Goal: Task Accomplishment & Management: Complete application form

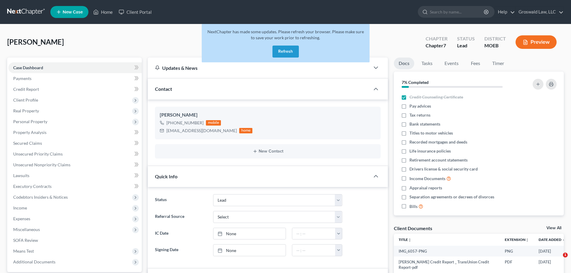
select select "10"
click at [107, 9] on link "Home" at bounding box center [102, 12] width 25 height 11
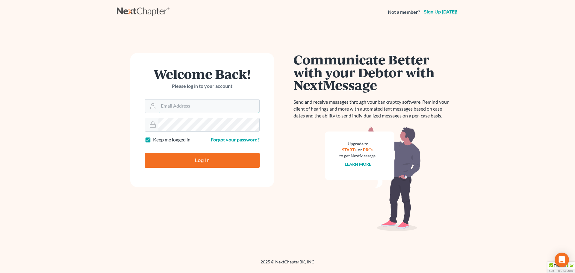
type input "[PERSON_NAME][EMAIL_ADDRESS][DOMAIN_NAME]"
click at [188, 161] on input "Log In" at bounding box center [202, 160] width 115 height 15
type input "Thinking..."
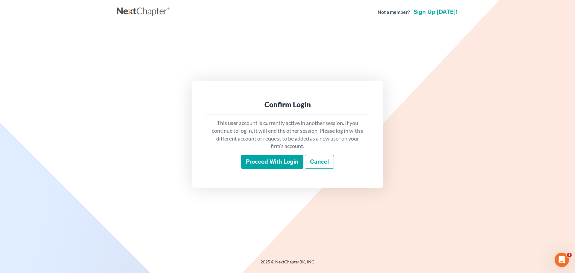
click at [281, 161] on input "Proceed with login" at bounding box center [272, 162] width 62 height 14
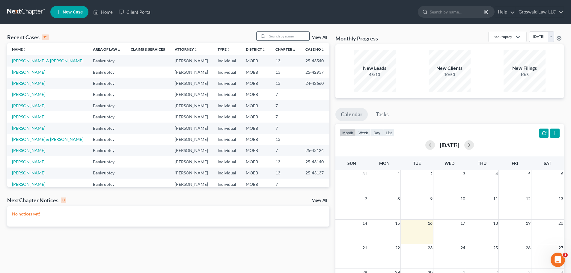
click at [279, 37] on input "search" at bounding box center [288, 36] width 42 height 9
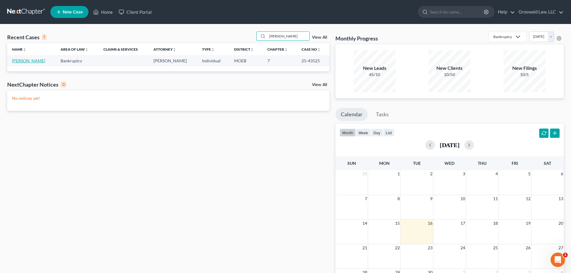
type input "[PERSON_NAME]"
click at [24, 62] on link "[PERSON_NAME]" at bounding box center [28, 60] width 33 height 5
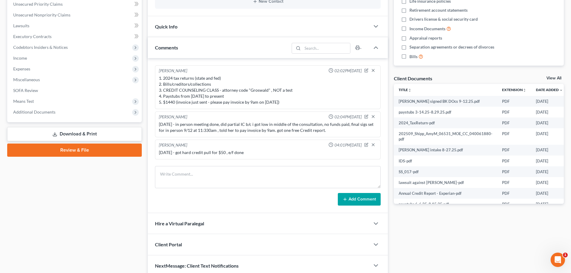
scroll to position [65, 0]
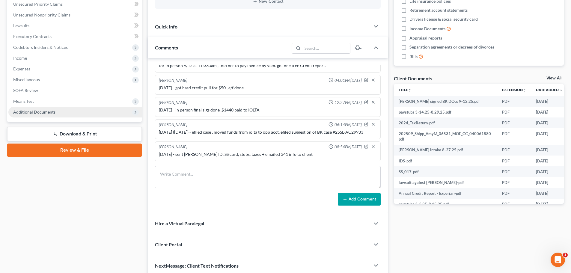
click at [56, 115] on span "Additional Documents" at bounding box center [74, 112] width 133 height 11
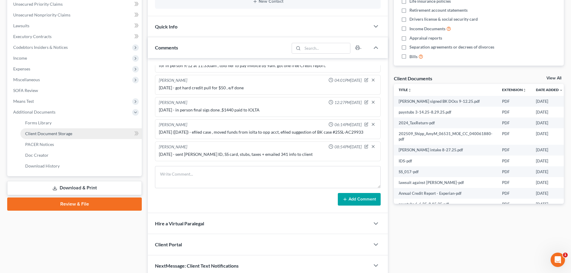
click at [52, 132] on span "Client Document Storage" at bounding box center [48, 133] width 47 height 5
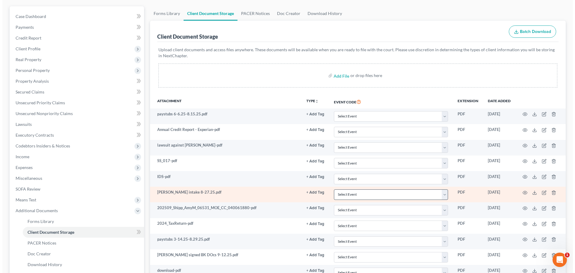
scroll to position [110, 0]
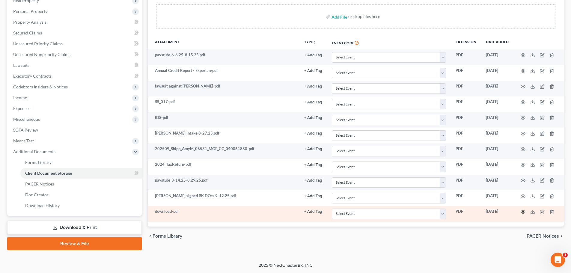
click at [522, 210] on icon "button" at bounding box center [522, 211] width 5 height 5
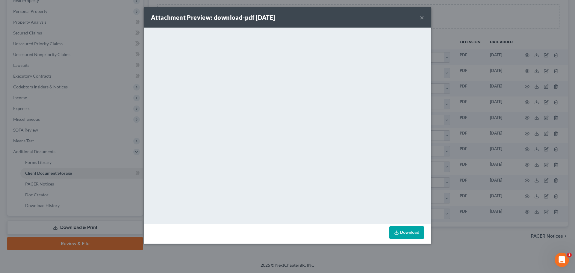
click at [424, 18] on button "×" at bounding box center [422, 17] width 4 height 7
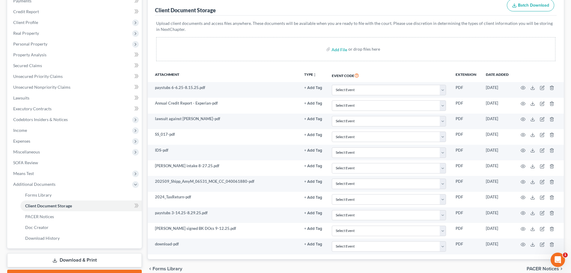
scroll to position [0, 0]
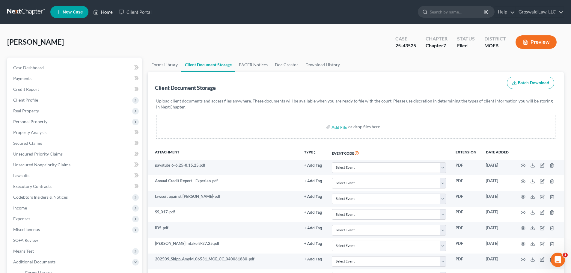
click at [109, 13] on link "Home" at bounding box center [102, 12] width 25 height 11
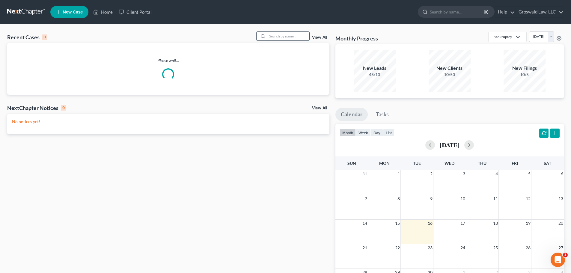
click at [278, 35] on input "search" at bounding box center [288, 36] width 42 height 9
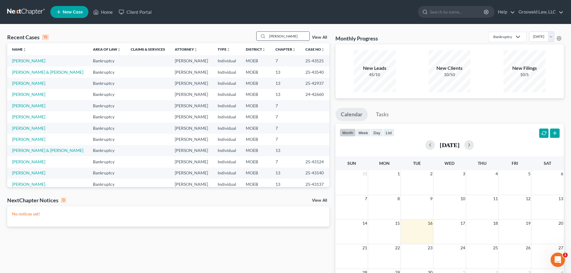
type input "[PERSON_NAME]"
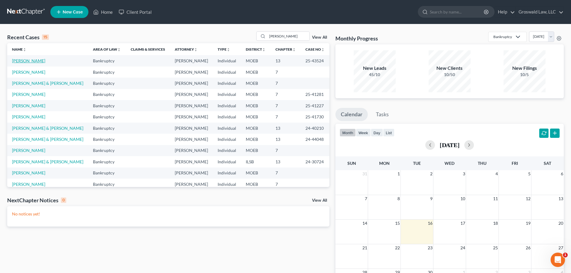
click at [18, 63] on link "[PERSON_NAME]" at bounding box center [28, 60] width 33 height 5
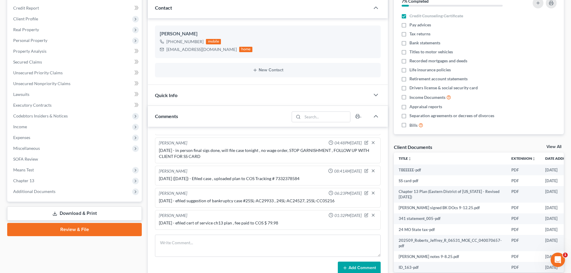
scroll to position [176, 0]
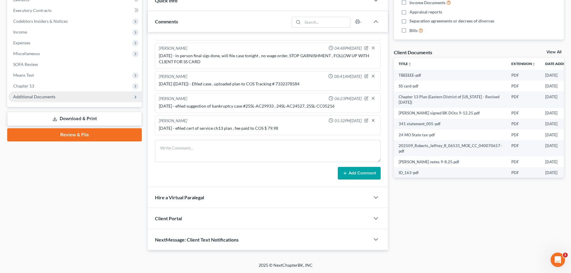
click at [52, 97] on span "Additional Documents" at bounding box center [34, 96] width 42 height 5
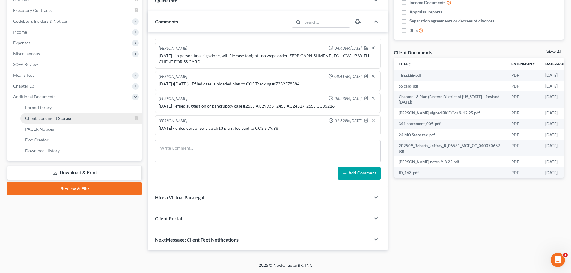
drag, startPoint x: 42, startPoint y: 120, endPoint x: 31, endPoint y: 114, distance: 12.6
click at [42, 120] on span "Client Document Storage" at bounding box center [48, 118] width 47 height 5
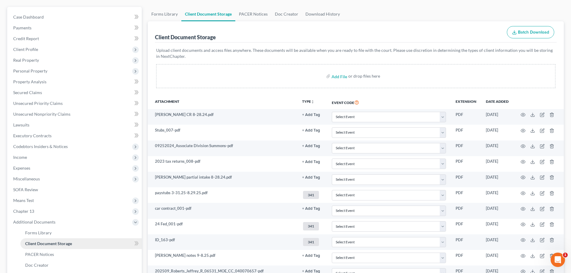
scroll to position [150, 0]
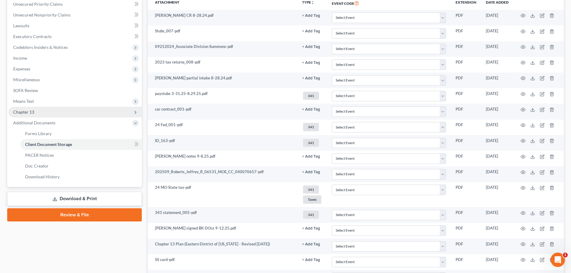
click at [31, 111] on span "Chapter 13" at bounding box center [23, 111] width 21 height 5
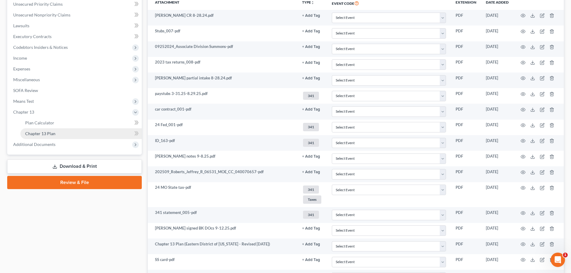
click at [46, 135] on span "Chapter 13 Plan" at bounding box center [40, 133] width 30 height 5
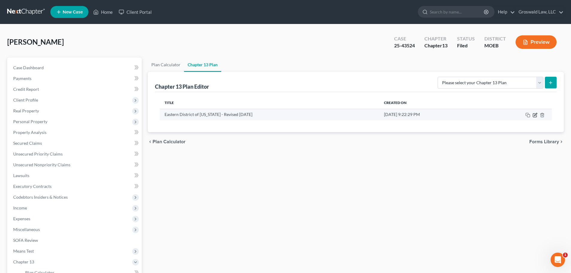
click at [535, 114] on icon "button" at bounding box center [535, 114] width 3 height 3
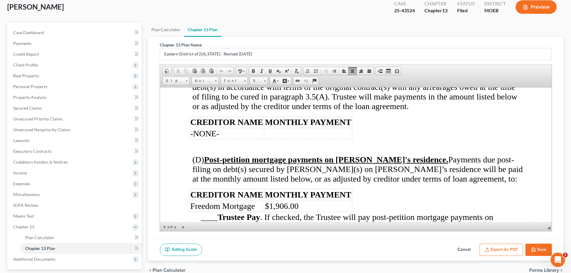
scroll to position [89, 0]
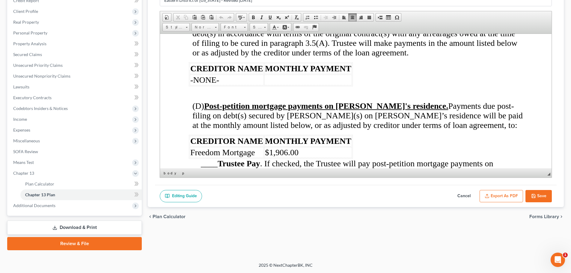
click at [541, 192] on button "Save" at bounding box center [538, 196] width 26 height 13
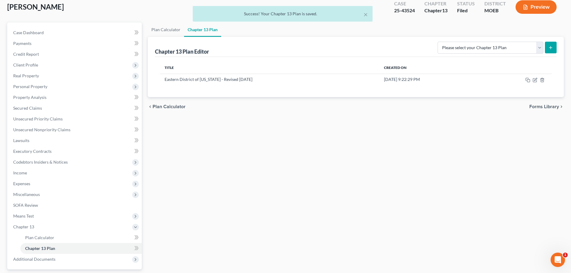
scroll to position [0, 0]
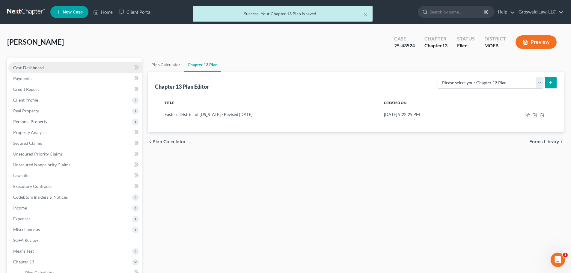
click at [44, 70] on link "Case Dashboard" at bounding box center [74, 67] width 133 height 11
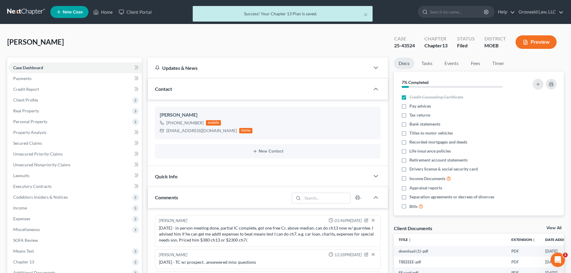
scroll to position [143, 0]
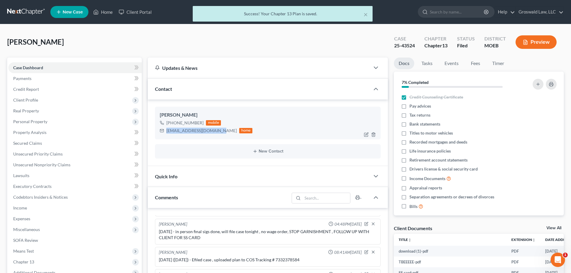
drag, startPoint x: 216, startPoint y: 131, endPoint x: 160, endPoint y: 129, distance: 56.4
click at [160, 129] on div "[EMAIL_ADDRESS][DOMAIN_NAME] home" at bounding box center [206, 131] width 93 height 8
copy div "[EMAIL_ADDRESS][DOMAIN_NAME]"
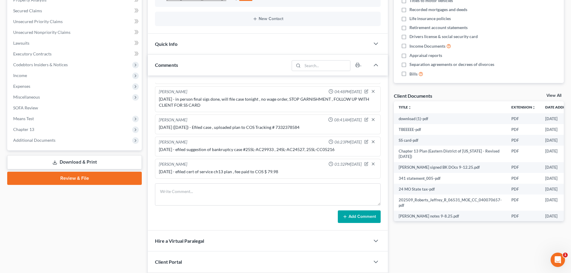
scroll to position [176, 0]
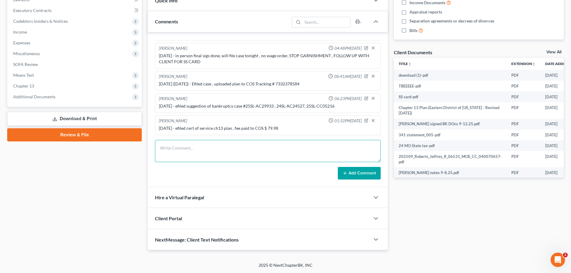
click at [195, 147] on textarea at bounding box center [268, 151] width 226 height 22
type textarea "[DATE] - emailed 341 info to client"
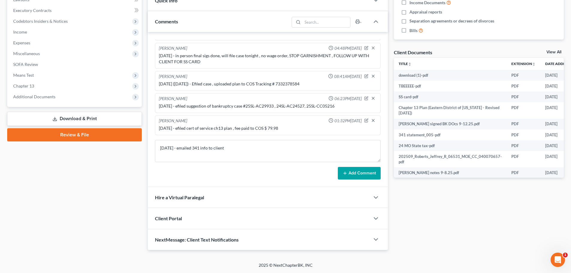
click at [357, 174] on button "Add Comment" at bounding box center [359, 173] width 43 height 13
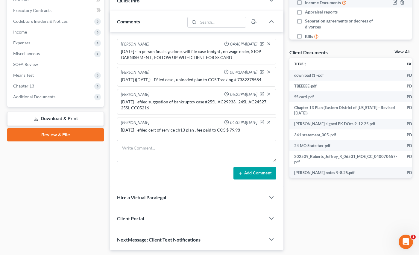
scroll to position [183, 0]
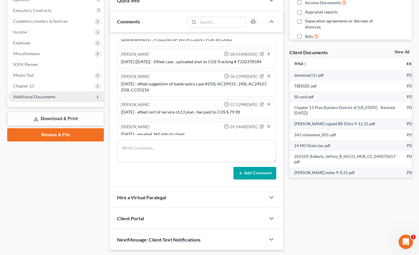
click at [22, 96] on span "Additional Documents" at bounding box center [34, 96] width 42 height 5
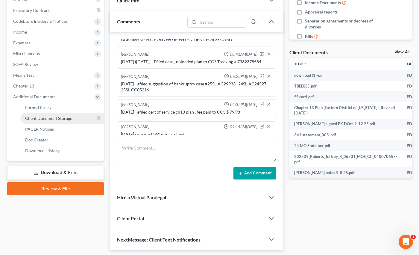
click at [41, 121] on link "Client Document Storage" at bounding box center [62, 118] width 84 height 11
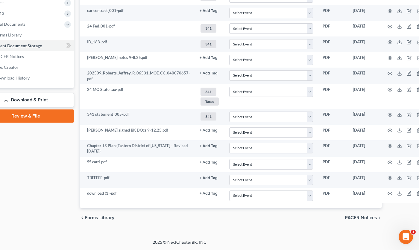
scroll to position [248, 40]
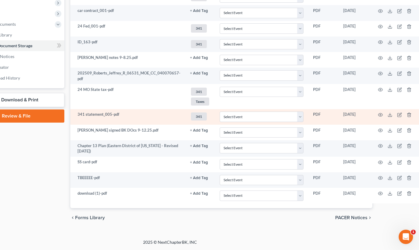
click at [380, 119] on td at bounding box center [396, 117] width 50 height 16
click at [380, 114] on circle "button" at bounding box center [380, 114] width 1 height 1
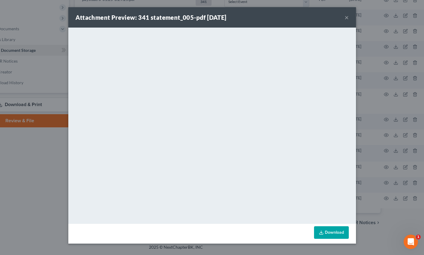
click at [346, 16] on button "×" at bounding box center [347, 17] width 4 height 7
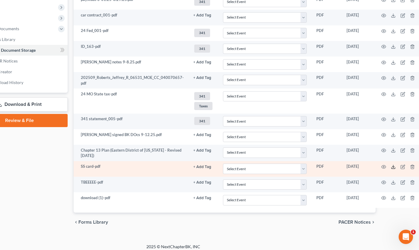
click at [391, 168] on icon at bounding box center [393, 167] width 5 height 5
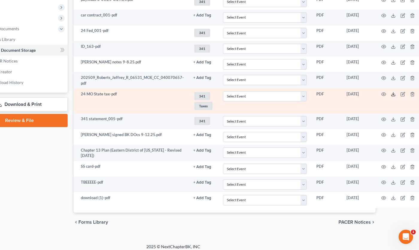
click at [392, 94] on icon at bounding box center [393, 94] width 5 height 5
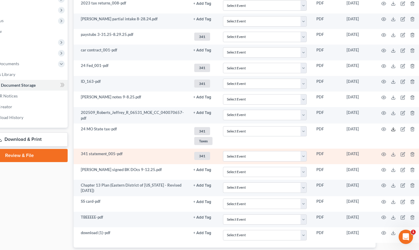
scroll to position [184, 36]
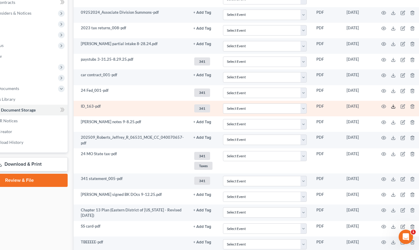
click at [392, 109] on td at bounding box center [400, 109] width 50 height 16
click at [391, 106] on icon at bounding box center [393, 106] width 5 height 5
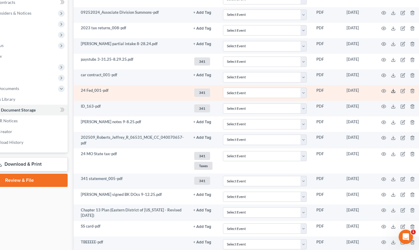
click at [391, 92] on icon at bounding box center [393, 91] width 5 height 5
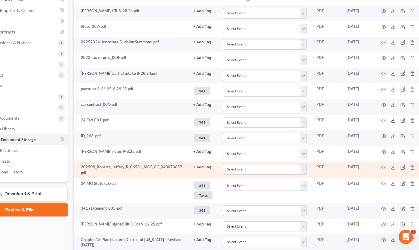
scroll to position [154, 36]
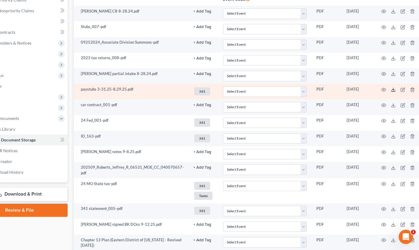
click at [392, 90] on icon at bounding box center [393, 89] width 5 height 5
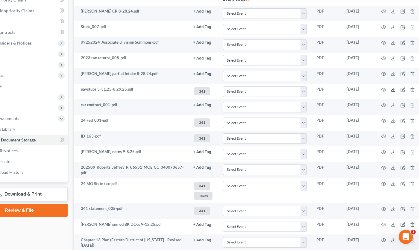
scroll to position [0, 36]
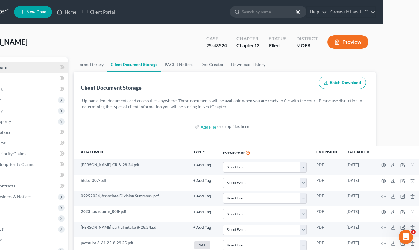
click at [32, 66] on link "Case Dashboard" at bounding box center [20, 67] width 96 height 11
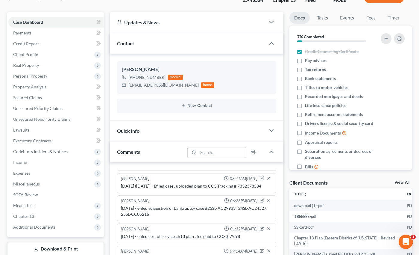
scroll to position [194, 0]
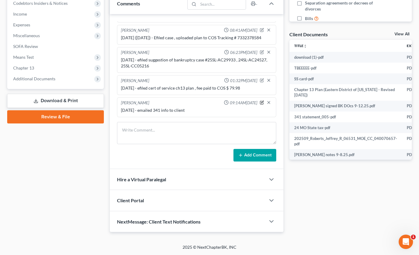
click at [260, 102] on icon "button" at bounding box center [262, 102] width 4 height 4
click at [222, 112] on textarea "[DATE] - emailed 341 info to client" at bounding box center [197, 118] width 152 height 22
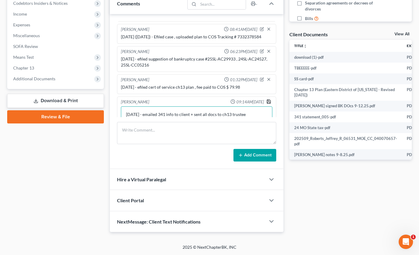
type textarea "[DATE] - emailed 341 info to client + sent all docs to ch13 trustee"
click at [267, 102] on icon "button" at bounding box center [269, 101] width 5 height 5
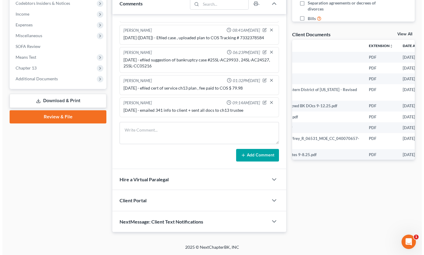
scroll to position [0, 76]
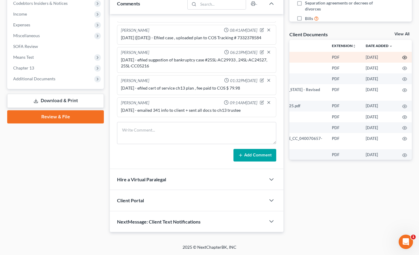
click at [403, 58] on icon "button" at bounding box center [405, 57] width 5 height 5
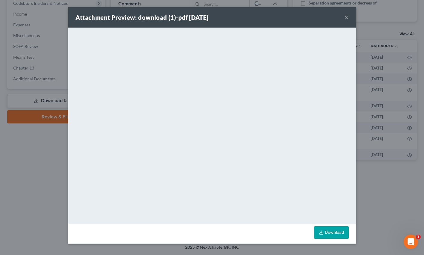
drag, startPoint x: 346, startPoint y: 17, endPoint x: 338, endPoint y: 21, distance: 8.7
click at [346, 18] on button "×" at bounding box center [347, 17] width 4 height 7
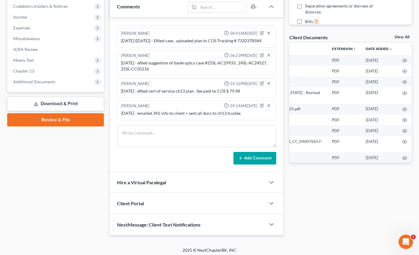
scroll to position [0, 0]
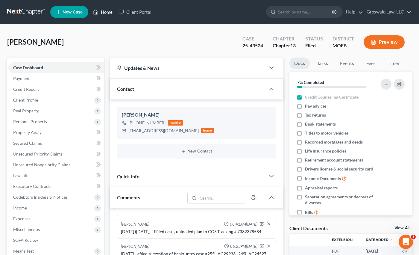
click at [106, 12] on link "Home" at bounding box center [102, 12] width 25 height 11
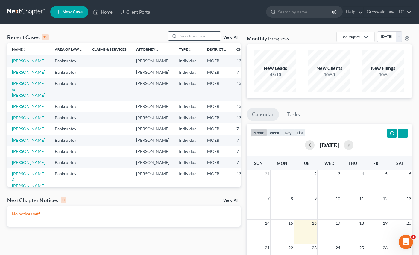
click at [201, 34] on input "search" at bounding box center [200, 36] width 42 height 9
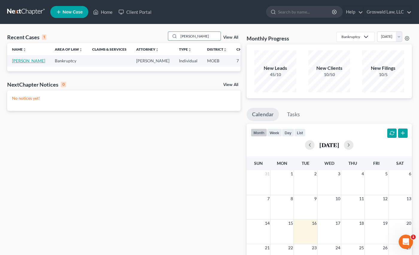
type input "[PERSON_NAME]"
click at [21, 63] on link "[PERSON_NAME]" at bounding box center [28, 60] width 33 height 5
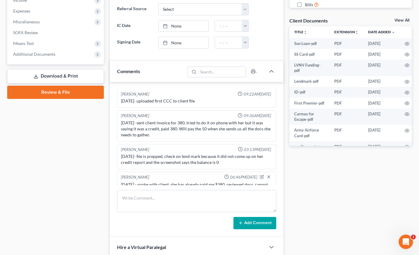
scroll to position [30, 0]
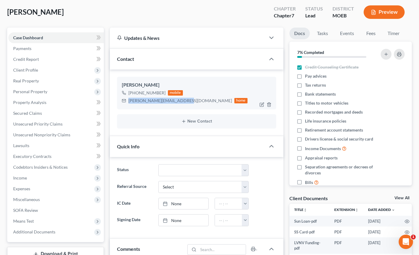
drag, startPoint x: 182, startPoint y: 102, endPoint x: 129, endPoint y: 102, distance: 53.0
click at [129, 102] on div "[PERSON_NAME][EMAIL_ADDRESS][DOMAIN_NAME]" at bounding box center [181, 101] width 104 height 6
copy div "[PERSON_NAME][EMAIL_ADDRESS][DOMAIN_NAME]"
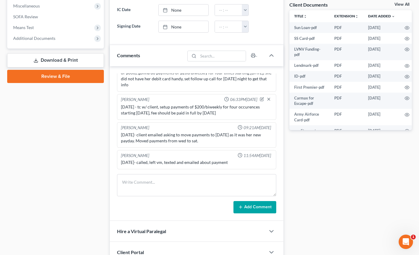
scroll to position [240, 0]
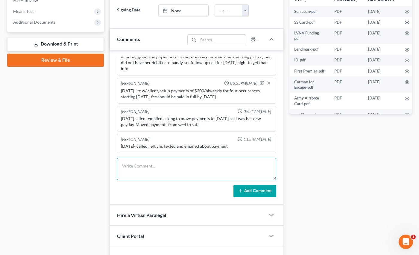
drag, startPoint x: 179, startPoint y: 172, endPoint x: 180, endPoint y: 168, distance: 4.1
click at [179, 172] on textarea at bounding box center [196, 169] width 159 height 22
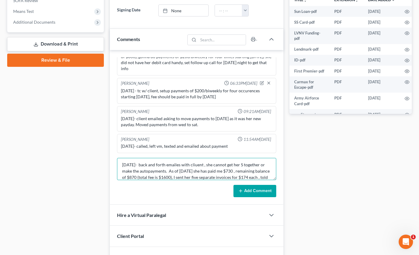
scroll to position [7, 0]
type textarea "[DATE]- back and forth emailes with cliuent , she cannot get her S together or …"
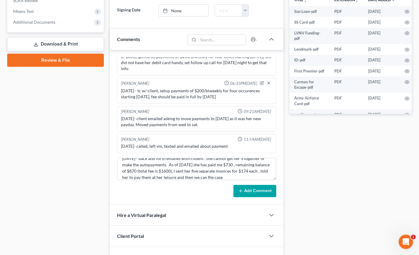
drag, startPoint x: 260, startPoint y: 188, endPoint x: 227, endPoint y: 185, distance: 32.8
click at [259, 189] on button "Add Comment" at bounding box center [255, 191] width 43 height 13
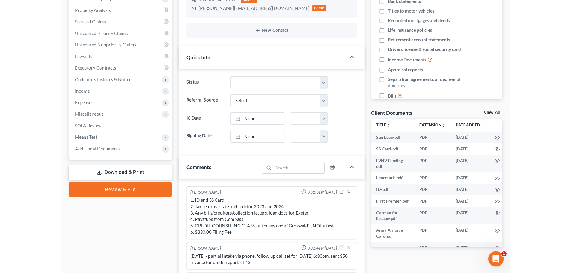
scroll to position [0, 0]
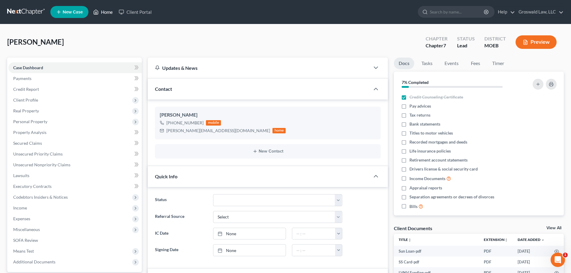
click at [110, 12] on link "Home" at bounding box center [102, 12] width 25 height 11
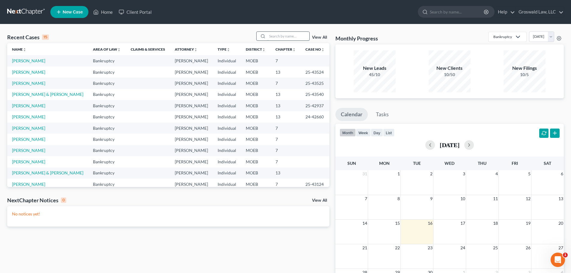
click at [275, 34] on input "search" at bounding box center [288, 36] width 42 height 9
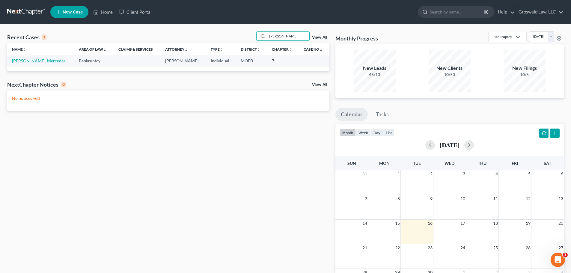
type input "[PERSON_NAME]"
click at [37, 61] on link "[PERSON_NAME], Mercedes" at bounding box center [38, 60] width 53 height 5
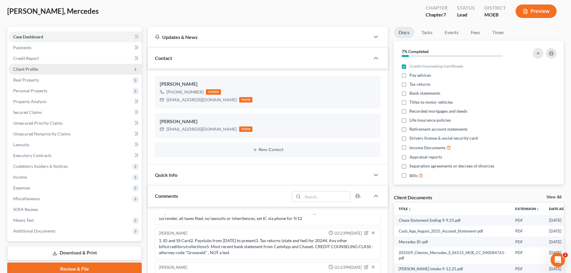
scroll to position [30, 0]
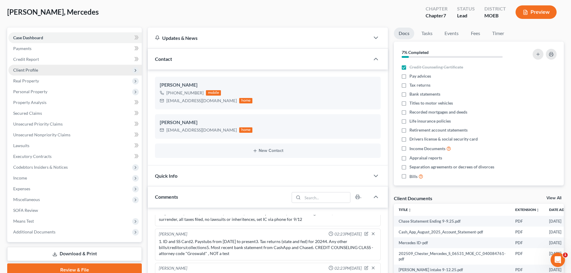
click at [36, 68] on span "Client Profile" at bounding box center [25, 69] width 25 height 5
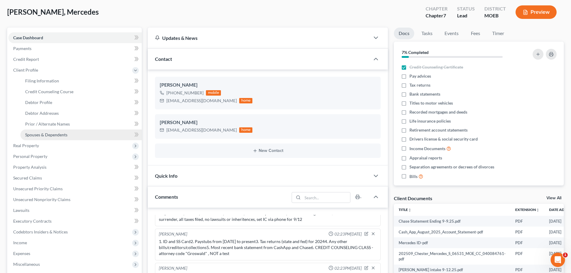
click at [48, 133] on span "Spouses & Dependents" at bounding box center [46, 134] width 42 height 5
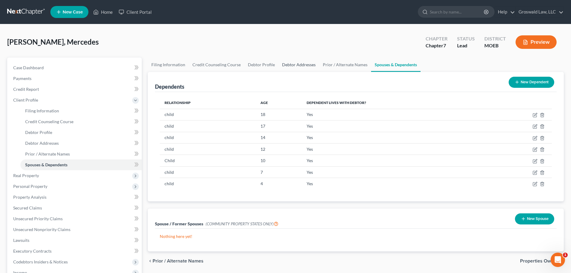
click at [281, 64] on link "Debtor Addresses" at bounding box center [298, 65] width 41 height 14
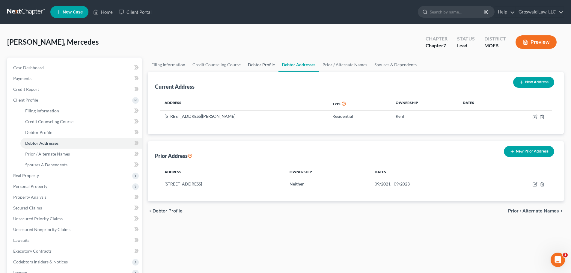
click at [254, 65] on link "Debtor Profile" at bounding box center [261, 65] width 34 height 14
select select "0"
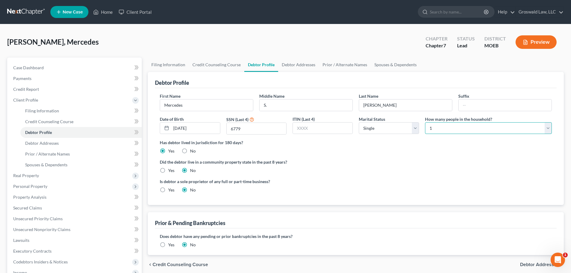
click at [440, 129] on select "Select 1 2 3 4 5 6 7 8 9 10 11 12 13 14 15 16 17 18 19 20" at bounding box center [488, 128] width 127 height 12
select select "7"
click at [425, 122] on select "Select 1 2 3 4 5 6 7 8 9 10 11 12 13 14 15 16 17 18 19 20" at bounding box center [488, 128] width 127 height 12
click at [327, 162] on label "Did the debtor live in a community property state in the past 8 years?" at bounding box center [356, 162] width 392 height 6
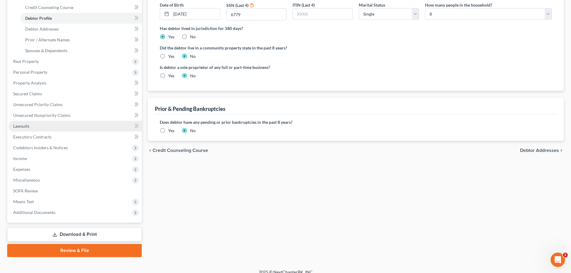
scroll to position [121, 0]
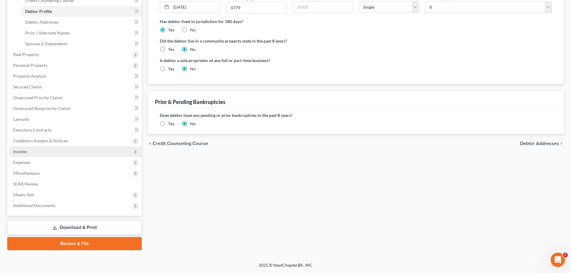
click at [31, 153] on span "Income" at bounding box center [74, 151] width 133 height 11
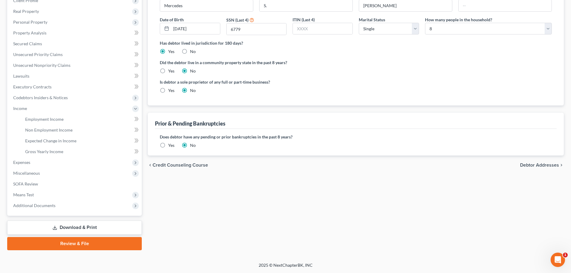
scroll to position [99, 0]
click at [53, 118] on span "Employment Income" at bounding box center [44, 119] width 38 height 5
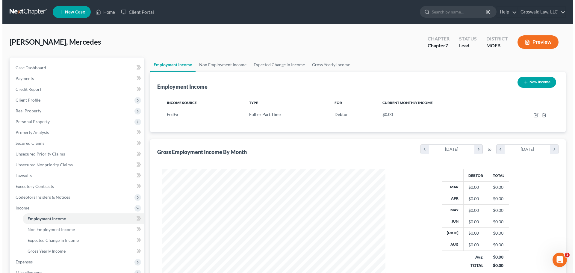
scroll to position [112, 236]
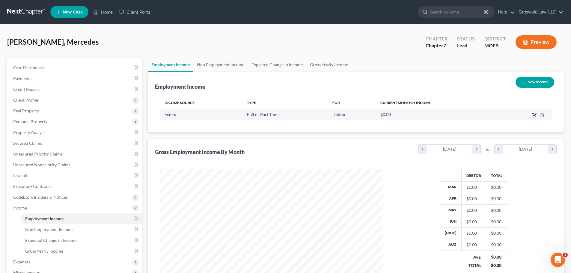
click at [533, 114] on icon "button" at bounding box center [534, 116] width 4 height 4
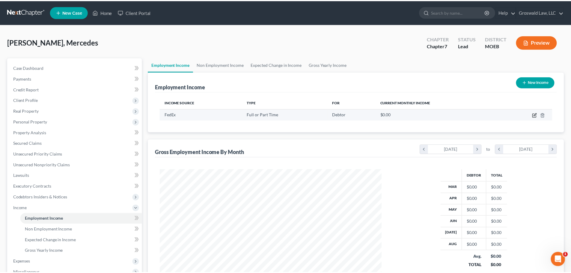
scroll to position [113, 238]
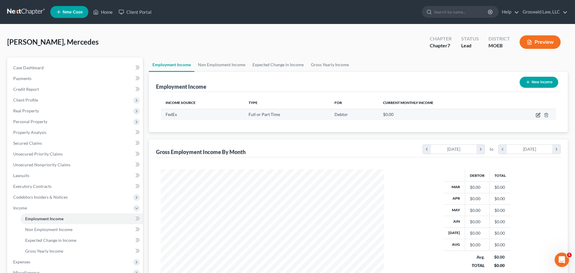
select select "0"
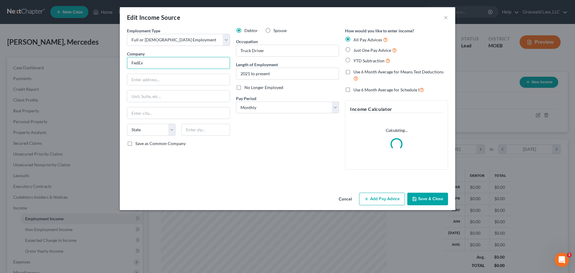
click at [167, 64] on input "FedEx" at bounding box center [178, 63] width 103 height 12
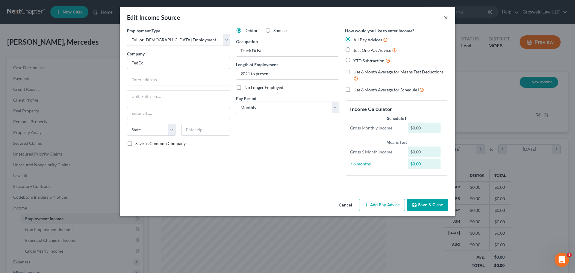
click at [447, 16] on button "×" at bounding box center [446, 17] width 4 height 7
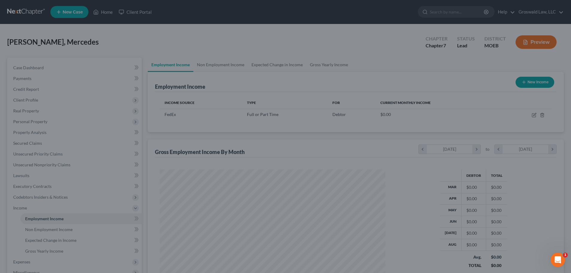
scroll to position [299515, 299392]
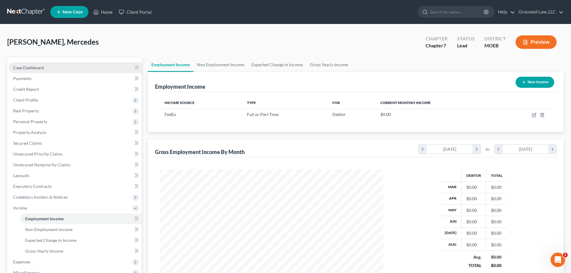
click at [31, 65] on span "Case Dashboard" at bounding box center [28, 67] width 31 height 5
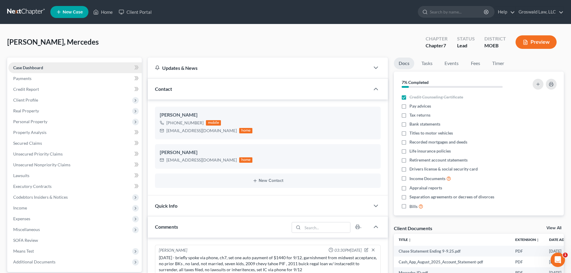
scroll to position [20, 0]
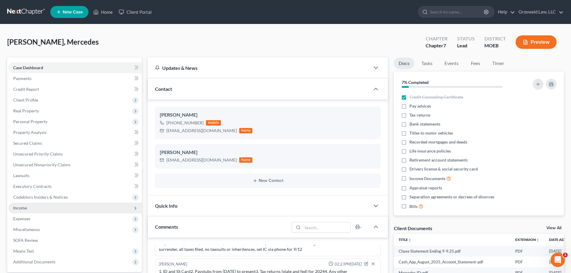
click at [47, 205] on span "Income" at bounding box center [74, 208] width 133 height 11
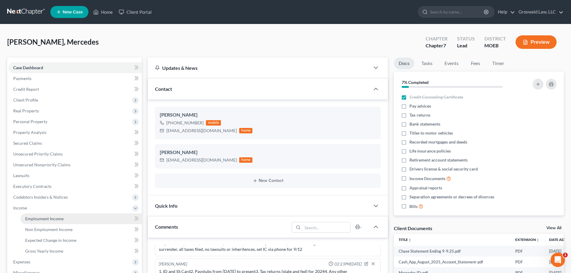
click at [77, 220] on link "Employment Income" at bounding box center [80, 218] width 121 height 11
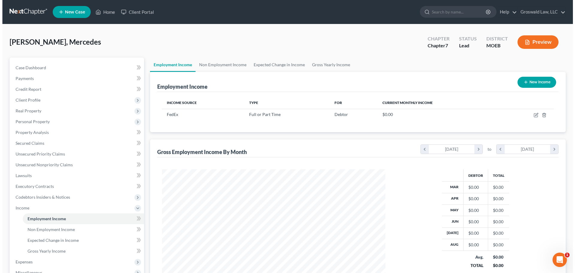
scroll to position [112, 236]
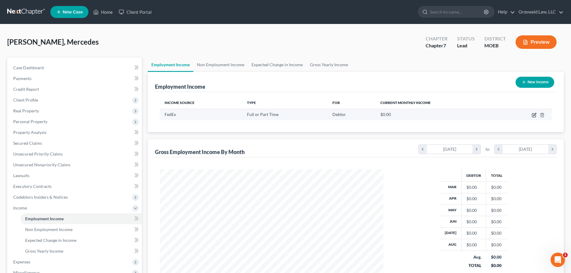
click at [533, 115] on icon "button" at bounding box center [534, 115] width 5 height 5
select select "0"
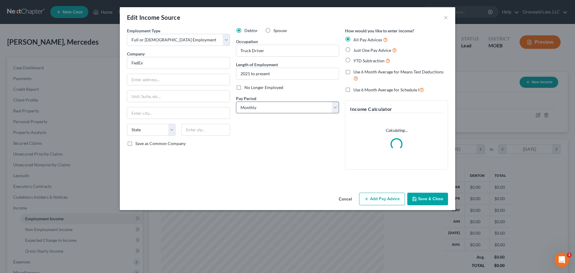
scroll to position [113, 238]
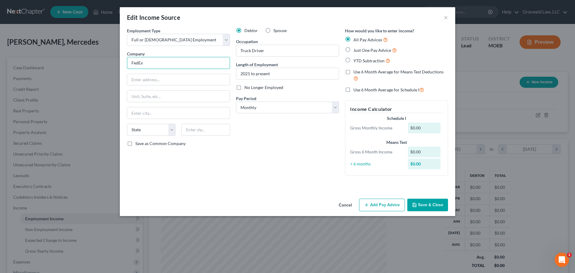
click at [192, 60] on input "FedEx" at bounding box center [178, 63] width 103 height 12
type input "Kando Express Inc. (FedEx)"
type input "P.O. Box 30793"
type input "65205"
type input "Columbia"
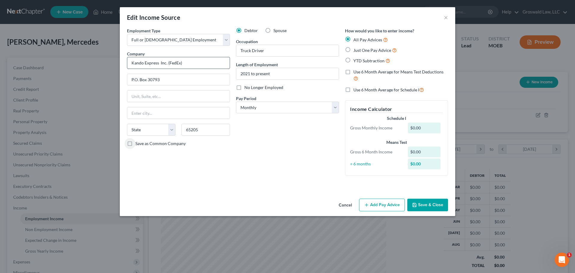
select select "26"
click at [367, 60] on span "YTD Subtraction" at bounding box center [369, 60] width 31 height 5
click at [360, 60] on input "YTD Subtraction" at bounding box center [358, 59] width 4 height 4
radio input "true"
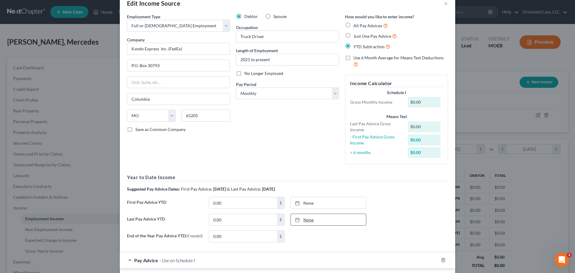
scroll to position [30, 0]
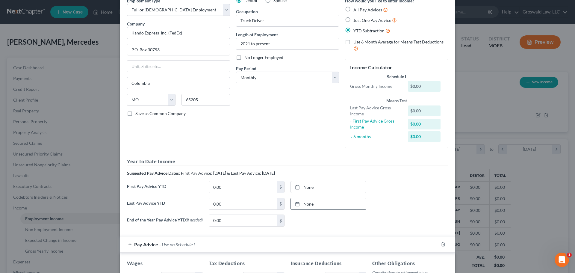
type input "[DATE]"
click at [295, 204] on icon at bounding box center [297, 204] width 5 height 5
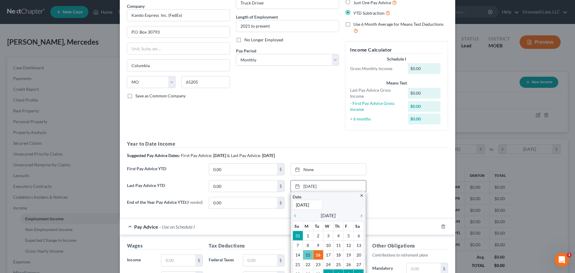
scroll to position [60, 0]
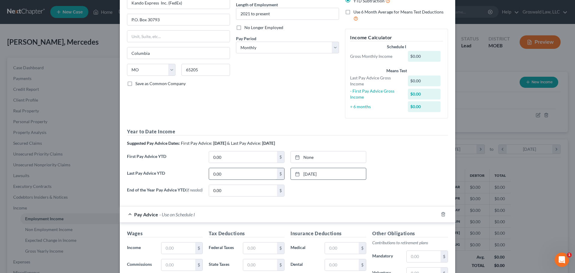
click at [240, 175] on input "0.00" at bounding box center [243, 173] width 68 height 11
click at [250, 173] on input "0.00" at bounding box center [243, 173] width 68 height 11
drag, startPoint x: 251, startPoint y: 173, endPoint x: 188, endPoint y: 172, distance: 62.6
click at [188, 172] on div "Last Pay Advice YTD 0.00 $ [DATE] close Date [DATE] Time 12:00 AM chevron_left …" at bounding box center [287, 176] width 327 height 17
type input "46,375"
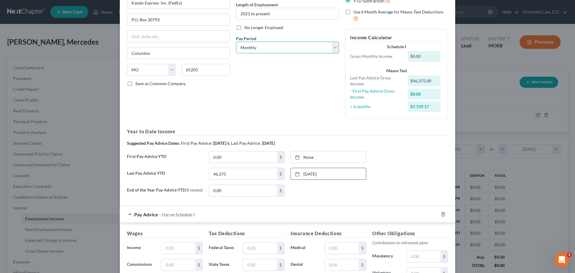
click at [276, 47] on select "Select Monthly Twice Monthly Every Other Week Weekly" at bounding box center [287, 48] width 103 height 12
select select "2"
click at [236, 42] on select "Select Monthly Twice Monthly Every Other Week Weekly" at bounding box center [287, 48] width 103 height 12
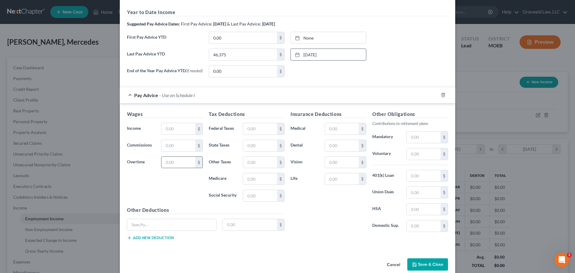
scroll to position [180, 0]
click at [177, 133] on input "text" at bounding box center [178, 128] width 34 height 11
type input "2,950"
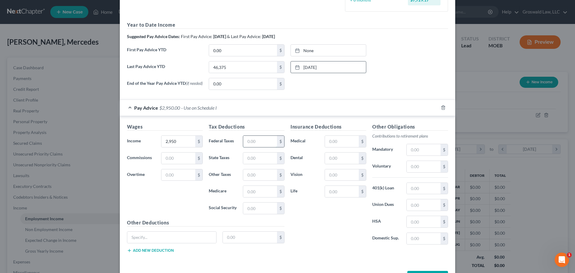
click at [256, 144] on input "text" at bounding box center [260, 141] width 34 height 11
type input "225.68"
click at [411, 66] on div "Last Pay Advice YTD 46,375 $ [DATE] close Date [DATE] Time 12:00 AM chevron_lef…" at bounding box center [287, 69] width 327 height 17
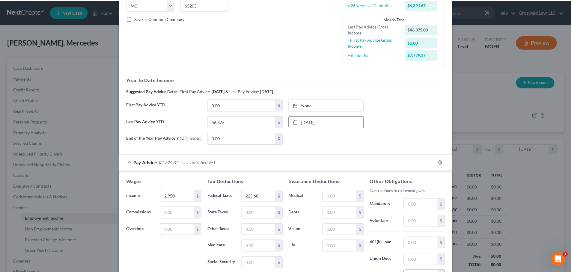
scroll to position [203, 0]
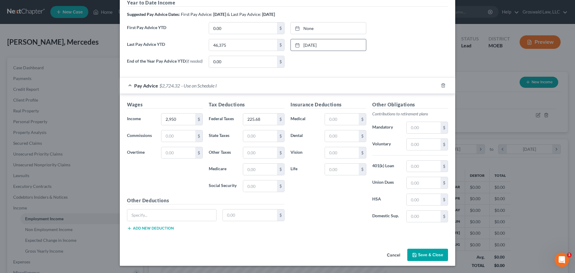
click at [427, 255] on button "Save & Close" at bounding box center [427, 255] width 41 height 13
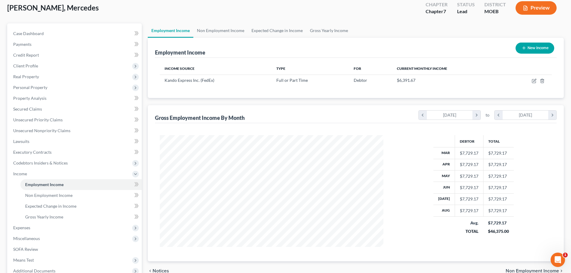
scroll to position [99, 0]
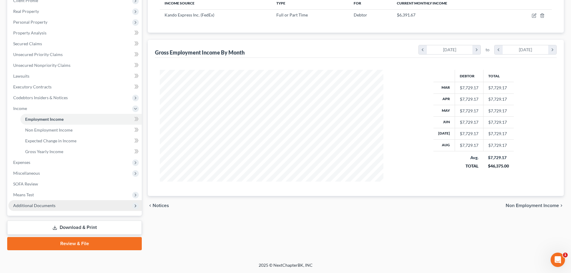
click at [45, 208] on span "Additional Documents" at bounding box center [34, 205] width 42 height 5
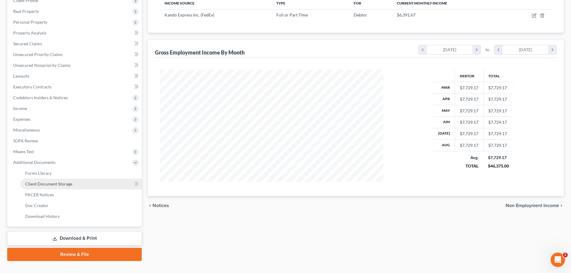
click at [59, 180] on link "Client Document Storage" at bounding box center [80, 184] width 121 height 11
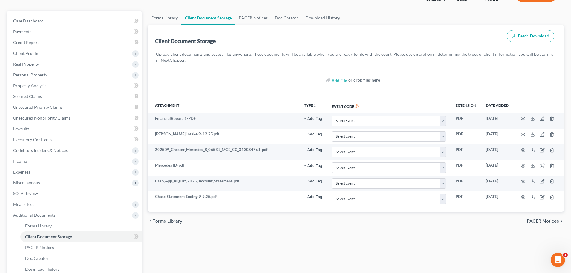
scroll to position [60, 0]
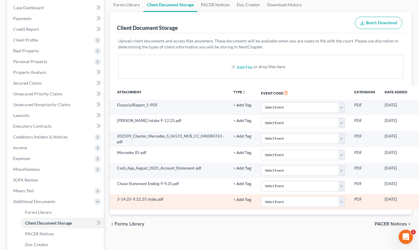
click at [420, 201] on icon "button" at bounding box center [422, 200] width 5 height 5
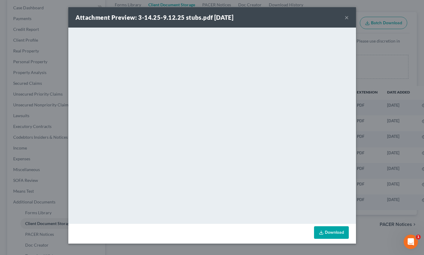
click at [345, 18] on button "×" at bounding box center [347, 17] width 4 height 7
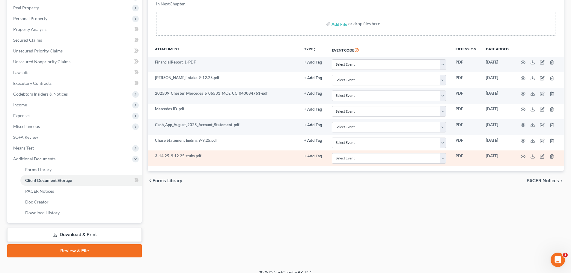
scroll to position [110, 0]
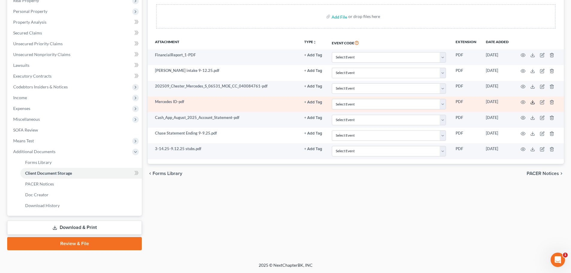
click at [534, 102] on icon at bounding box center [532, 102] width 5 height 5
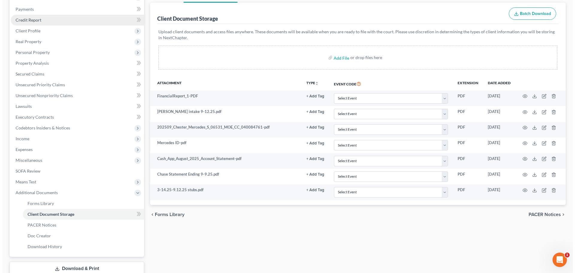
scroll to position [0, 0]
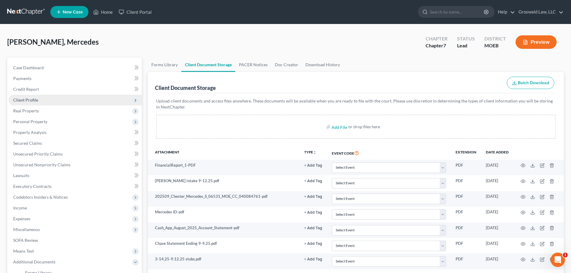
click at [59, 98] on span "Client Profile" at bounding box center [74, 100] width 133 height 11
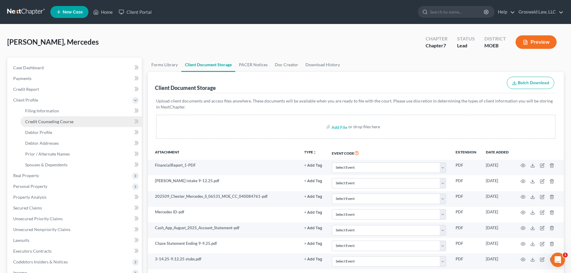
click at [66, 120] on span "Credit Counseling Course" at bounding box center [49, 121] width 48 height 5
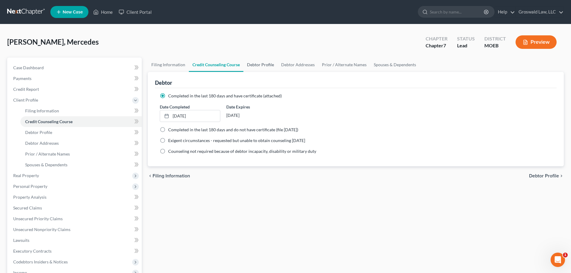
click at [267, 64] on link "Debtor Profile" at bounding box center [260, 65] width 34 height 14
select select "0"
select select "7"
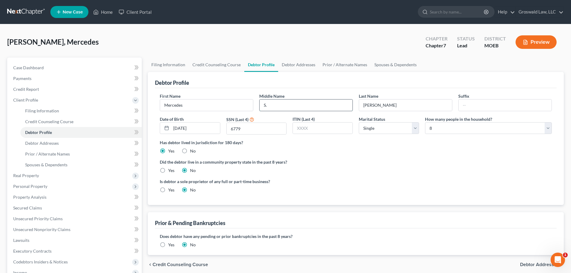
click at [286, 105] on input "S." at bounding box center [305, 104] width 93 height 11
click at [299, 163] on label "Did the debtor live in a community property state in the past 8 years?" at bounding box center [356, 162] width 392 height 6
click at [295, 65] on link "Debtor Addresses" at bounding box center [298, 65] width 41 height 14
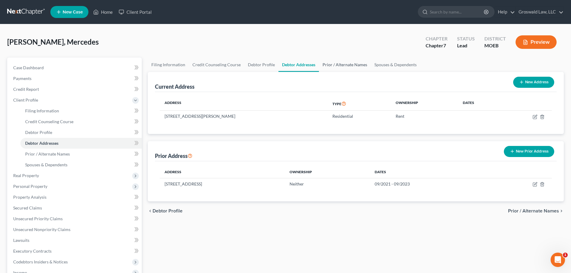
click at [329, 67] on link "Prior / Alternate Names" at bounding box center [345, 65] width 52 height 14
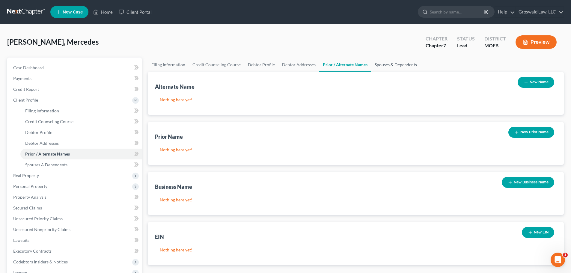
click at [390, 66] on link "Spouses & Dependents" at bounding box center [395, 65] width 49 height 14
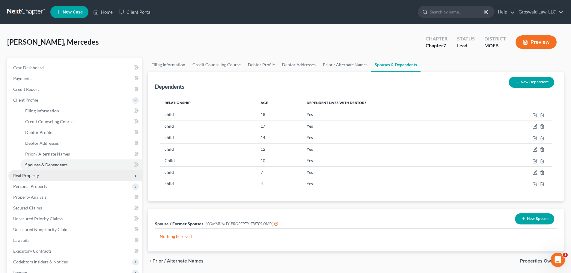
click at [34, 176] on span "Real Property" at bounding box center [26, 175] width 26 height 5
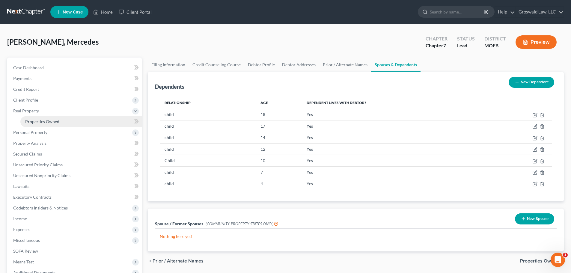
click at [52, 124] on link "Properties Owned" at bounding box center [80, 121] width 121 height 11
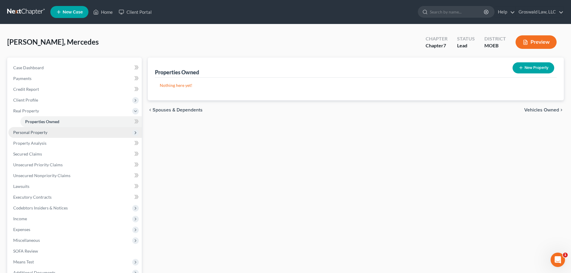
click at [43, 132] on span "Personal Property" at bounding box center [30, 132] width 34 height 5
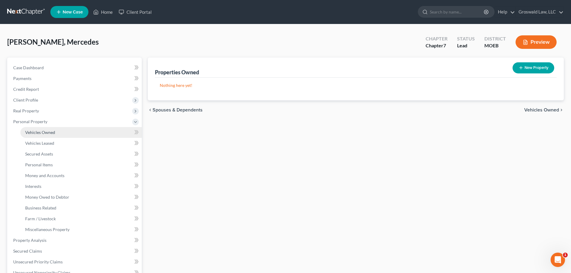
click at [56, 133] on link "Vehicles Owned" at bounding box center [80, 132] width 121 height 11
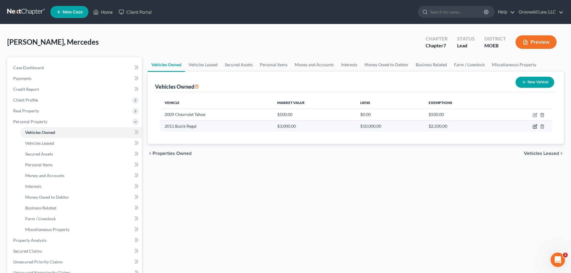
click at [535, 126] on icon "button" at bounding box center [535, 126] width 3 height 3
select select "0"
select select "15"
select select "0"
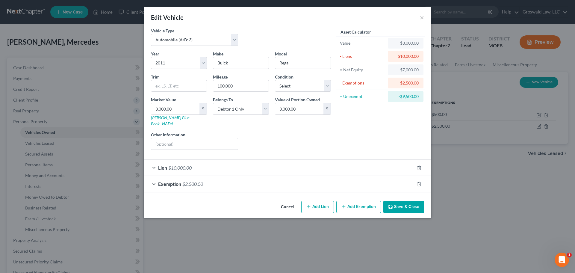
click at [201, 163] on div "Lien $10,000.00" at bounding box center [279, 168] width 271 height 16
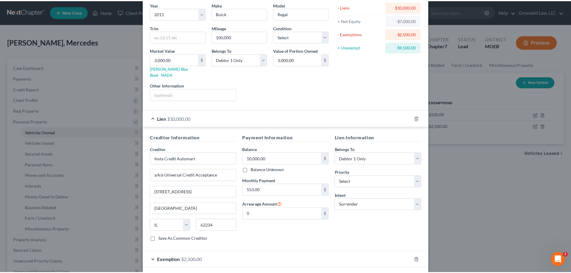
scroll to position [71, 0]
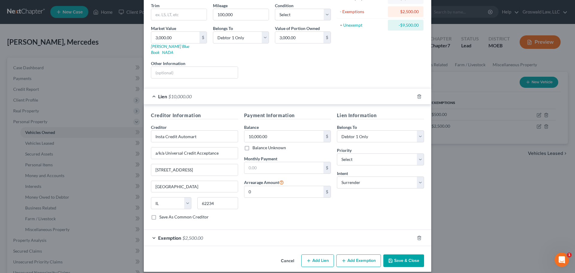
click at [396, 254] on button "Save & Close" at bounding box center [404, 260] width 41 height 13
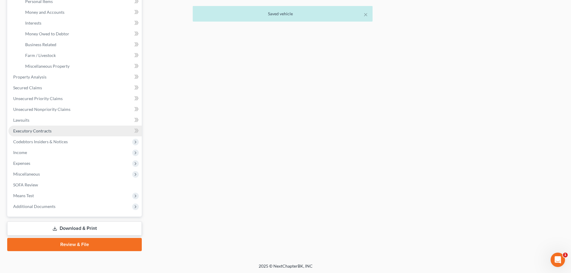
scroll to position [164, 0]
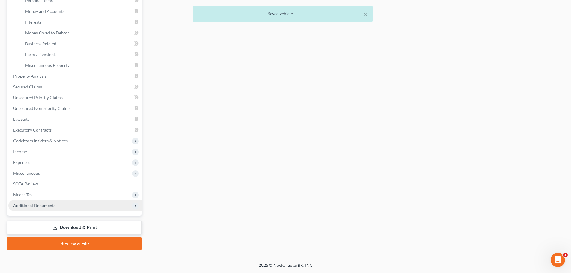
click at [56, 207] on span "Additional Documents" at bounding box center [74, 205] width 133 height 11
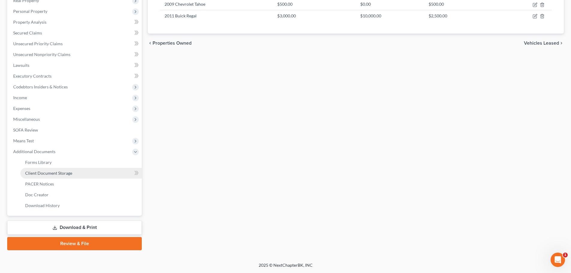
click at [59, 174] on span "Client Document Storage" at bounding box center [48, 172] width 47 height 5
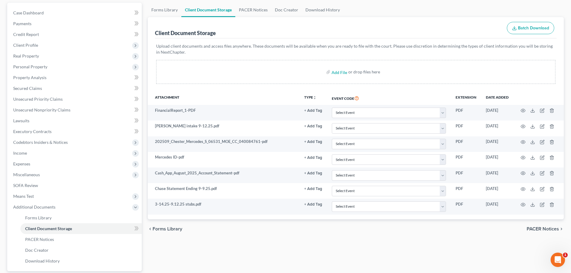
scroll to position [110, 0]
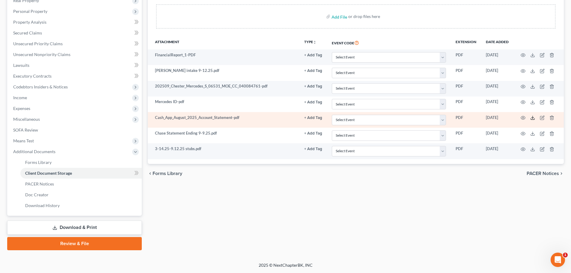
click at [532, 117] on icon at bounding box center [532, 117] width 5 height 5
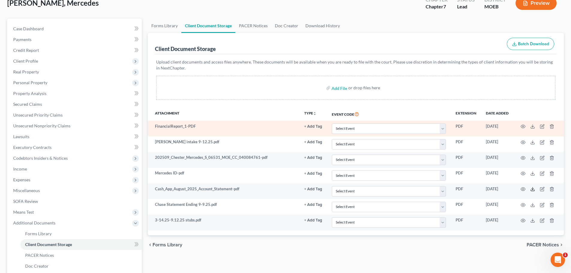
scroll to position [20, 0]
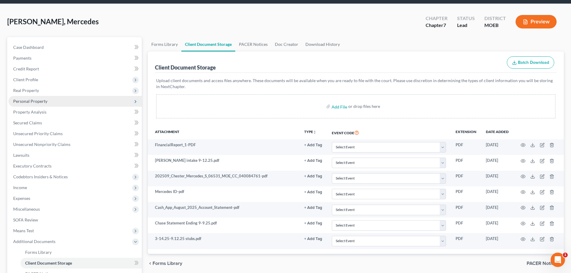
click at [32, 99] on span "Personal Property" at bounding box center [30, 101] width 34 height 5
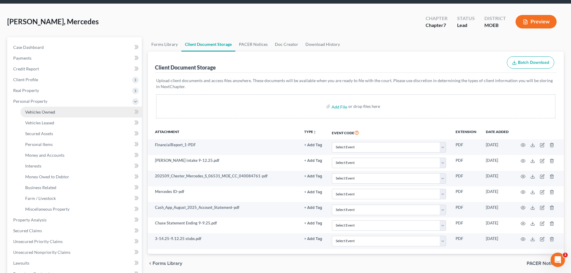
click at [44, 115] on link "Vehicles Owned" at bounding box center [80, 112] width 121 height 11
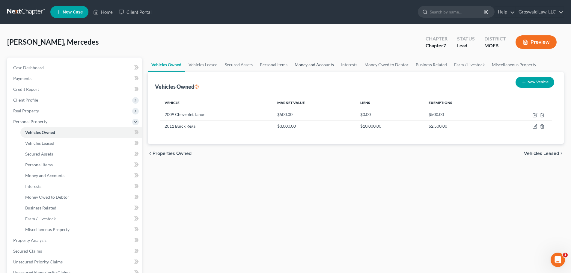
click at [297, 68] on link "Money and Accounts" at bounding box center [314, 65] width 46 height 14
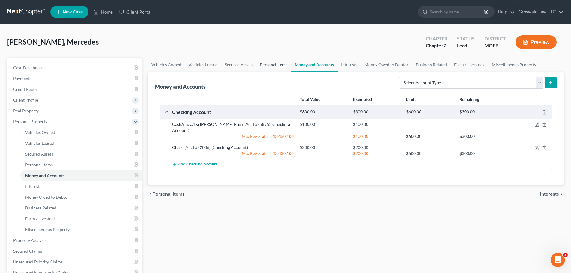
click at [272, 65] on link "Personal Items" at bounding box center [273, 65] width 35 height 14
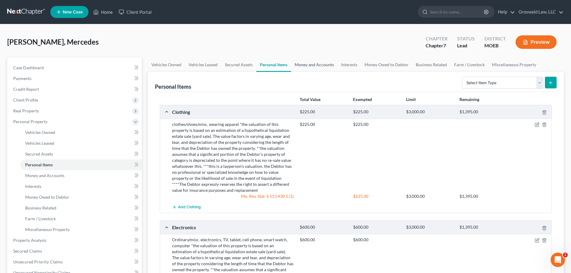
click at [318, 67] on link "Money and Accounts" at bounding box center [314, 65] width 46 height 14
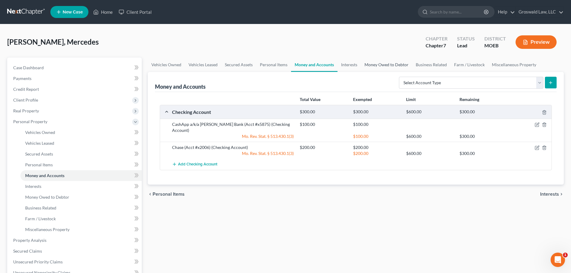
click at [396, 65] on link "Money Owed to Debtor" at bounding box center [386, 65] width 51 height 14
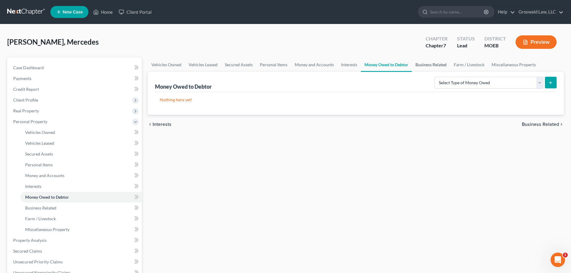
click at [428, 62] on link "Business Related" at bounding box center [431, 65] width 38 height 14
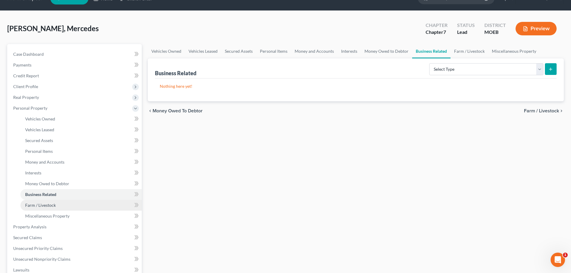
scroll to position [30, 0]
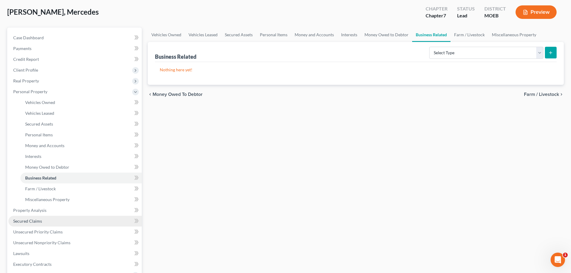
click at [32, 222] on span "Secured Claims" at bounding box center [27, 220] width 29 height 5
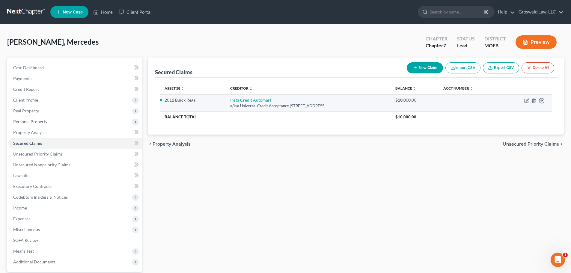
click at [240, 99] on link "Insta Credit Automart" at bounding box center [250, 99] width 41 height 5
select select "14"
select select "0"
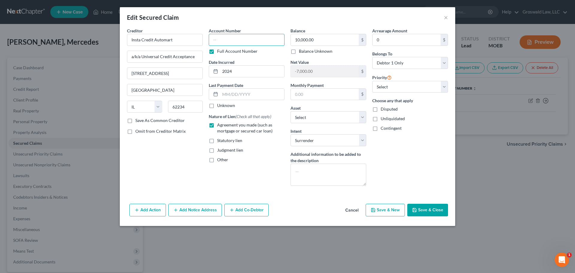
click at [231, 41] on input "text" at bounding box center [247, 40] width 76 height 12
type input "0000"
click at [430, 212] on button "Save & Close" at bounding box center [427, 210] width 41 height 13
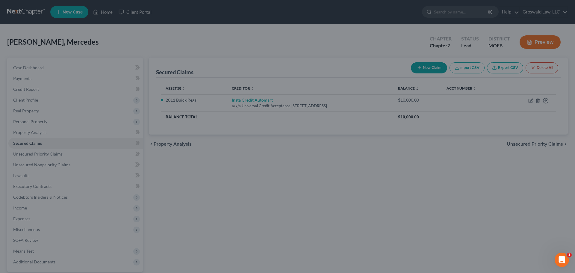
select select "9"
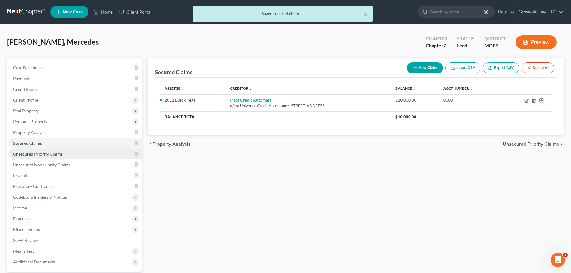
click at [53, 151] on span "Unsecured Priority Claims" at bounding box center [37, 153] width 49 height 5
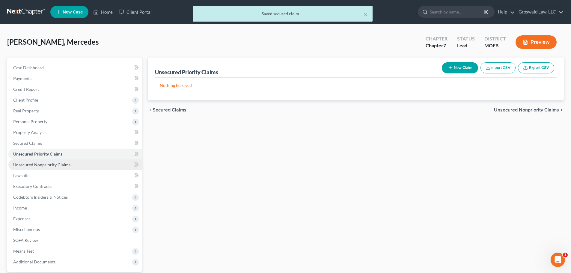
click at [65, 163] on span "Unsecured Nonpriority Claims" at bounding box center [41, 164] width 57 height 5
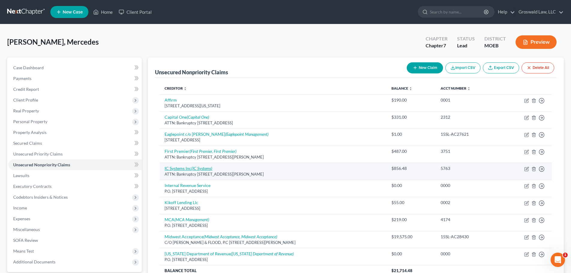
click at [202, 169] on icon "(IC Systems)" at bounding box center [201, 168] width 21 height 5
select select "24"
select select "14"
select select "0"
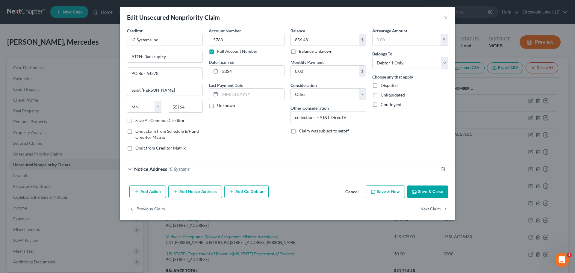
click at [354, 193] on button "Cancel" at bounding box center [352, 192] width 23 height 12
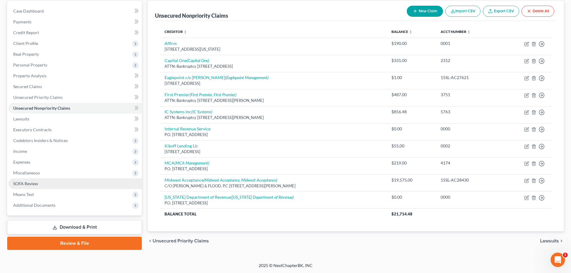
scroll to position [57, 0]
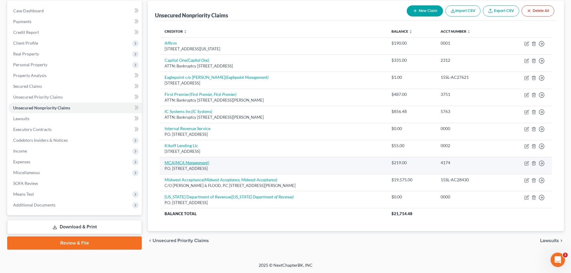
click at [186, 161] on icon "(MCA Management)" at bounding box center [191, 162] width 35 height 5
select select "26"
select select "14"
select select "0"
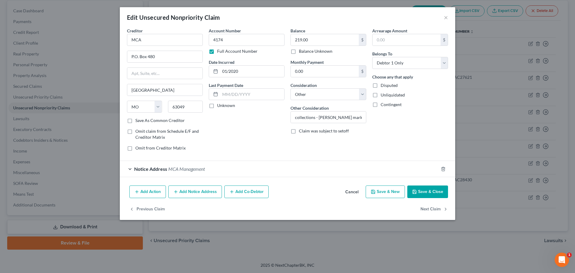
click at [357, 190] on button "Cancel" at bounding box center [352, 192] width 23 height 12
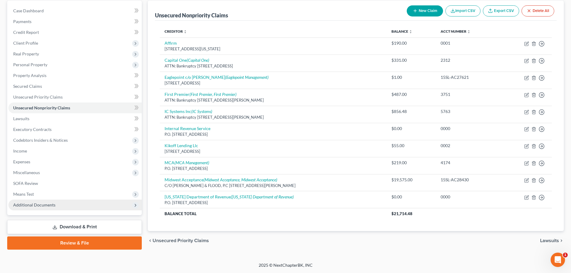
click at [72, 205] on span "Additional Documents" at bounding box center [74, 205] width 133 height 11
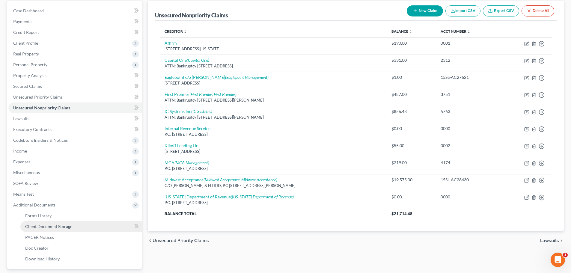
click at [73, 224] on link "Client Document Storage" at bounding box center [80, 226] width 121 height 11
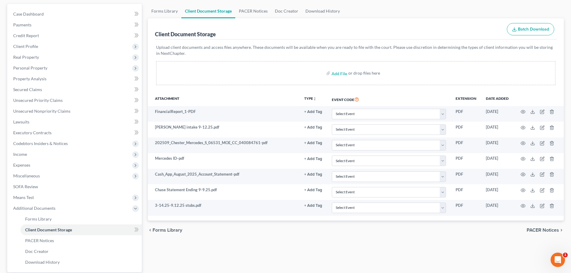
scroll to position [60, 0]
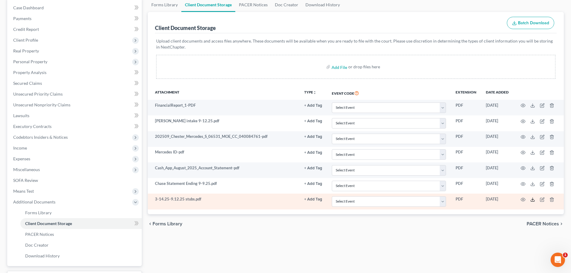
click at [532, 200] on icon at bounding box center [532, 199] width 5 height 5
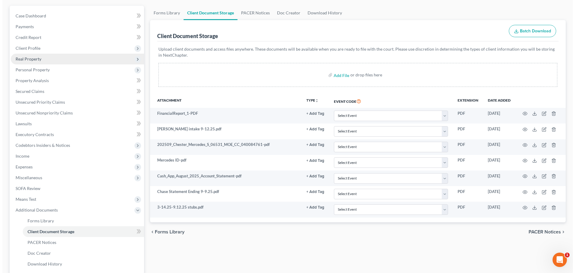
scroll to position [0, 0]
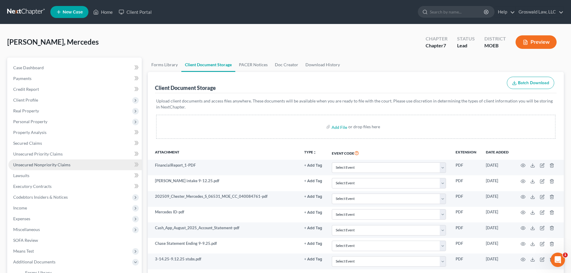
click at [92, 165] on link "Unsecured Nonpriority Claims" at bounding box center [74, 164] width 133 height 11
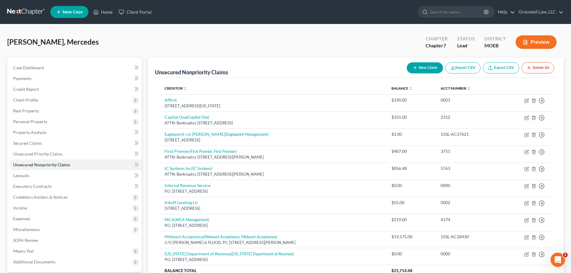
click at [416, 67] on button "New Claim" at bounding box center [425, 67] width 36 height 11
select select "0"
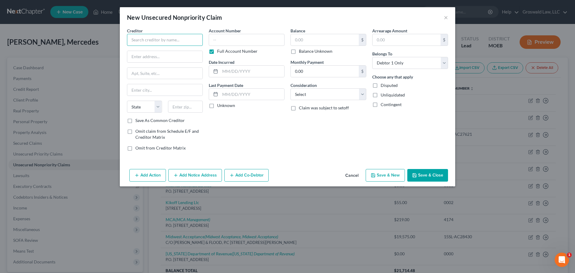
click at [185, 40] on input "text" at bounding box center [165, 40] width 76 height 12
drag, startPoint x: 158, startPoint y: 41, endPoint x: 80, endPoint y: 36, distance: 78.3
click at [80, 36] on div "New Unsecured Nonpriority Claim × Creditor * Tmobile State [US_STATE] AK AR AZ …" at bounding box center [287, 136] width 575 height 273
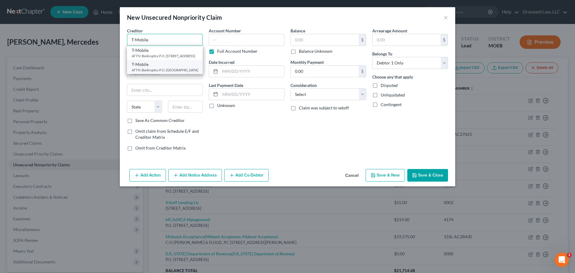
type input "T-Mobile"
click at [159, 67] on div "T-Mobile" at bounding box center [165, 64] width 66 height 6
type input "ATTN: Bankruptcy"
type input "P.O. Box 742596"
type input "[GEOGRAPHIC_DATA]"
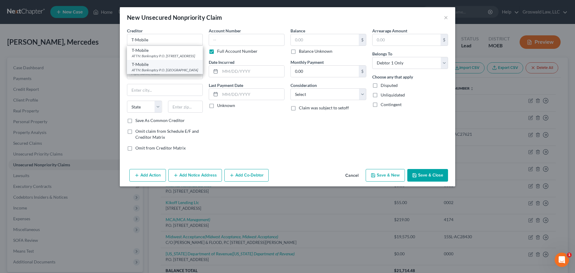
select select "36"
type input "45274"
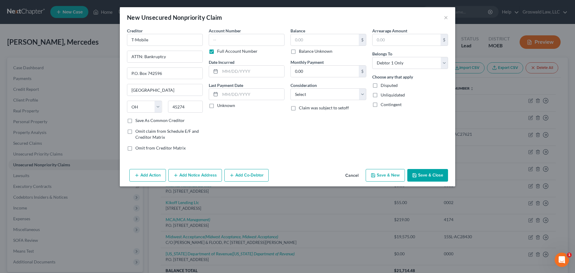
click at [184, 174] on button "Add Notice Address" at bounding box center [195, 175] width 54 height 13
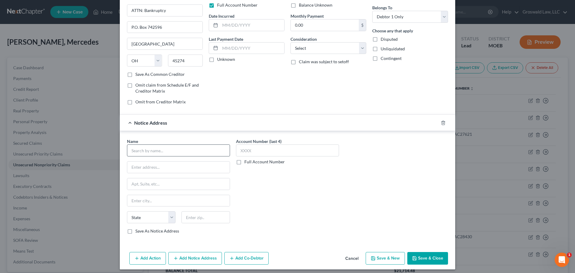
scroll to position [50, 0]
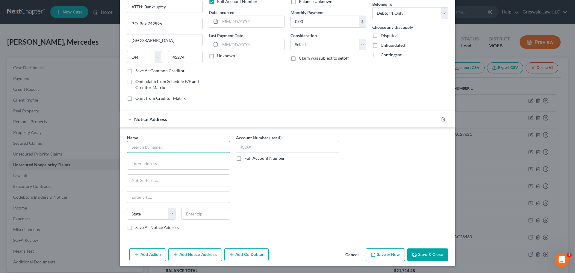
click at [163, 149] on input "text" at bounding box center [178, 147] width 103 height 12
drag, startPoint x: 162, startPoint y: 146, endPoint x: 41, endPoint y: 135, distance: 120.9
click at [38, 136] on div "New Unsecured Nonpriority Claim × Creditor * T-Mobile ATTN: Bankruptcy P.O. Box…" at bounding box center [287, 136] width 575 height 273
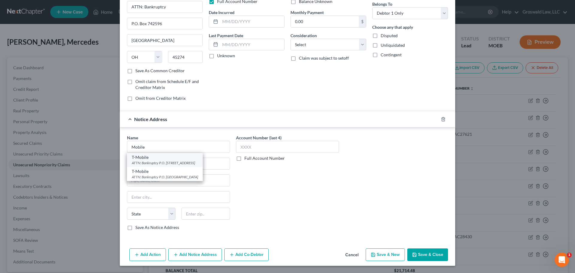
click at [189, 164] on div "ATTN: Bankruptcy P.O. [STREET_ADDRESS]" at bounding box center [165, 162] width 66 height 5
type input "T-Mobile"
type input "ATTN: Bankruptcy"
type input "P.O. Box 629025"
type input "[GEOGRAPHIC_DATA]"
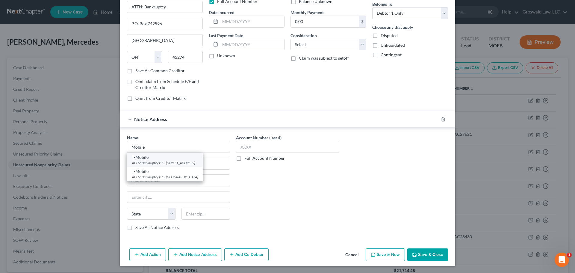
select select "4"
type input "95762"
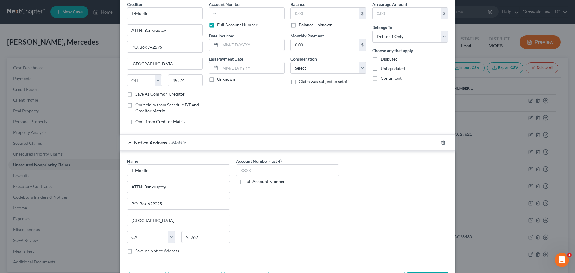
scroll to position [0, 0]
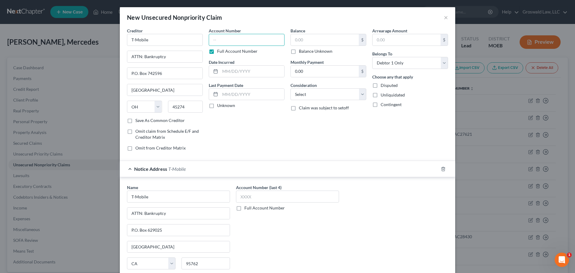
click at [239, 38] on input "text" at bounding box center [247, 40] width 76 height 12
type input "0000"
click at [246, 77] on input "text" at bounding box center [252, 71] width 64 height 11
type input "2024"
type input "100"
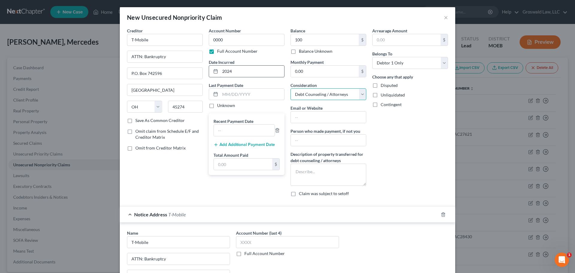
select select "4"
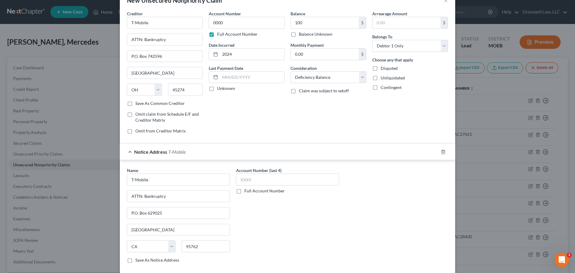
scroll to position [50, 0]
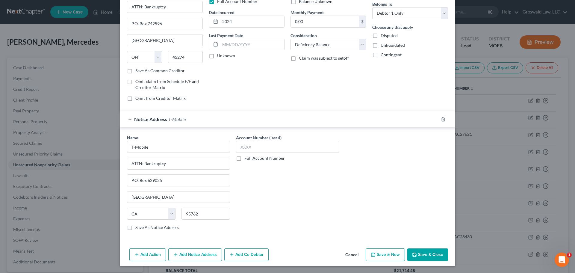
click at [427, 256] on button "Save & Close" at bounding box center [427, 254] width 41 height 13
type input "100.00"
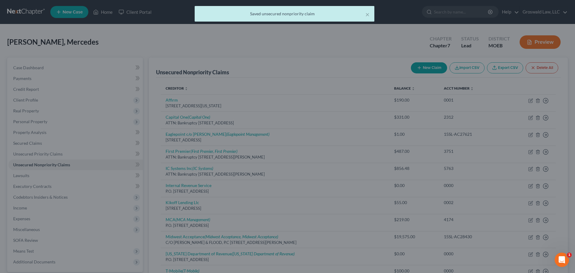
scroll to position [0, 0]
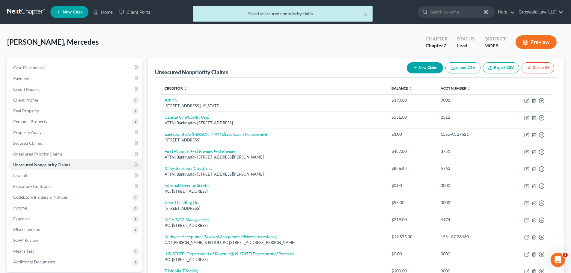
click at [427, 67] on button "New Claim" at bounding box center [425, 67] width 36 height 11
select select "0"
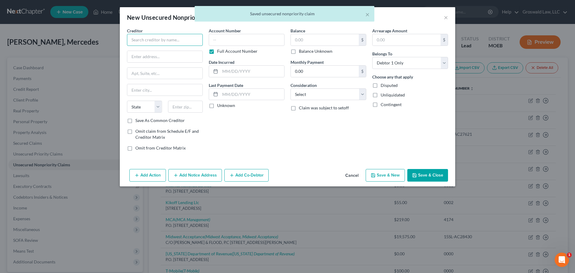
click at [167, 40] on input "text" at bounding box center [165, 40] width 76 height 12
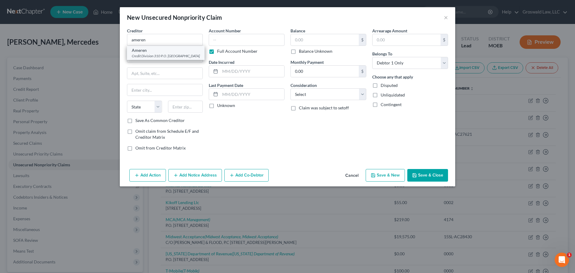
click at [162, 57] on div "Credit Division 310 P.O. [GEOGRAPHIC_DATA]" at bounding box center [166, 55] width 68 height 5
type input "Ameren"
type input "Credit Division 310"
type input "P.O. Box 66149"
type input "Saint Louis"
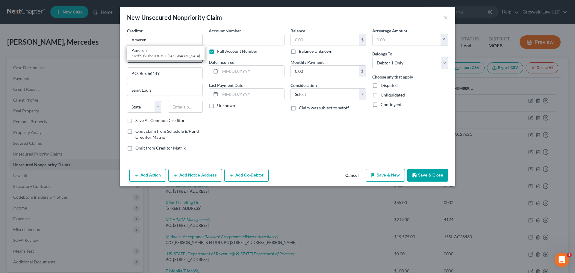
select select "26"
type input "63166"
click at [212, 43] on input "text" at bounding box center [247, 40] width 76 height 12
type input "0000"
type input "2024"
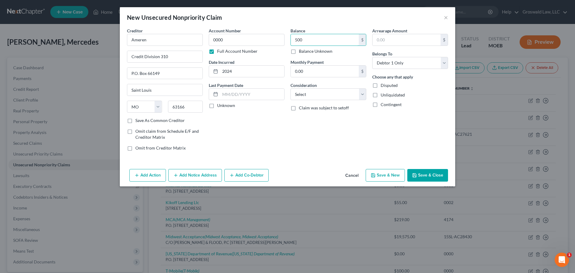
type input "500"
select select "20"
drag, startPoint x: 148, startPoint y: 40, endPoint x: 31, endPoint y: 37, distance: 117.2
click at [31, 37] on div "New Unsecured Nonpriority Claim × Creditor * Ameren Credit Division 310 P.O. [G…" at bounding box center [287, 136] width 575 height 273
click at [189, 176] on button "Add Notice Address" at bounding box center [195, 175] width 54 height 13
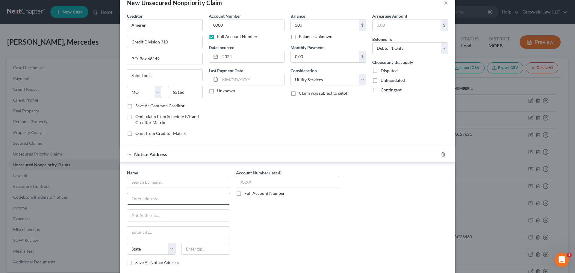
scroll to position [30, 0]
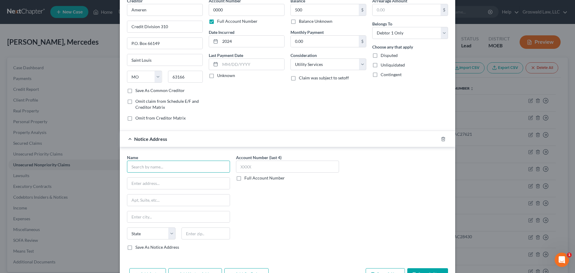
click at [179, 170] on input "text" at bounding box center [178, 167] width 103 height 12
paste input "Ameren"
type input "Ameren"
click at [204, 187] on input "text" at bounding box center [178, 183] width 102 height 11
paste input "[STREET_ADDRESS]"
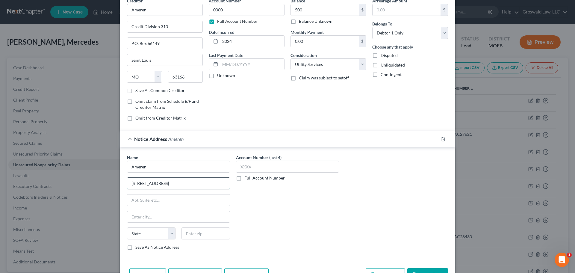
type input "[STREET_ADDRESS]"
type input "63103"
type input "Saint Louis"
select select "26"
click at [135, 245] on label "Save As Notice Address" at bounding box center [157, 247] width 44 height 6
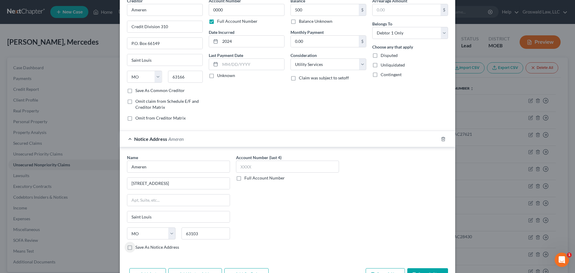
click at [138, 245] on input "Save As Notice Address" at bounding box center [140, 246] width 4 height 4
checkbox input "true"
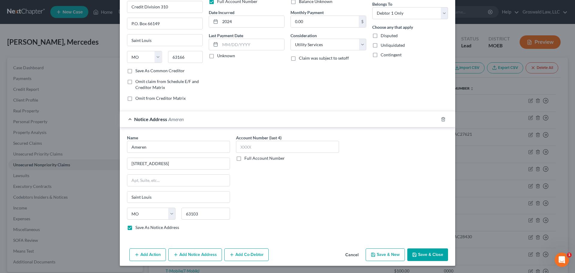
click at [382, 252] on button "Save & New" at bounding box center [385, 254] width 39 height 13
select select "0"
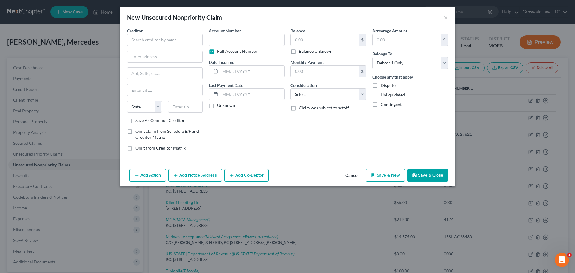
type input "500.00"
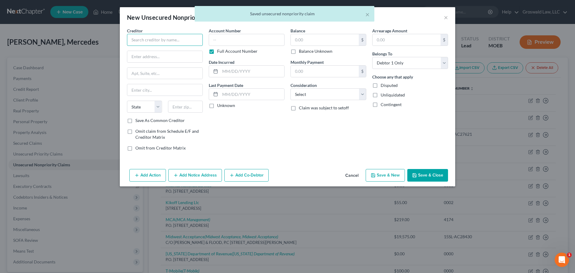
click at [144, 39] on input "text" at bounding box center [165, 40] width 76 height 12
type input "A"
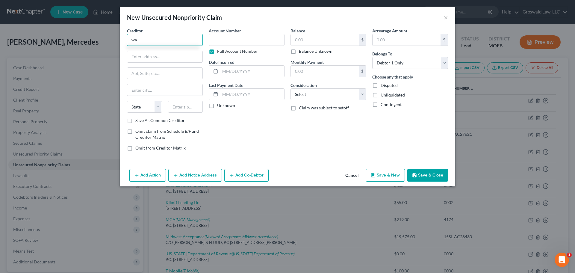
type input "w"
type input "[US_STATE] American Water"
click at [154, 59] on input "text" at bounding box center [164, 56] width 75 height 11
paste input "[STREET_ADDRESS][PERSON_NAME]"
type input "[STREET_ADDRESS][PERSON_NAME]"
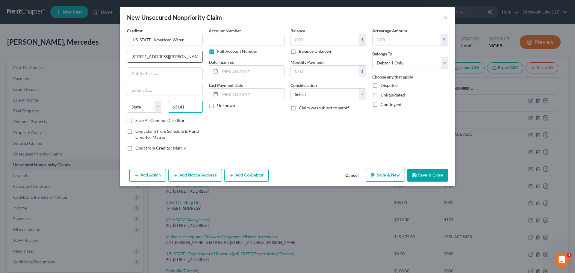
type input "63141"
type input "Saint Louis"
select select "26"
click at [239, 38] on input "text" at bounding box center [247, 40] width 76 height 12
type input "0000"
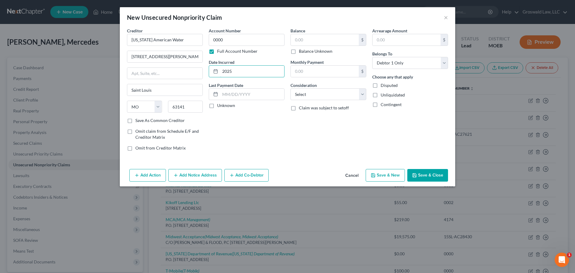
type input "2025"
type input "300"
select select "20"
click at [186, 176] on button "Add Notice Address" at bounding box center [195, 175] width 54 height 13
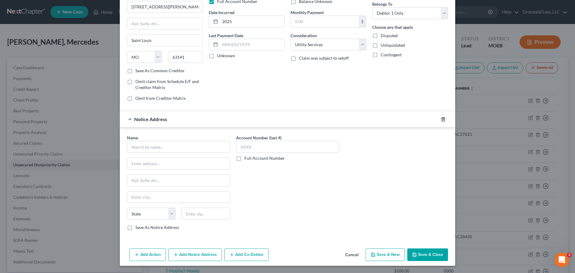
click at [441, 120] on icon "button" at bounding box center [443, 119] width 5 height 5
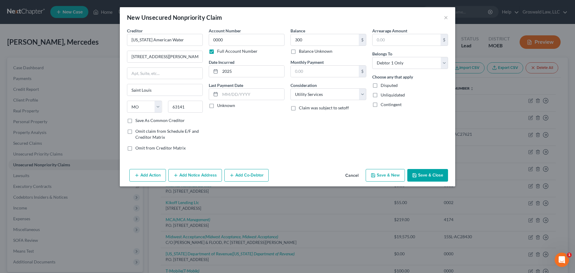
click at [141, 122] on label "Save As Common Creditor" at bounding box center [159, 120] width 49 height 6
click at [141, 121] on input "Save As Common Creditor" at bounding box center [140, 119] width 4 height 4
click at [417, 176] on icon "button" at bounding box center [414, 175] width 5 height 5
checkbox input "false"
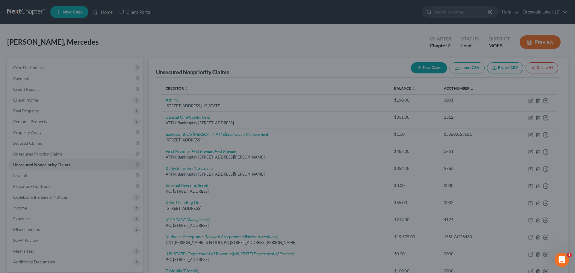
type input "300.00"
type input "0.00"
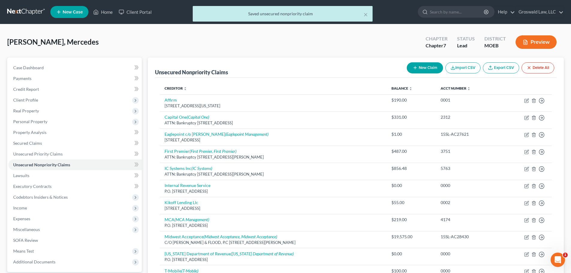
click at [417, 70] on button "New Claim" at bounding box center [425, 67] width 36 height 11
select select "0"
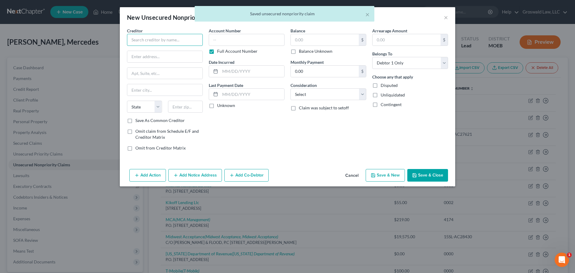
click at [153, 40] on input "text" at bounding box center [165, 40] width 76 height 12
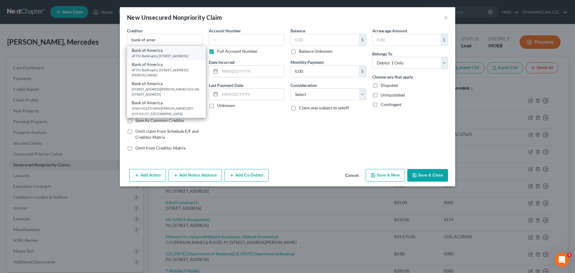
click at [150, 57] on div "ATTN: Bankruptcy [STREET_ADDRESS]" at bounding box center [166, 55] width 69 height 5
type input "Bank of America"
type input "ATTN: Bankruptcy"
type input "PO Box 982238"
type input "[GEOGRAPHIC_DATA]"
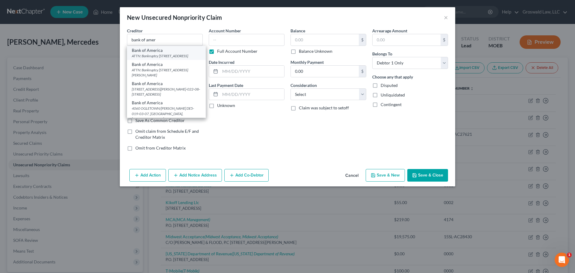
select select "45"
type input "79998"
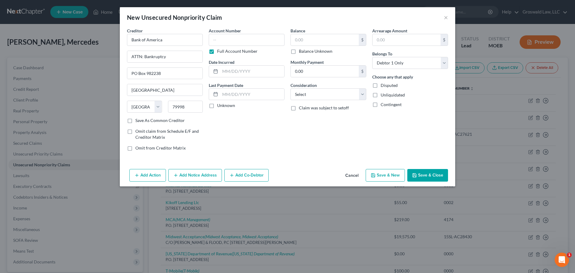
click at [185, 172] on button "Add Notice Address" at bounding box center [195, 175] width 54 height 13
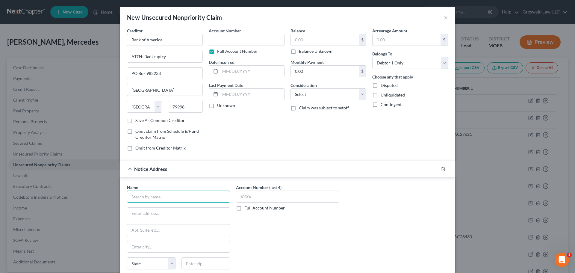
click at [141, 199] on input "text" at bounding box center [178, 197] width 103 height 12
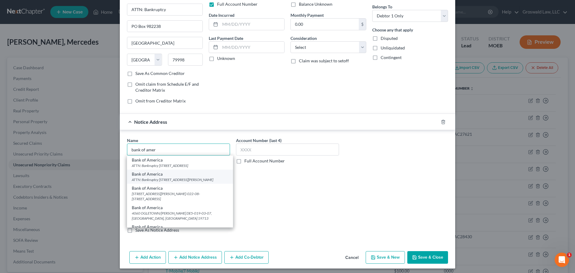
scroll to position [50, 0]
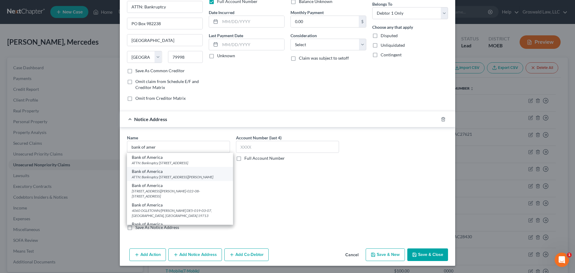
click at [190, 175] on div "ATTN: Bankruptcy [STREET_ADDRESS][PERSON_NAME]" at bounding box center [180, 176] width 96 height 5
type input "Bank of America"
type input "ATTN: Bankruptcy"
type input "[STREET_ADDRESS][PERSON_NAME]"
type input "[GEOGRAPHIC_DATA]"
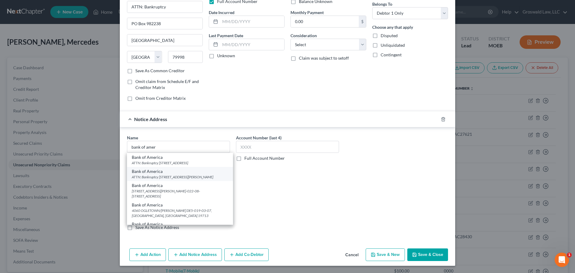
select select "9"
type input "33634"
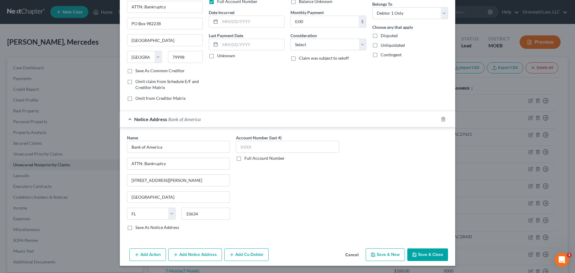
click at [192, 253] on button "Add Notice Address" at bounding box center [195, 254] width 54 height 13
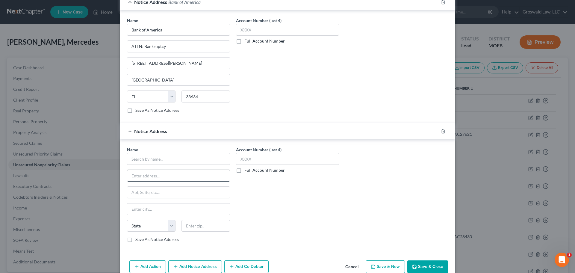
scroll to position [170, 0]
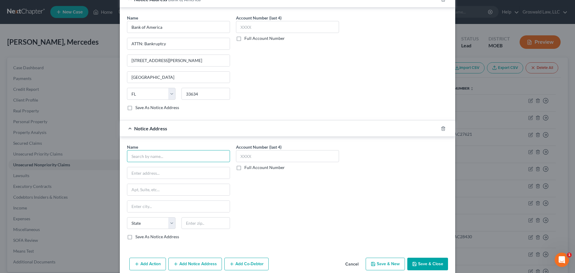
click at [159, 158] on input "text" at bounding box center [178, 156] width 103 height 12
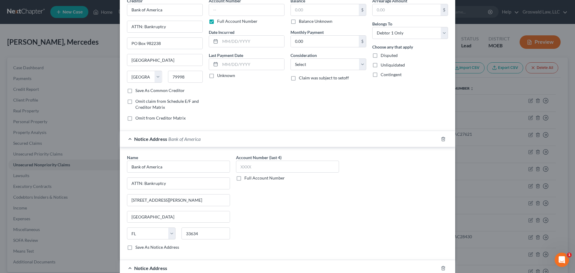
scroll to position [0, 0]
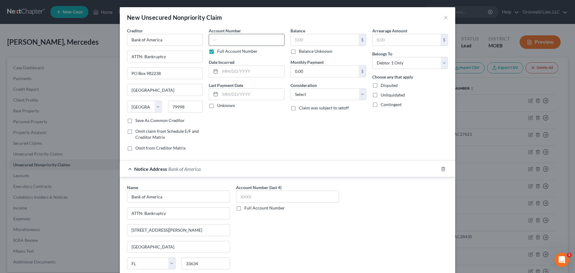
type input "bank of amer"
click at [253, 39] on input "text" at bounding box center [247, 40] width 76 height 12
type input "0000"
type input "2024"
type input "500"
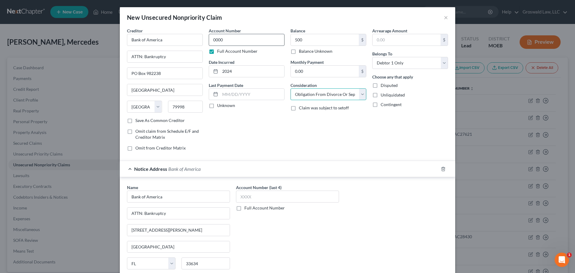
select select "15"
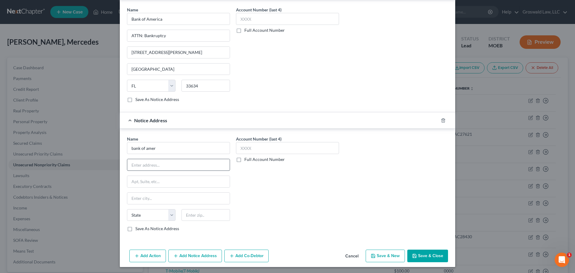
scroll to position [179, 0]
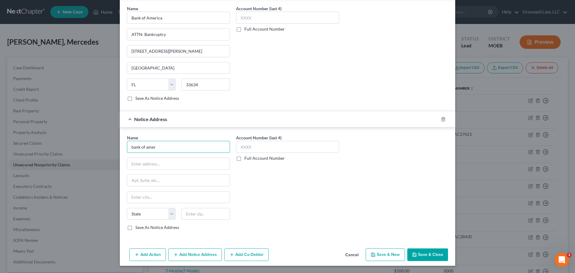
drag, startPoint x: 185, startPoint y: 151, endPoint x: -8, endPoint y: 147, distance: 193.3
click at [0, 147] on html "Home New Case Client Portal Groswald Law, LLC [PERSON_NAME][EMAIL_ADDRESS][DOMA…" at bounding box center [287, 190] width 575 height 381
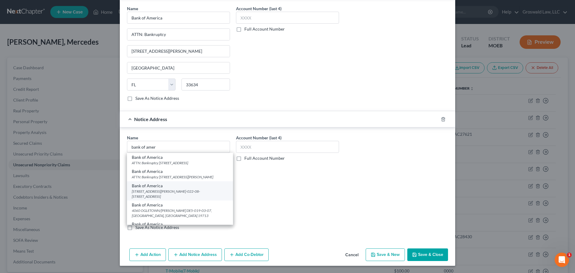
click at [183, 191] on div "[STREET_ADDRESS][PERSON_NAME]-022-08-[STREET_ADDRESS]" at bounding box center [180, 194] width 96 height 10
type input "Bank of America"
type input "[STREET_ADDRESS][PERSON_NAME]"
type input "NC1-022-08-15"
type input "Charlotte"
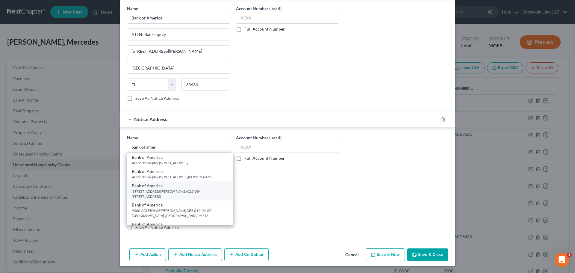
select select "28"
type input "28255"
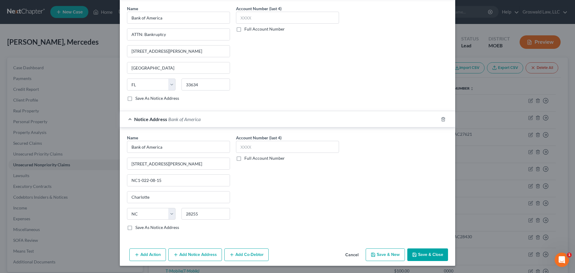
click at [426, 256] on button "Save & Close" at bounding box center [427, 254] width 41 height 13
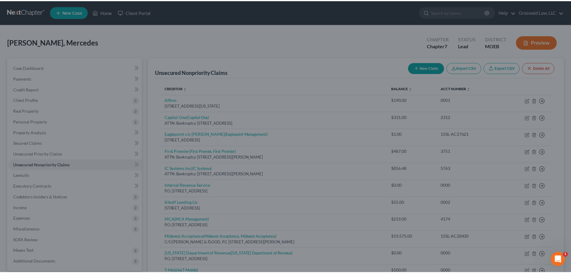
scroll to position [0, 0]
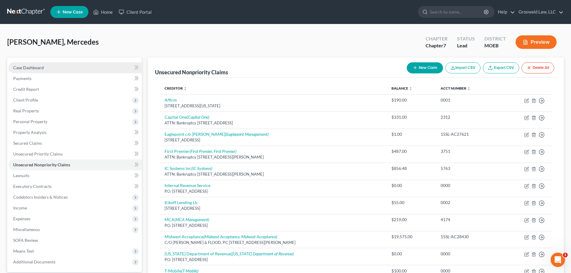
click at [72, 66] on link "Case Dashboard" at bounding box center [74, 67] width 133 height 11
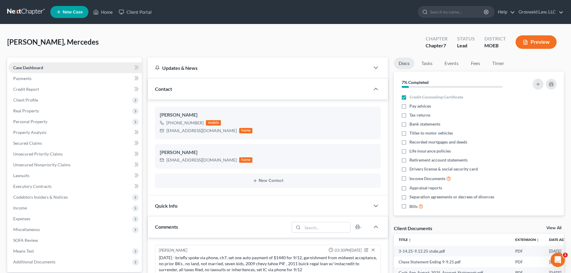
scroll to position [20, 0]
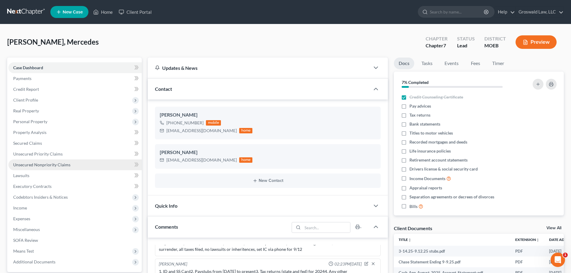
click at [43, 163] on span "Unsecured Nonpriority Claims" at bounding box center [41, 164] width 57 height 5
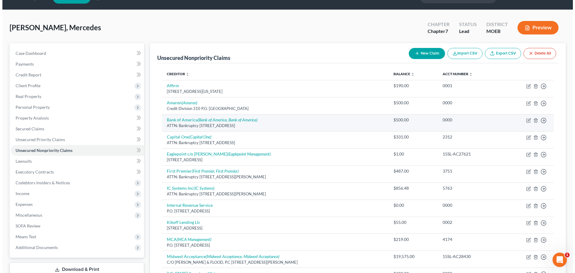
scroll to position [5, 0]
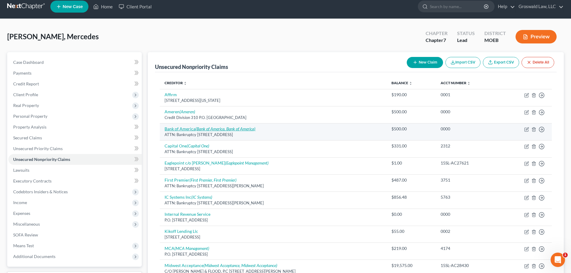
click at [183, 129] on link "Bank of America (Bank of America, Bank of America)" at bounding box center [209, 128] width 91 height 5
select select "45"
select select "15"
select select "0"
select select "9"
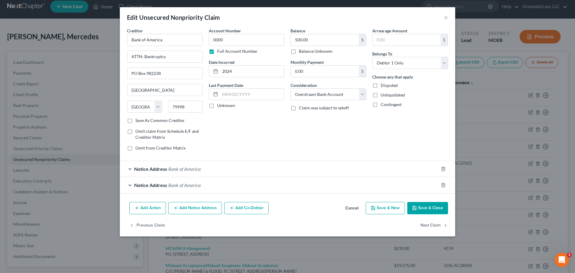
click at [169, 167] on span "Bank of America" at bounding box center [184, 169] width 32 height 6
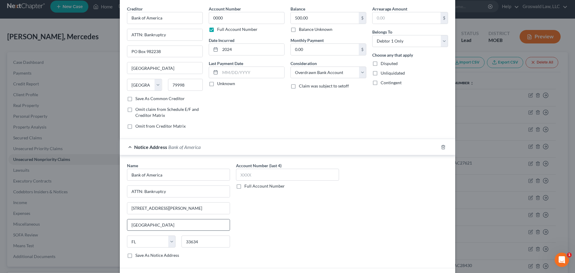
scroll to position [84, 0]
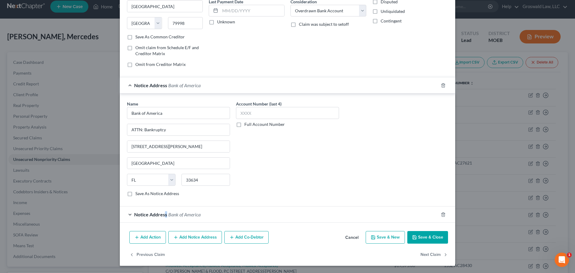
click at [164, 212] on span "Notice Address" at bounding box center [150, 215] width 33 height 6
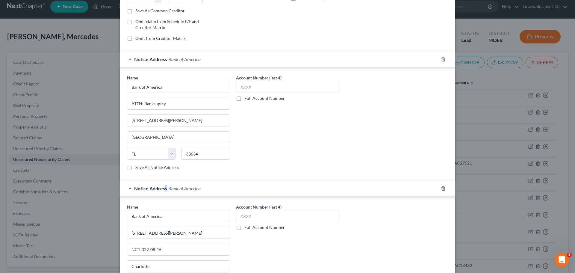
scroll to position [196, 0]
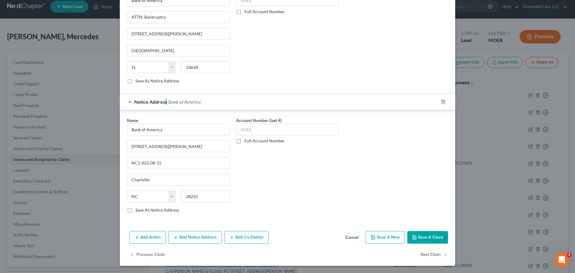
click at [186, 234] on button "Add Notice Address" at bounding box center [195, 237] width 54 height 13
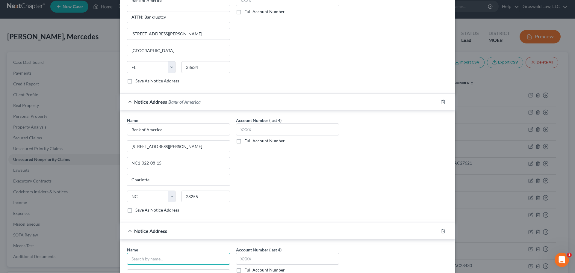
click at [157, 253] on input "text" at bounding box center [178, 259] width 103 height 12
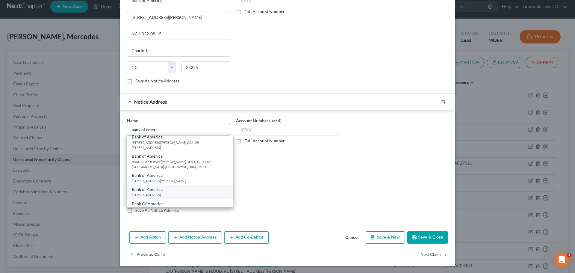
scroll to position [32, 0]
click at [178, 200] on div "Bank Of America" at bounding box center [180, 203] width 96 height 6
type input "Bank Of America"
type input "[STREET_ADDRESS]"
type input "[GEOGRAPHIC_DATA]"
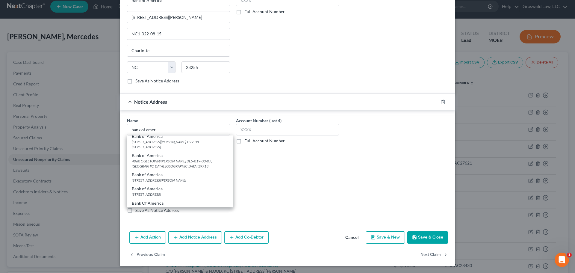
select select "7"
type input "19713"
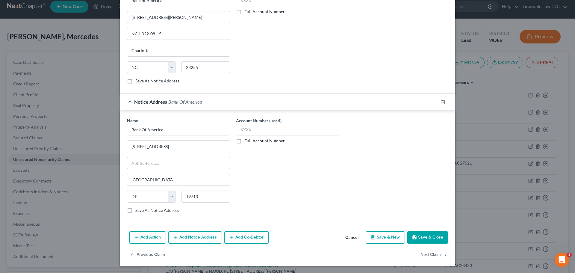
scroll to position [0, 0]
click at [428, 240] on button "Save & Close" at bounding box center [427, 237] width 41 height 13
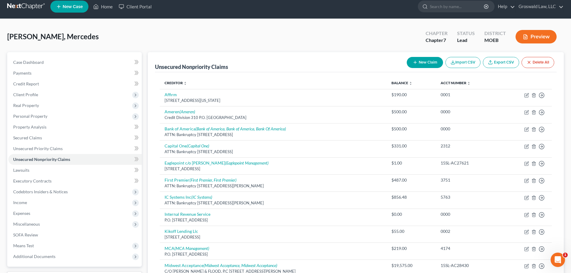
click at [435, 65] on button "New Claim" at bounding box center [425, 62] width 36 height 11
select select "0"
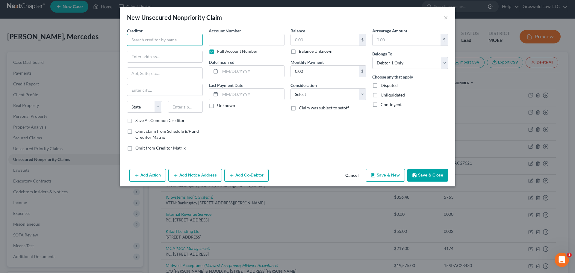
click at [163, 42] on input "text" at bounding box center [165, 40] width 76 height 12
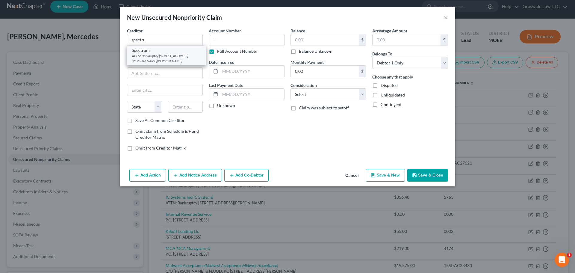
click at [149, 58] on div "ATTN: Bankruptcy [STREET_ADDRESS][PERSON_NAME][PERSON_NAME]" at bounding box center [166, 58] width 69 height 10
type input "Spectrum"
type input "ATTN: Bankruptcy"
type input "[STREET_ADDRESS][PERSON_NAME]"
type input "St. [PERSON_NAME]"
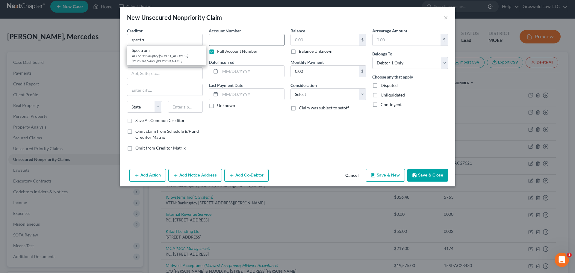
select select "9"
type input "33578"
click at [249, 37] on input "text" at bounding box center [247, 40] width 76 height 12
type input "0000"
click at [233, 67] on input "text" at bounding box center [252, 71] width 64 height 11
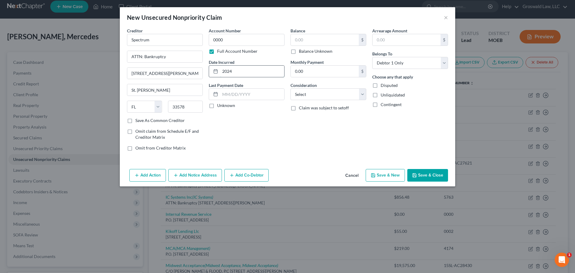
type input "2024"
type input "400"
select select "20"
click at [386, 178] on button "Save & New" at bounding box center [385, 175] width 39 height 13
select select "0"
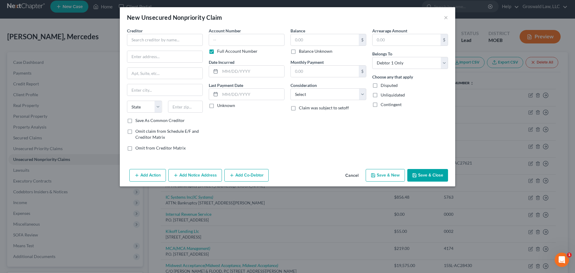
type input "400.00"
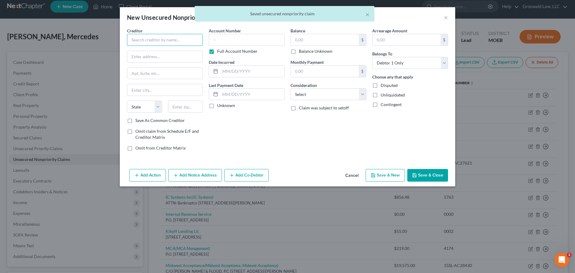
click at [147, 40] on input "text" at bounding box center [165, 40] width 76 height 12
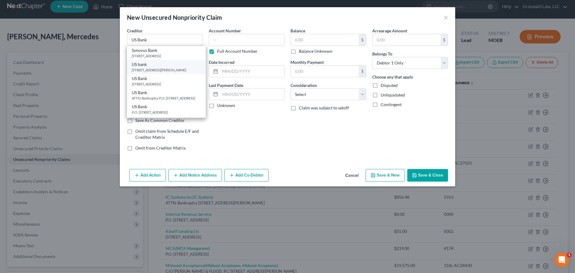
click at [168, 67] on div "US bank" at bounding box center [166, 64] width 69 height 6
type input "US bank"
type input "800 [PERSON_NAME]"
type input "[GEOGRAPHIC_DATA]"
select select "24"
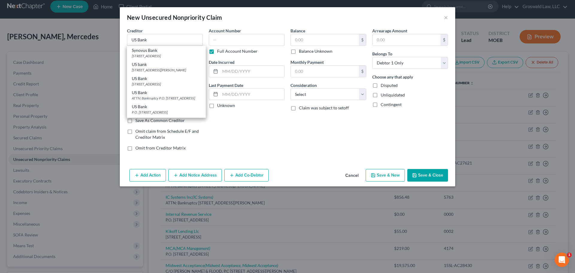
type input "55402"
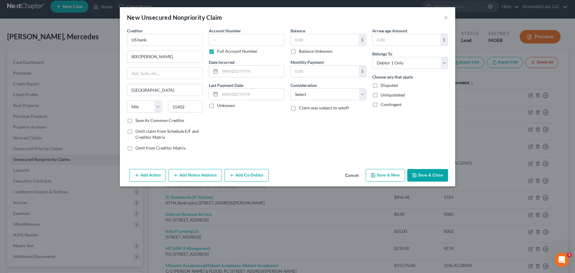
click at [183, 173] on button "Add Notice Address" at bounding box center [195, 175] width 54 height 13
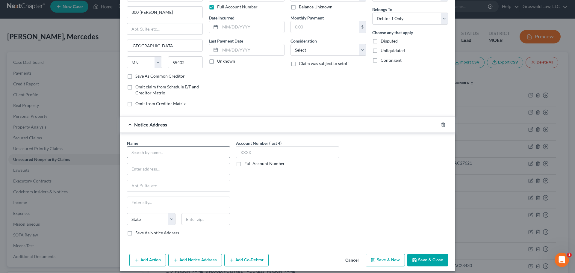
scroll to position [50, 0]
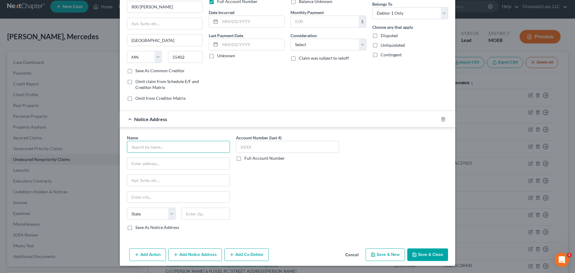
click at [150, 150] on input "text" at bounding box center [178, 147] width 103 height 12
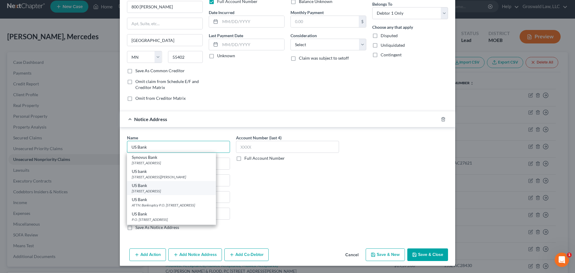
type input "US Bank"
click at [156, 191] on div "[STREET_ADDRESS]" at bounding box center [171, 190] width 79 height 5
type input "[STREET_ADDRESS]"
type input "Saint Louis"
select select "26"
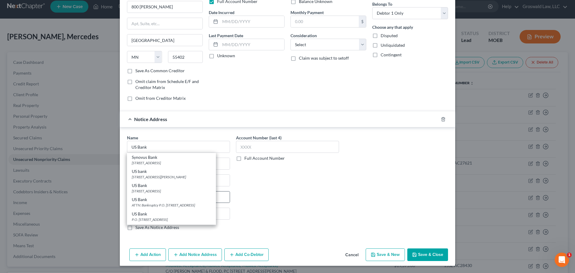
type input "63132"
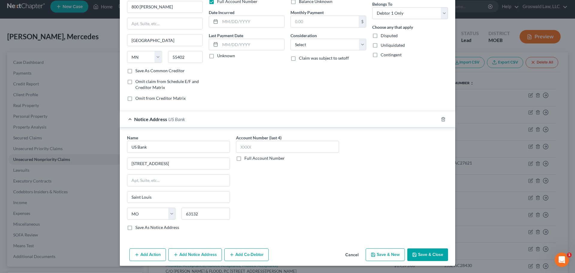
click at [191, 254] on button "Add Notice Address" at bounding box center [195, 254] width 54 height 13
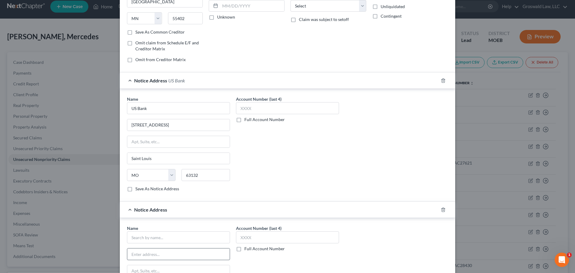
scroll to position [179, 0]
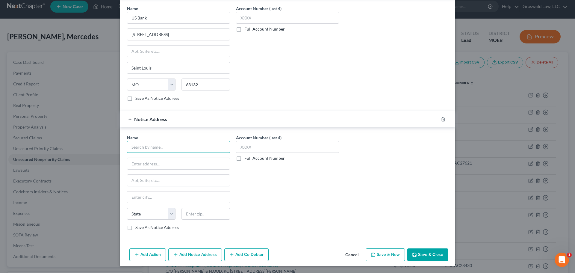
click at [135, 146] on input "text" at bounding box center [178, 147] width 103 height 12
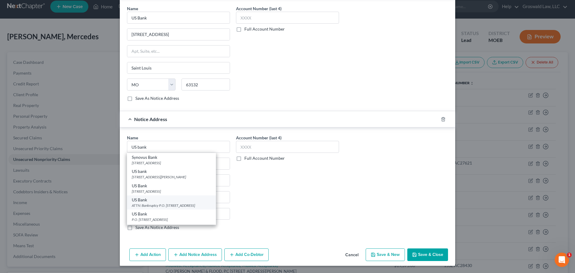
click at [169, 206] on div "ATTN: Bankruptcy P.O. [STREET_ADDRESS]" at bounding box center [171, 205] width 79 height 5
type input "US Bank"
type input "ATTN: Bankruptcy"
type input "P.O. Box 5229"
type input "[GEOGRAPHIC_DATA]"
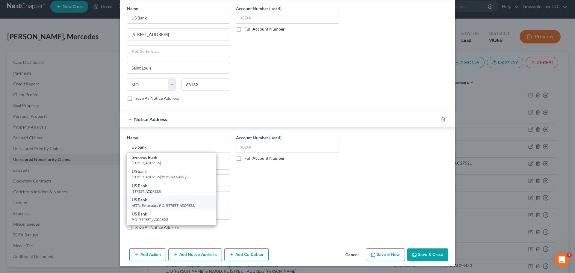
select select "36"
type input "45201"
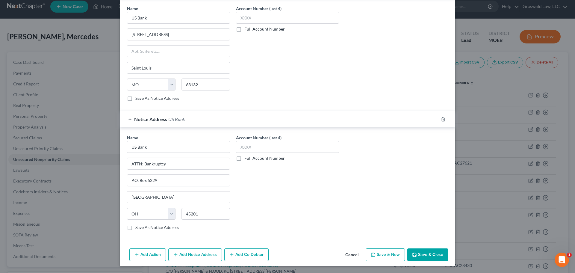
click at [179, 258] on button "Add Notice Address" at bounding box center [195, 254] width 54 height 13
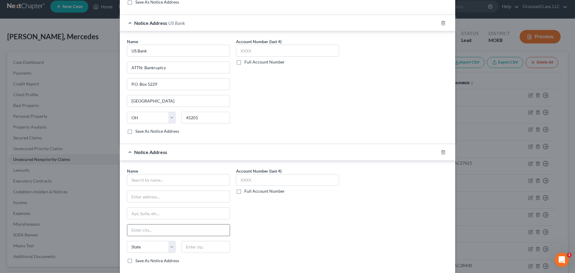
scroll to position [297, 0]
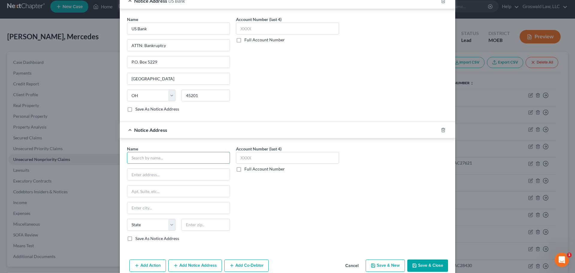
click at [154, 161] on input "text" at bounding box center [178, 158] width 103 height 12
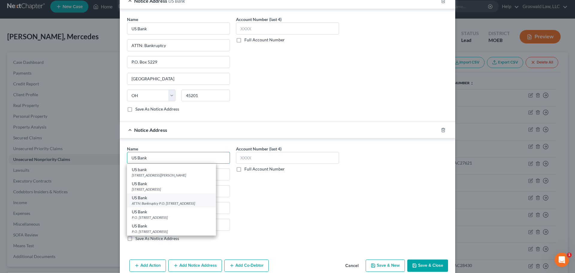
scroll to position [27, 0]
type input "US Bank"
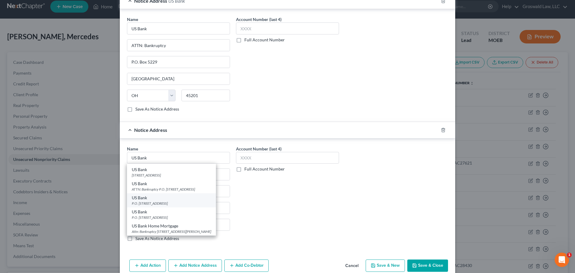
click at [152, 205] on div "P.O. [STREET_ADDRESS]" at bounding box center [171, 203] width 79 height 5
type input "P.O. Box 108"
type input "Saint Louis"
select select "26"
type input "63166"
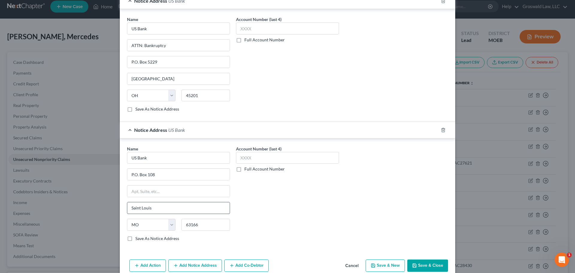
scroll to position [0, 0]
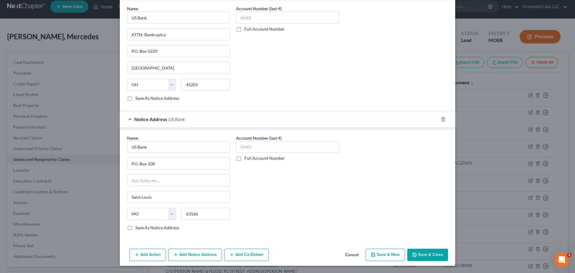
click at [189, 256] on button "Add Notice Address" at bounding box center [195, 255] width 54 height 13
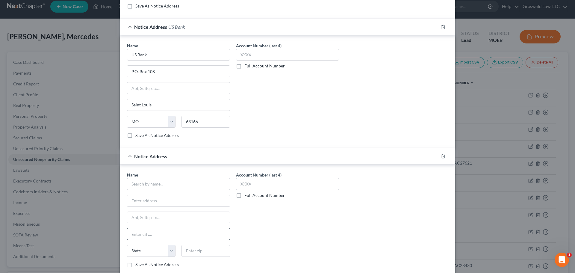
scroll to position [428, 0]
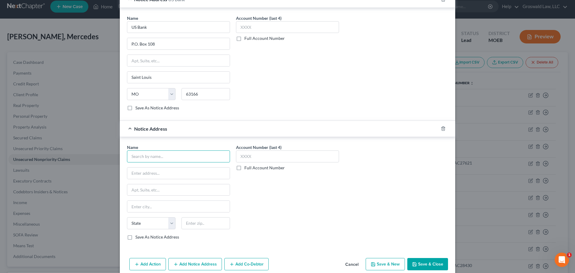
drag, startPoint x: 147, startPoint y: 160, endPoint x: 152, endPoint y: 158, distance: 5.1
click at [147, 160] on input "text" at bounding box center [178, 156] width 103 height 12
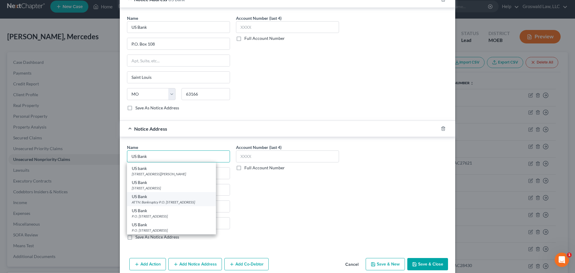
scroll to position [27, 0]
type input "US Bank"
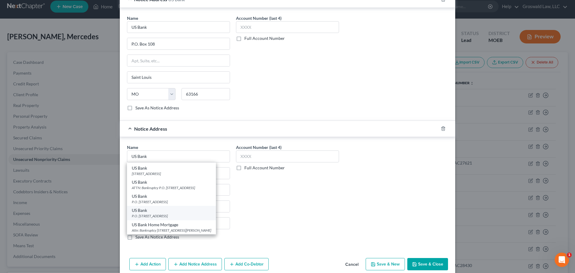
click at [168, 214] on div "P.O. [STREET_ADDRESS]" at bounding box center [171, 215] width 79 height 5
type input "P.O. Box 3447"
type input "Oshkosh"
select select "52"
type input "54903"
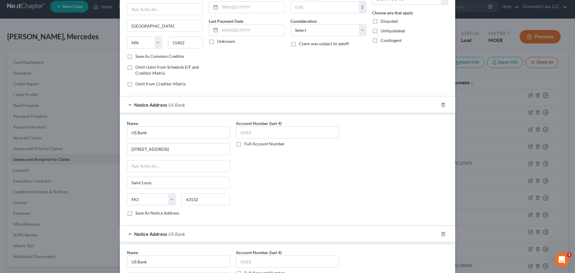
scroll to position [0, 0]
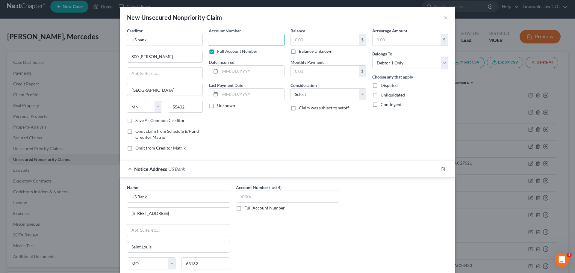
click at [229, 37] on input "text" at bounding box center [247, 40] width 76 height 12
type input "0000"
type input "2023"
type input "100"
select select "15"
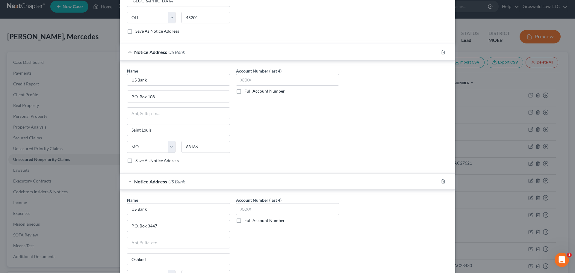
scroll to position [437, 0]
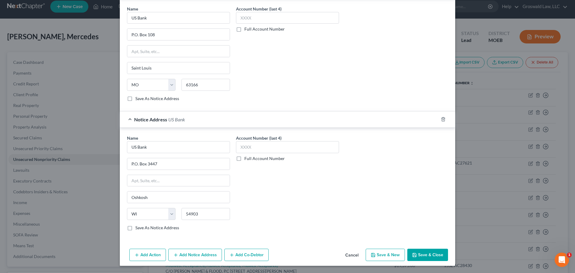
click at [388, 254] on button "Save & New" at bounding box center [385, 255] width 39 height 13
select select "0"
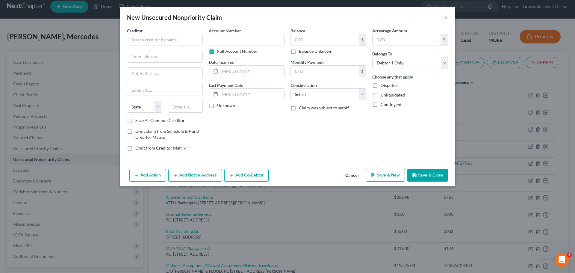
type input "100.00"
type input "0.00"
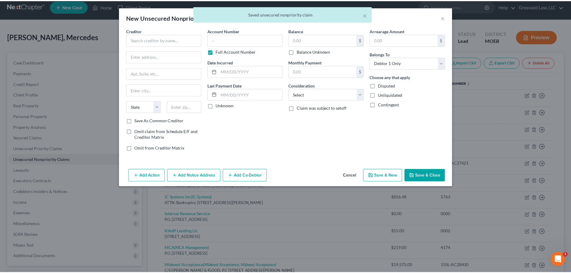
scroll to position [0, 0]
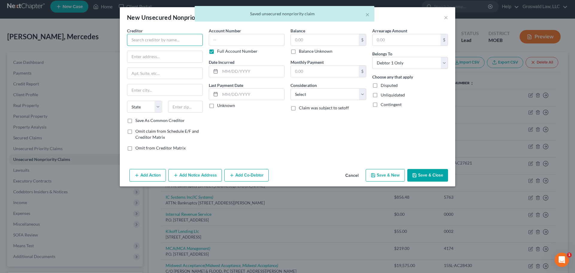
click at [180, 38] on input "text" at bounding box center [165, 40] width 76 height 12
click at [167, 56] on div "[STREET_ADDRESS]" at bounding box center [163, 55] width 62 height 5
type input "Great Southern Bank"
type input "1451 E Battlefield St"
type input "[GEOGRAPHIC_DATA]"
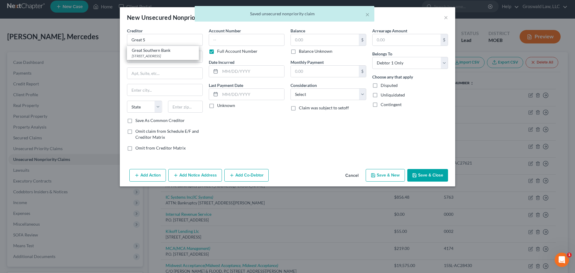
select select "26"
type input "65804"
drag, startPoint x: 231, startPoint y: 43, endPoint x: 224, endPoint y: 35, distance: 10.0
click at [231, 43] on input "text" at bounding box center [247, 40] width 76 height 12
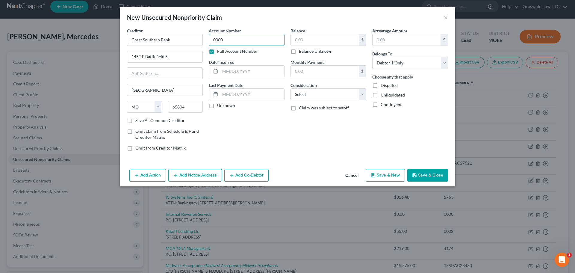
type input "0000"
type input "2023"
type input "100"
select select "2"
click at [425, 176] on button "Save & Close" at bounding box center [427, 175] width 41 height 13
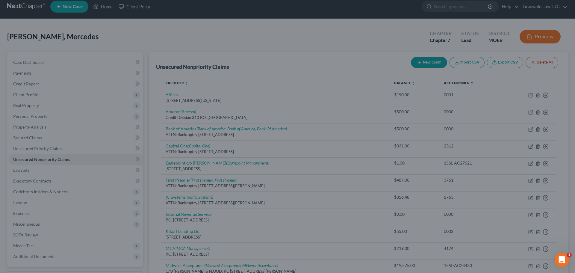
type input "100.00"
type input "0.00"
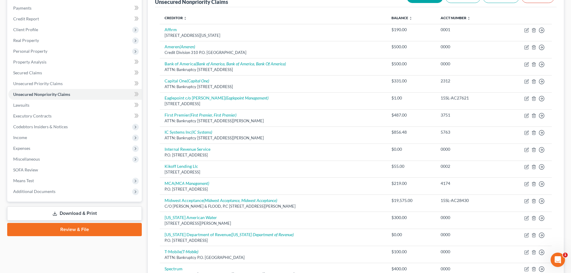
scroll to position [57, 0]
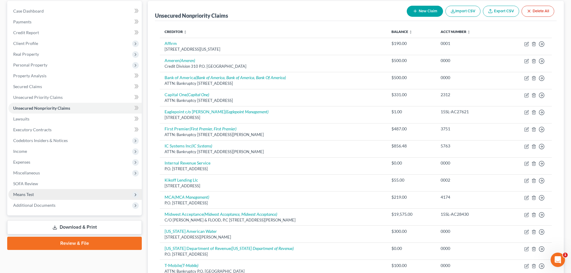
click at [33, 193] on span "Means Test" at bounding box center [23, 194] width 21 height 5
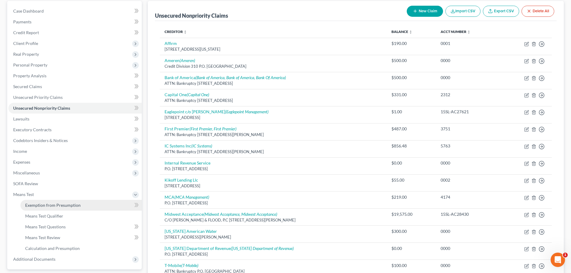
drag, startPoint x: 47, startPoint y: 205, endPoint x: 97, endPoint y: 201, distance: 50.5
click at [47, 206] on span "Exemption from Presumption" at bounding box center [52, 205] width 55 height 5
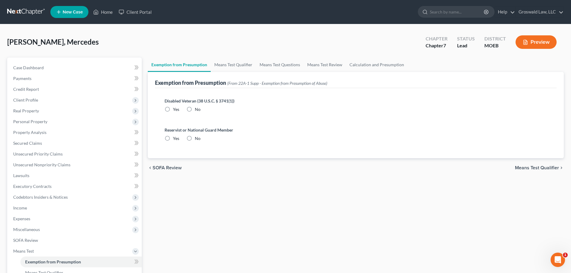
click at [194, 109] on div "No" at bounding box center [193, 109] width 14 height 6
drag, startPoint x: 190, startPoint y: 110, endPoint x: 190, endPoint y: 118, distance: 8.1
click at [195, 110] on label "No" at bounding box center [198, 109] width 6 height 6
click at [197, 110] on input "No" at bounding box center [199, 108] width 4 height 4
radio input "true"
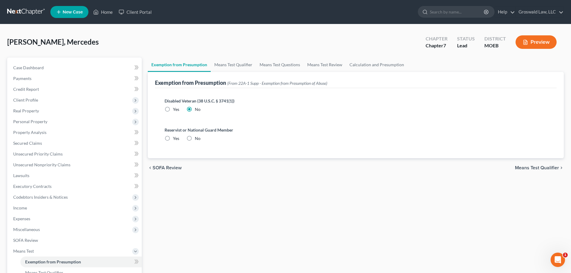
drag, startPoint x: 188, startPoint y: 140, endPoint x: 191, endPoint y: 136, distance: 4.5
click at [195, 140] on label "No" at bounding box center [198, 138] width 6 height 6
click at [197, 139] on input "No" at bounding box center [199, 137] width 4 height 4
radio input "true"
click at [233, 70] on link "Means Test Qualifier" at bounding box center [233, 65] width 45 height 14
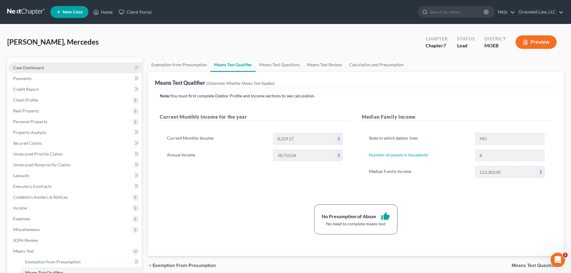
click at [74, 65] on link "Case Dashboard" at bounding box center [74, 67] width 133 height 11
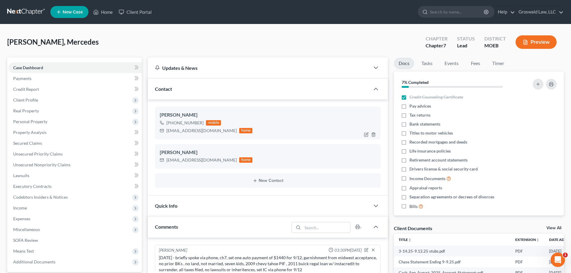
scroll to position [20, 0]
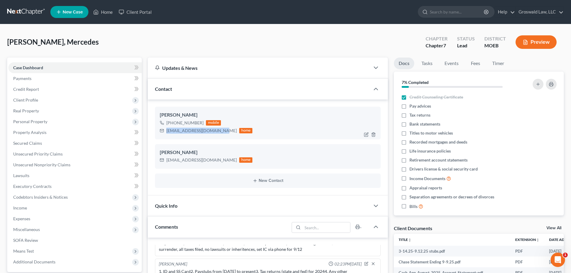
drag, startPoint x: 215, startPoint y: 131, endPoint x: 162, endPoint y: 129, distance: 53.1
click at [162, 129] on div "[EMAIL_ADDRESS][DOMAIN_NAME] home" at bounding box center [206, 131] width 93 height 8
copy div "[EMAIL_ADDRESS][DOMAIN_NAME]"
drag, startPoint x: 215, startPoint y: 162, endPoint x: 162, endPoint y: 157, distance: 53.3
click at [162, 157] on div "[EMAIL_ADDRESS][DOMAIN_NAME] home" at bounding box center [206, 160] width 93 height 8
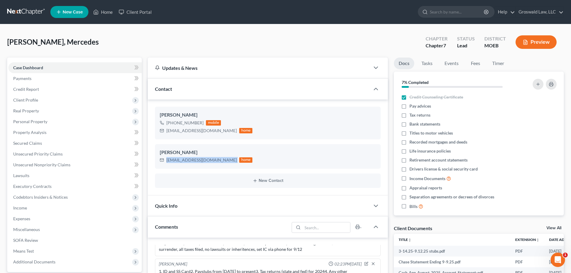
copy div "[EMAIL_ADDRESS][DOMAIN_NAME]"
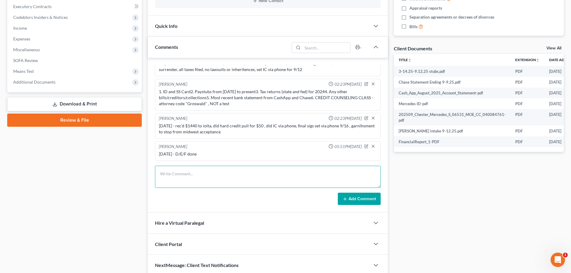
click at [251, 174] on textarea at bounding box center [268, 177] width 226 height 22
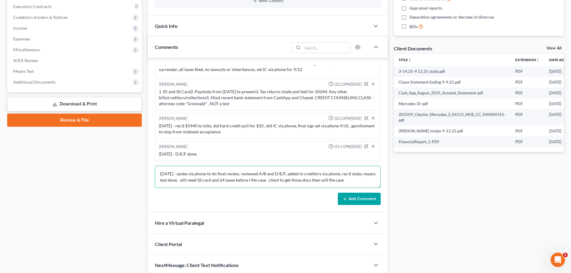
type textarea "[DATE] - spoke via phone to do final review, reviewed A/B and D/E/F, added in c…"
click at [348, 198] on button "Add Comment" at bounding box center [359, 199] width 43 height 13
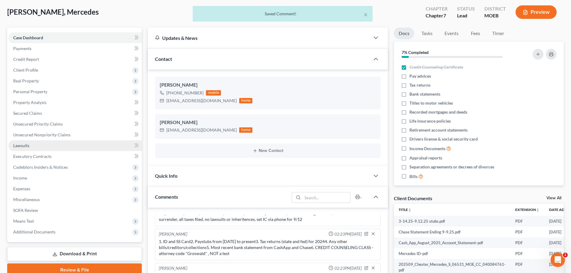
scroll to position [49, 0]
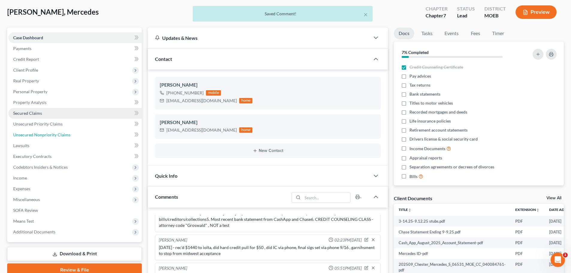
drag, startPoint x: 42, startPoint y: 132, endPoint x: 16, endPoint y: 110, distance: 34.5
click at [42, 132] on span "Unsecured Nonpriority Claims" at bounding box center [41, 134] width 57 height 5
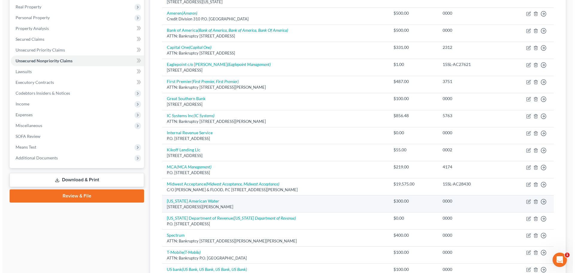
scroll to position [120, 0]
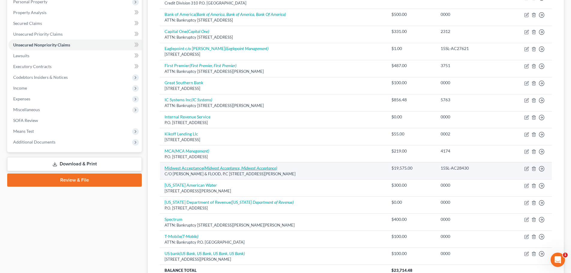
click at [216, 170] on icon "(Midwest Acceptance, Midwest Acceptance)" at bounding box center [240, 167] width 74 height 5
select select "26"
select select "4"
select select "0"
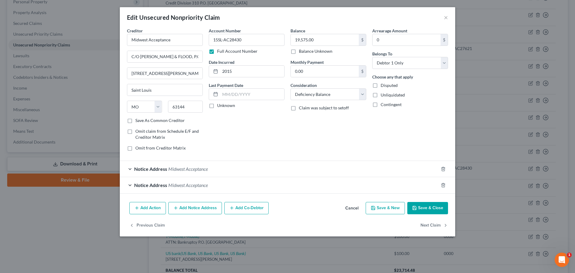
click at [147, 210] on button "Add Action" at bounding box center [147, 208] width 37 height 13
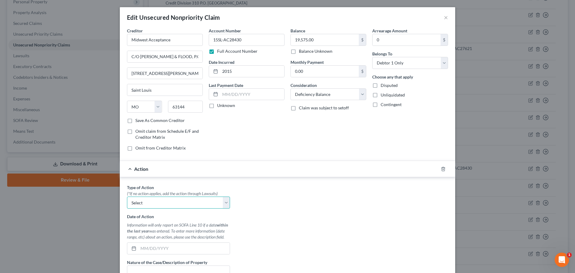
click at [156, 203] on select "Select Repossession Garnishment Foreclosure Personal Injury Attached, Seized, O…" at bounding box center [178, 203] width 103 height 12
select select "1"
click at [127, 197] on select "Select Repossession Garnishment Foreclosure Personal Injury Attached, Seized, O…" at bounding box center [178, 203] width 103 height 12
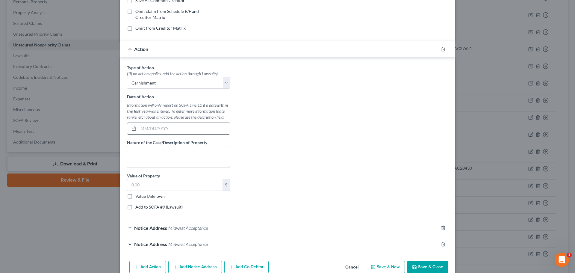
click at [166, 129] on input "text" at bounding box center [183, 128] width 91 height 11
type input "[DATE]"
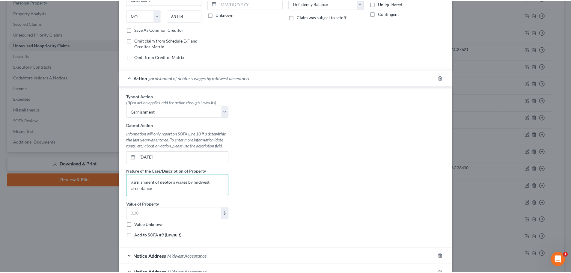
scroll to position [149, 0]
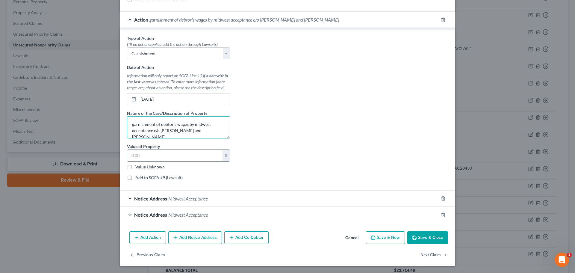
type textarea "garnishment of debtor's wages by midwest acceptance c/o [PERSON_NAME] and [PERS…"
click at [178, 154] on input "text" at bounding box center [174, 155] width 95 height 11
type input "657.44"
click at [431, 241] on button "Save & Close" at bounding box center [427, 237] width 41 height 13
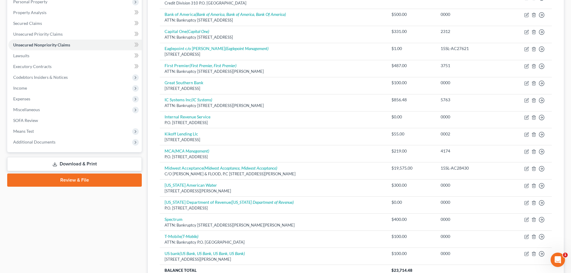
scroll to position [0, 0]
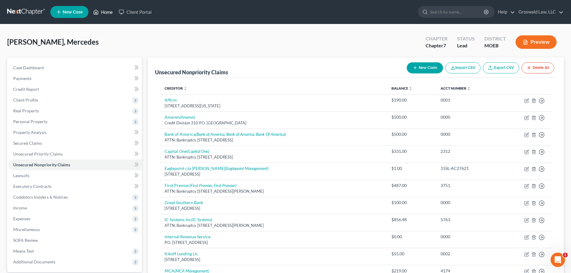
click at [101, 11] on link "Home" at bounding box center [102, 12] width 25 height 11
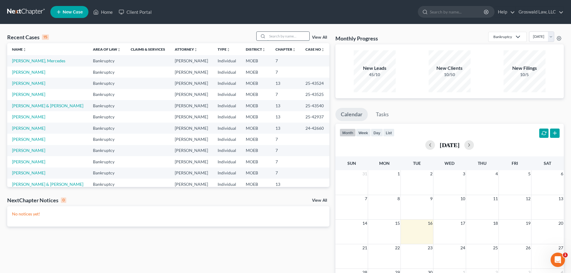
click at [292, 37] on input "search" at bounding box center [288, 36] width 42 height 9
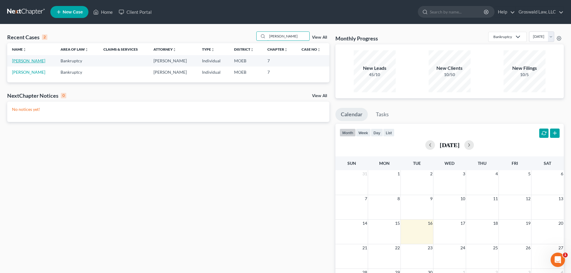
type input "[PERSON_NAME]"
click at [32, 61] on link "[PERSON_NAME]" at bounding box center [28, 60] width 33 height 5
select select "6"
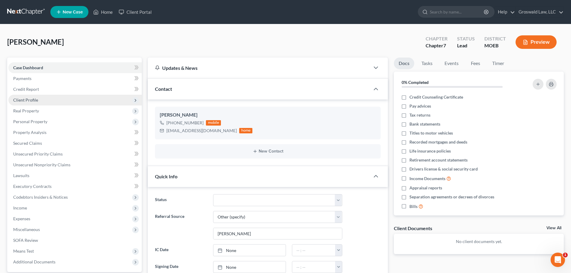
drag, startPoint x: 38, startPoint y: 99, endPoint x: 41, endPoint y: 102, distance: 4.0
click at [38, 99] on span "Client Profile" at bounding box center [74, 100] width 133 height 11
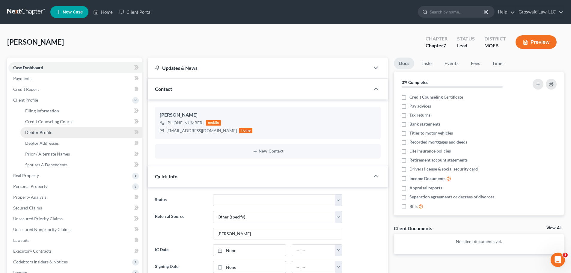
click at [54, 132] on link "Debtor Profile" at bounding box center [80, 132] width 121 height 11
select select "2"
select select "0"
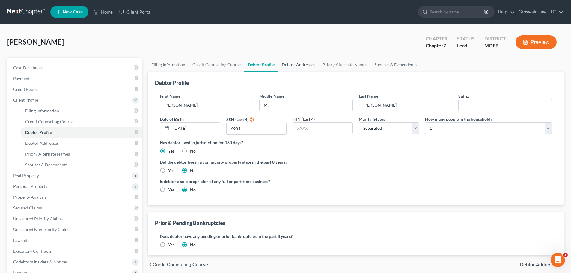
drag, startPoint x: 310, startPoint y: 64, endPoint x: 292, endPoint y: 69, distance: 18.3
click at [310, 64] on link "Debtor Addresses" at bounding box center [298, 65] width 41 height 14
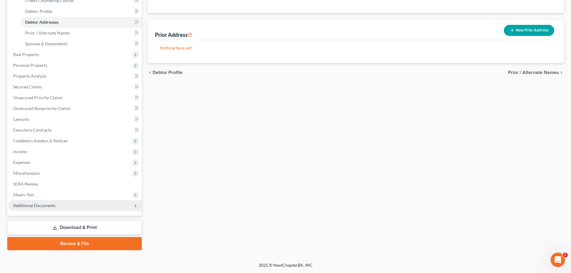
click at [78, 204] on span "Additional Documents" at bounding box center [74, 205] width 133 height 11
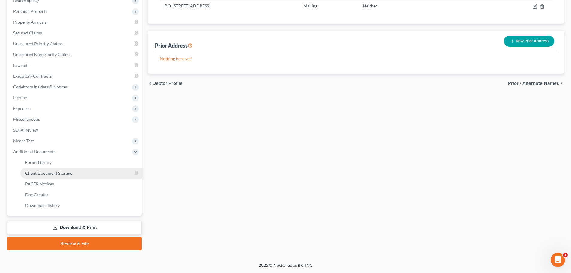
click at [76, 171] on link "Client Document Storage" at bounding box center [80, 173] width 121 height 11
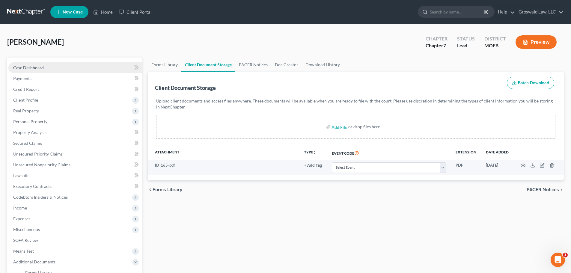
click at [67, 69] on link "Case Dashboard" at bounding box center [74, 67] width 133 height 11
select select "6"
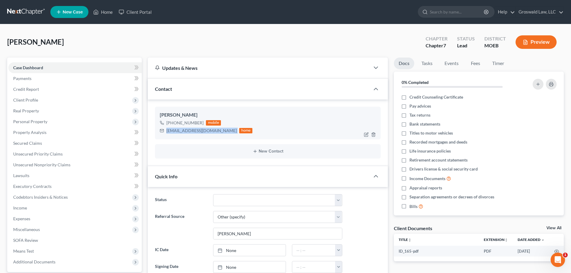
drag, startPoint x: 212, startPoint y: 131, endPoint x: 164, endPoint y: 130, distance: 47.6
click at [164, 130] on div "[EMAIL_ADDRESS][DOMAIN_NAME] home" at bounding box center [206, 131] width 93 height 8
copy div "[EMAIL_ADDRESS][DOMAIN_NAME]"
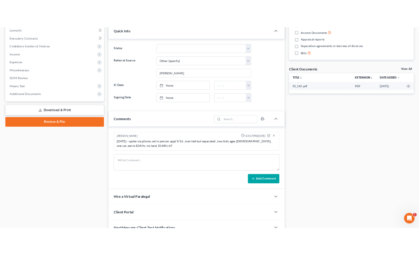
scroll to position [180, 0]
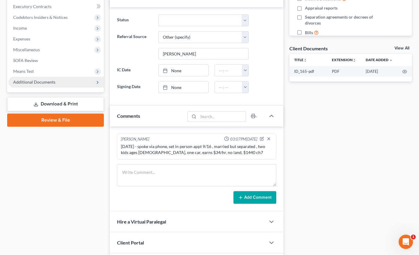
click at [61, 84] on span "Additional Documents" at bounding box center [56, 82] width 96 height 11
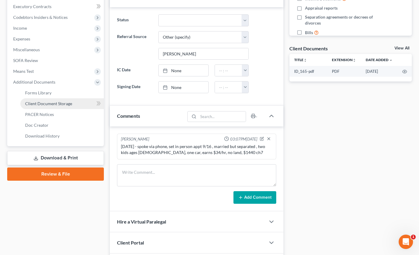
click at [51, 107] on link "Client Document Storage" at bounding box center [62, 103] width 84 height 11
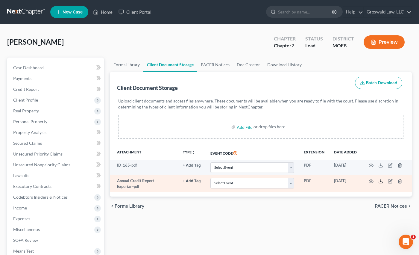
click at [382, 182] on icon at bounding box center [381, 181] width 5 height 5
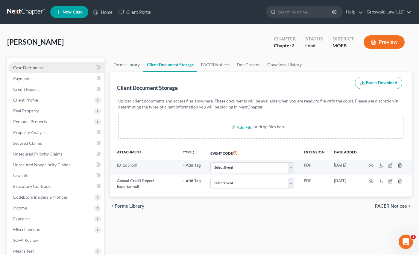
click at [36, 67] on span "Case Dashboard" at bounding box center [28, 67] width 31 height 5
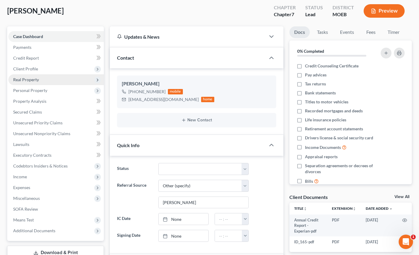
scroll to position [30, 0]
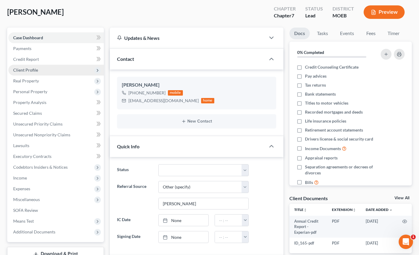
click at [33, 70] on span "Client Profile" at bounding box center [25, 69] width 25 height 5
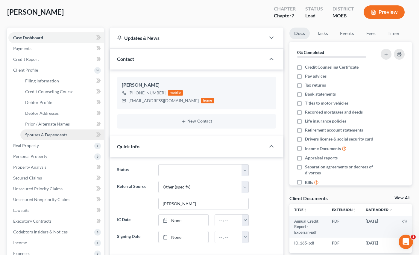
click at [51, 132] on span "Spouses & Dependents" at bounding box center [46, 134] width 42 height 5
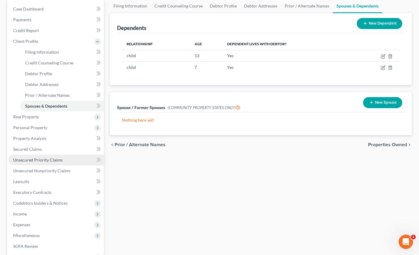
scroll to position [60, 0]
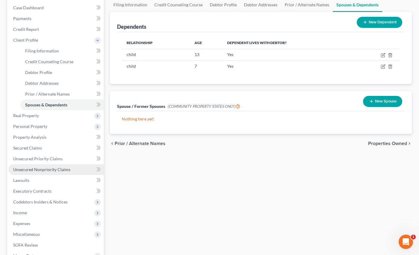
click at [40, 170] on span "Unsecured Nonpriority Claims" at bounding box center [41, 169] width 57 height 5
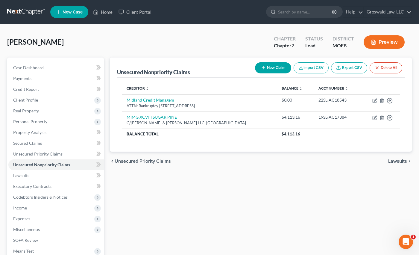
click at [270, 70] on button "New Claim" at bounding box center [273, 67] width 36 height 11
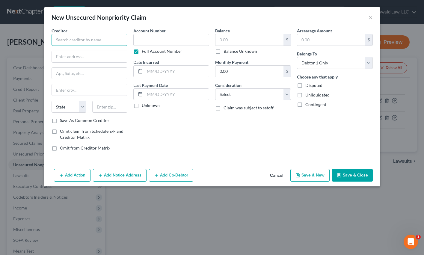
click at [94, 43] on input "text" at bounding box center [90, 40] width 76 height 12
click at [249, 94] on select "Select Cable / Satellite Services Collection Agency Credit Card Debt Debt Couns…" at bounding box center [253, 94] width 76 height 12
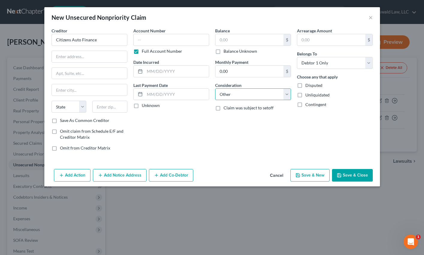
click at [215, 88] on select "Select Cable / Satellite Services Collection Agency Credit Card Debt Debt Couns…" at bounding box center [253, 94] width 76 height 12
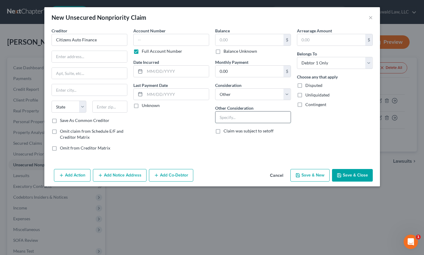
click at [240, 116] on input "text" at bounding box center [252, 116] width 75 height 11
click at [108, 52] on input "text" at bounding box center [89, 56] width 75 height 11
paste input "[STREET_ADDRESS]"
click at [349, 178] on button "Save & Close" at bounding box center [352, 175] width 41 height 13
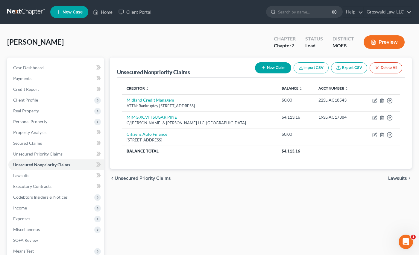
click at [273, 67] on button "New Claim" at bounding box center [273, 67] width 36 height 11
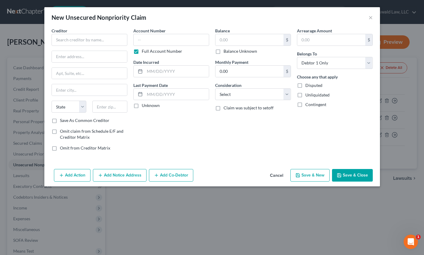
click at [69, 46] on div "Creditor * State [US_STATE] AK AR AZ CA CO [GEOGRAPHIC_DATA] DE DC [GEOGRAPHIC_…" at bounding box center [90, 73] width 76 height 90
click at [72, 40] on input "text" at bounding box center [90, 40] width 76 height 12
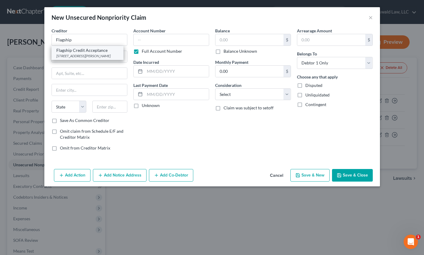
click at [72, 53] on div "Flagship Credit Acceptance" at bounding box center [87, 50] width 62 height 6
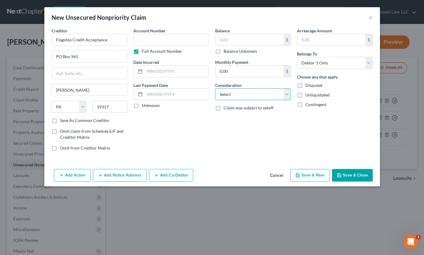
click at [236, 96] on select "Select Cable / Satellite Services Collection Agency Credit Card Debt Debt Couns…" at bounding box center [253, 94] width 76 height 12
click at [215, 88] on select "Select Cable / Satellite Services Collection Agency Credit Card Debt Debt Couns…" at bounding box center [253, 94] width 76 height 12
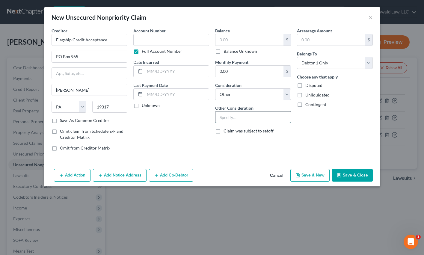
click at [251, 121] on input "text" at bounding box center [252, 116] width 75 height 11
click at [359, 179] on button "Save & Close" at bounding box center [352, 175] width 41 height 13
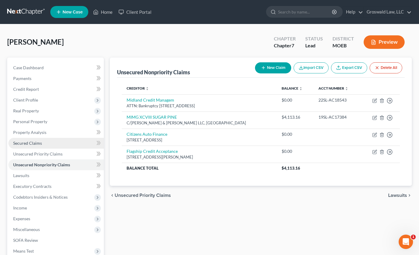
click at [33, 146] on link "Secured Claims" at bounding box center [56, 143] width 96 height 11
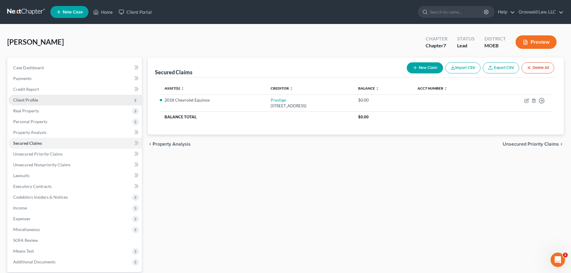
click at [33, 99] on span "Client Profile" at bounding box center [25, 99] width 25 height 5
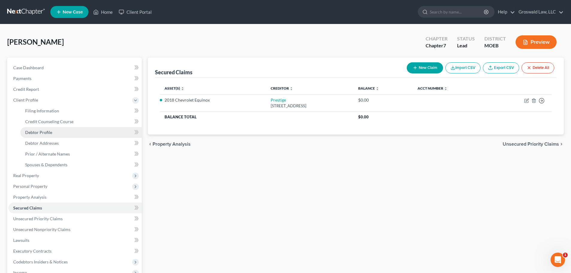
click at [52, 132] on link "Debtor Profile" at bounding box center [80, 132] width 121 height 11
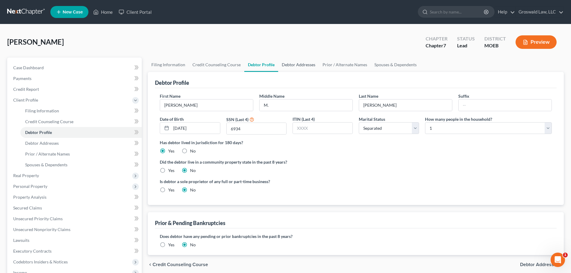
click at [298, 65] on link "Debtor Addresses" at bounding box center [298, 65] width 41 height 14
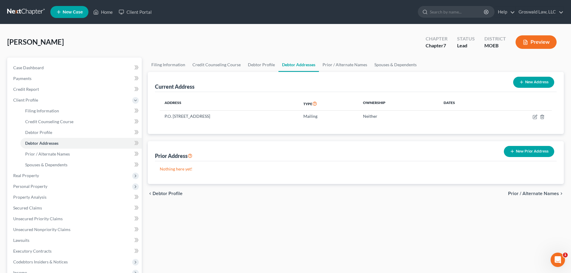
click at [535, 81] on button "New Address" at bounding box center [533, 82] width 41 height 11
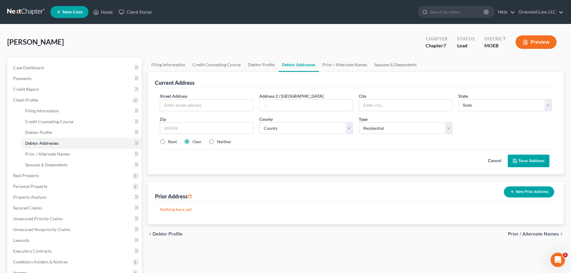
click at [217, 141] on label "Neither" at bounding box center [224, 142] width 14 height 6
click at [219, 141] on input "Neither" at bounding box center [221, 141] width 4 height 4
click at [188, 106] on input "text" at bounding box center [206, 104] width 93 height 11
click at [524, 163] on button "Save Address" at bounding box center [529, 161] width 42 height 13
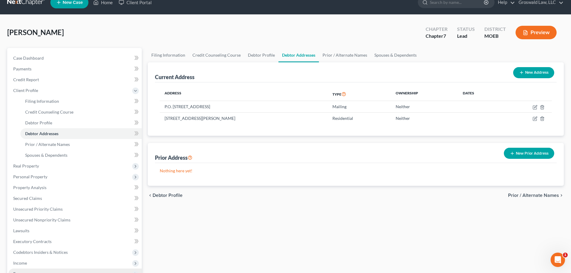
scroll to position [60, 0]
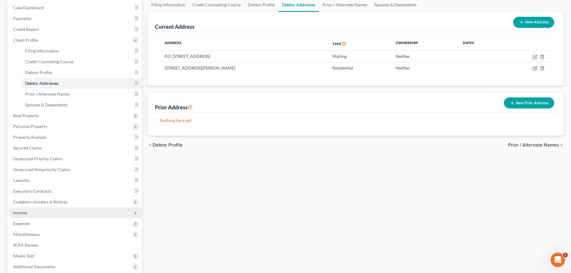
click at [32, 208] on span "Income" at bounding box center [74, 212] width 133 height 11
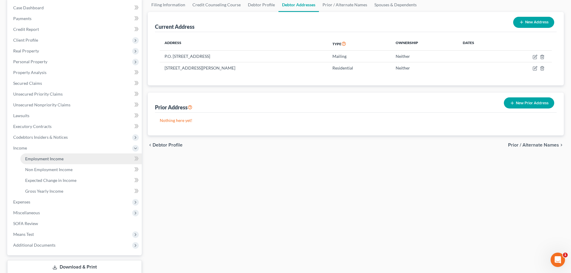
click at [49, 159] on span "Employment Income" at bounding box center [44, 158] width 38 height 5
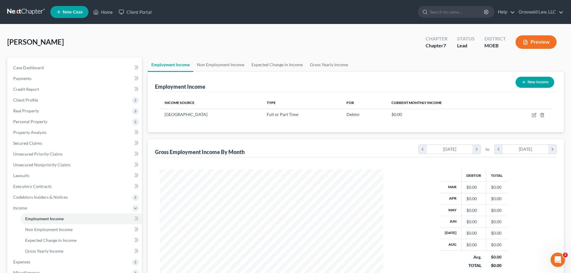
scroll to position [112, 236]
click at [54, 43] on span "[PERSON_NAME]" at bounding box center [35, 41] width 57 height 9
click at [22, 102] on span "Client Profile" at bounding box center [25, 99] width 25 height 5
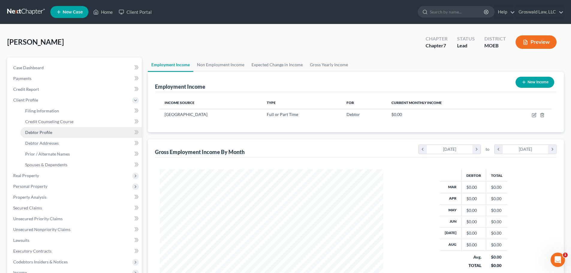
click at [36, 130] on span "Debtor Profile" at bounding box center [38, 132] width 27 height 5
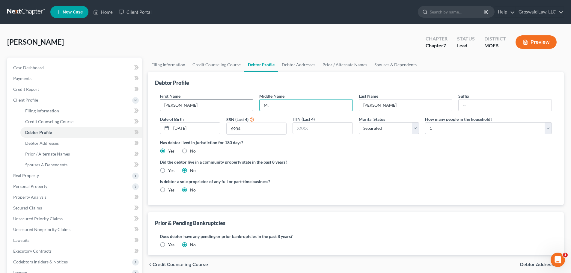
drag, startPoint x: 303, startPoint y: 102, endPoint x: 224, endPoint y: 104, distance: 79.7
click at [224, 104] on div "First Name [PERSON_NAME] Middle Name M. Last Name [PERSON_NAME] Date of Birth […" at bounding box center [356, 116] width 398 height 46
drag, startPoint x: 224, startPoint y: 85, endPoint x: 246, endPoint y: 84, distance: 21.9
click at [224, 85] on div "Debtor Profile" at bounding box center [356, 80] width 402 height 16
click at [439, 129] on select "Select 1 2 3 4 5 6 7 8 9 10 11 12 13 14 15 16 17 18 19 20" at bounding box center [488, 128] width 127 height 12
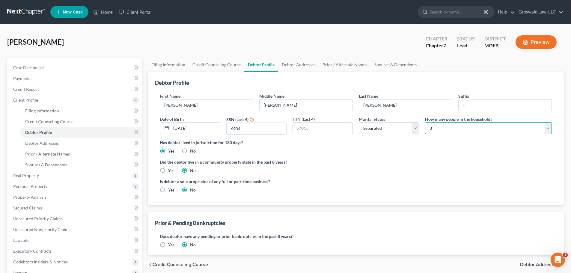
click at [425, 122] on select "Select 1 2 3 4 5 6 7 8 9 10 11 12 13 14 15 16 17 18 19 20" at bounding box center [488, 128] width 127 height 12
click at [294, 44] on div "[PERSON_NAME] Upgraded Chapter Chapter 7 Status Lead District MOEB Preview" at bounding box center [285, 44] width 556 height 26
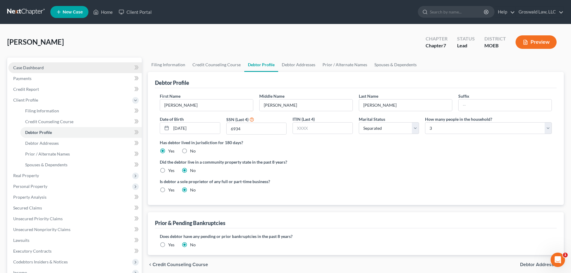
click at [29, 70] on span "Case Dashboard" at bounding box center [28, 67] width 31 height 5
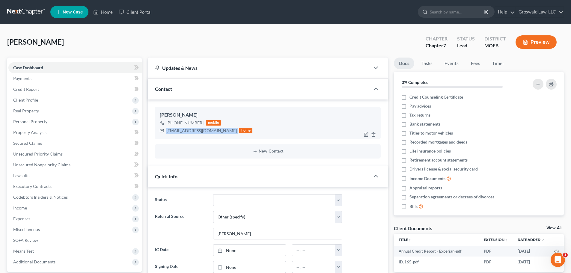
drag, startPoint x: 212, startPoint y: 131, endPoint x: 166, endPoint y: 130, distance: 45.9
click at [166, 130] on div "[EMAIL_ADDRESS][DOMAIN_NAME] home" at bounding box center [206, 131] width 93 height 8
copy div "[EMAIL_ADDRESS][DOMAIN_NAME]"
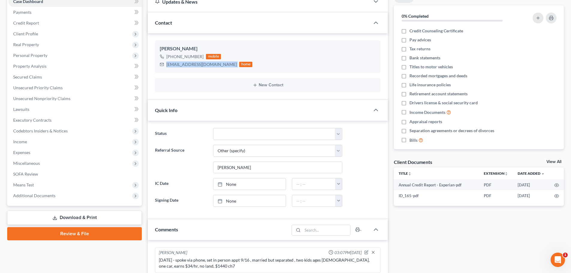
scroll to position [180, 0]
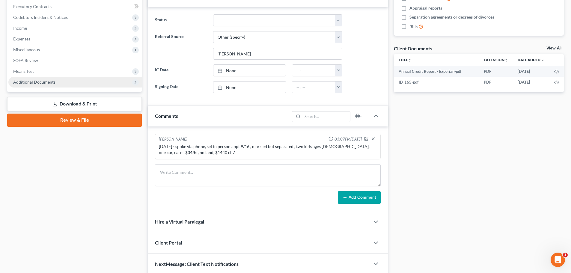
click at [61, 82] on span "Additional Documents" at bounding box center [74, 82] width 133 height 11
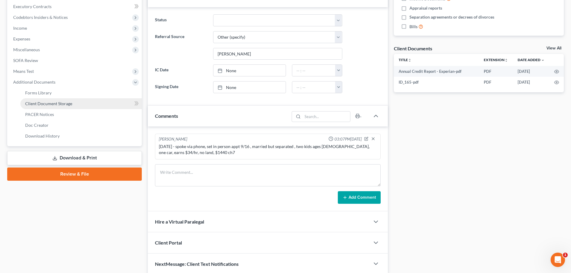
click at [104, 99] on link "Client Document Storage" at bounding box center [80, 103] width 121 height 11
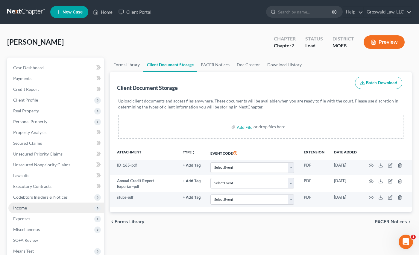
click at [24, 207] on span "Income" at bounding box center [20, 207] width 14 height 5
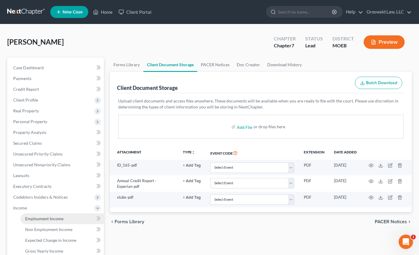
click at [37, 217] on span "Employment Income" at bounding box center [44, 218] width 38 height 5
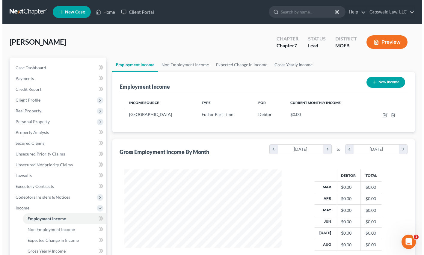
scroll to position [108, 170]
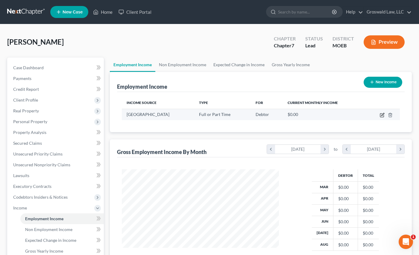
click at [383, 115] on icon "button" at bounding box center [382, 115] width 5 height 5
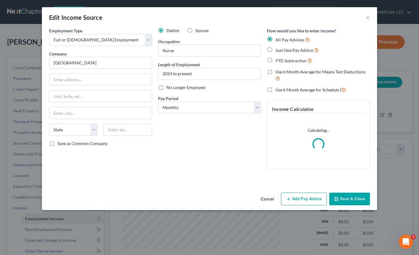
scroll to position [108, 171]
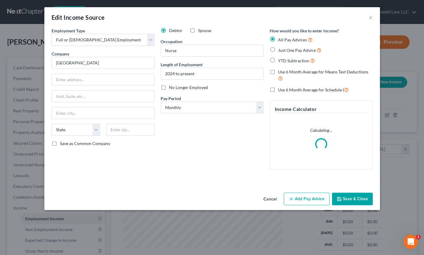
click at [268, 202] on button "Cancel" at bounding box center [270, 199] width 23 height 12
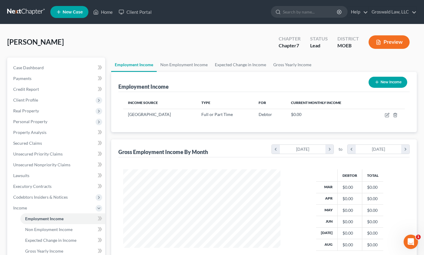
scroll to position [299520, 299458]
click at [381, 81] on button "New Income" at bounding box center [383, 82] width 39 height 11
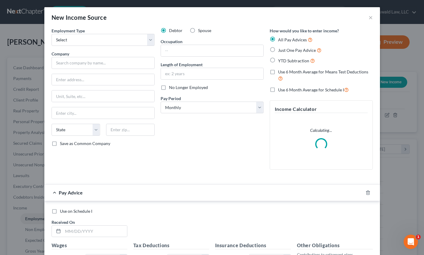
scroll to position [108, 171]
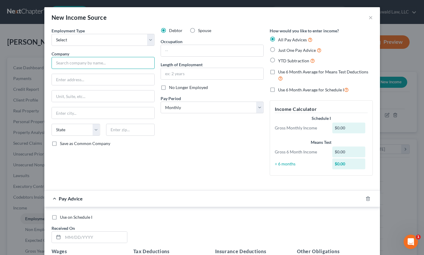
click at [109, 61] on input "text" at bounding box center [103, 63] width 103 height 12
click at [70, 82] on input "text" at bounding box center [103, 79] width 102 height 11
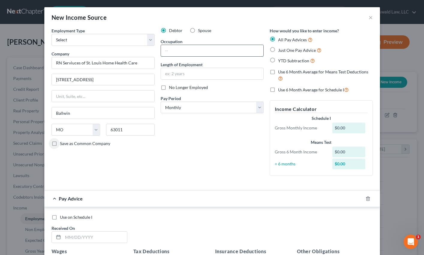
click at [181, 52] on input "text" at bounding box center [212, 50] width 102 height 11
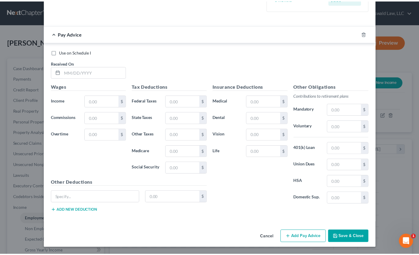
scroll to position [0, 0]
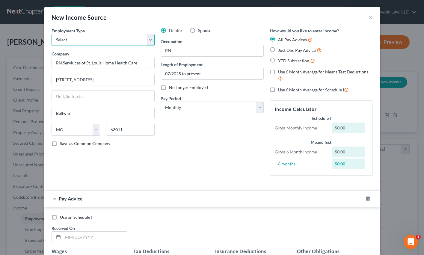
click at [75, 39] on select "Select Full or [DEMOGRAPHIC_DATA] Employment Self Employment" at bounding box center [103, 40] width 103 height 12
click at [52, 34] on select "Select Full or [DEMOGRAPHIC_DATA] Employment Self Employment" at bounding box center [103, 40] width 103 height 12
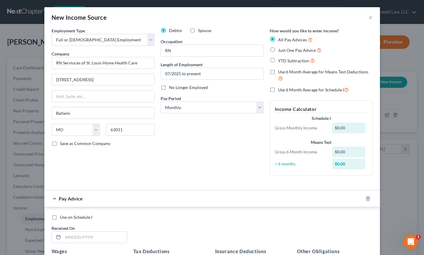
click at [369, 197] on div at bounding box center [371, 199] width 17 height 10
drag, startPoint x: 366, startPoint y: 198, endPoint x: 356, endPoint y: 205, distance: 11.6
click at [366, 198] on icon "button" at bounding box center [368, 198] width 5 height 5
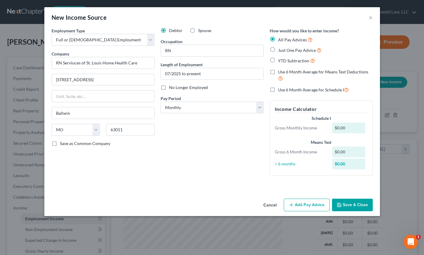
click at [349, 205] on button "Save & Close" at bounding box center [352, 205] width 41 height 13
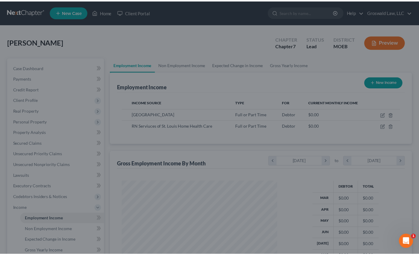
scroll to position [299520, 299458]
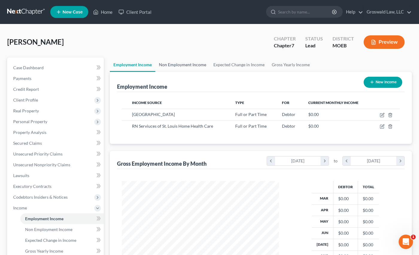
click at [163, 65] on link "Non Employment Income" at bounding box center [183, 65] width 55 height 14
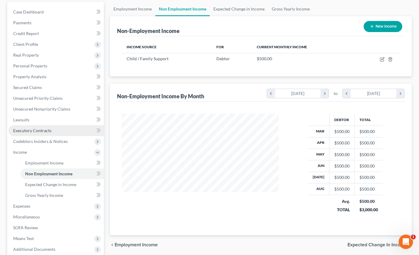
scroll to position [117, 0]
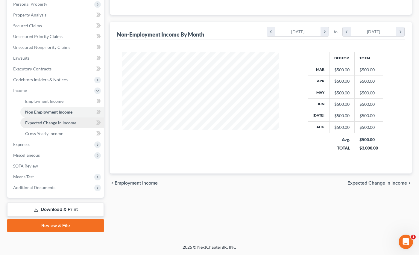
click at [71, 122] on span "Expected Change in Income" at bounding box center [50, 122] width 51 height 5
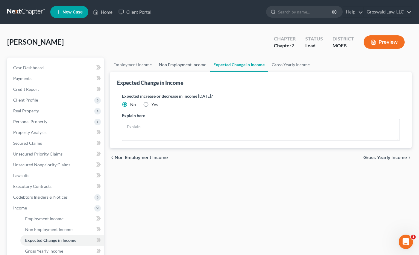
click at [176, 67] on link "Non Employment Income" at bounding box center [183, 65] width 55 height 14
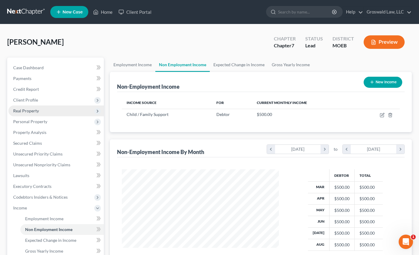
scroll to position [108, 170]
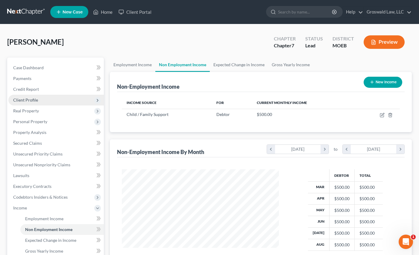
click at [36, 95] on span "Client Profile" at bounding box center [56, 100] width 96 height 11
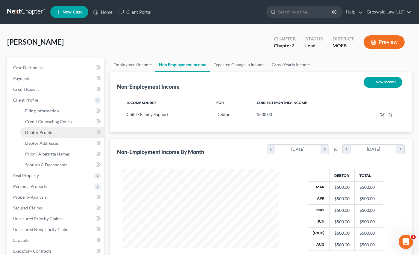
click at [46, 134] on span "Debtor Profile" at bounding box center [38, 132] width 27 height 5
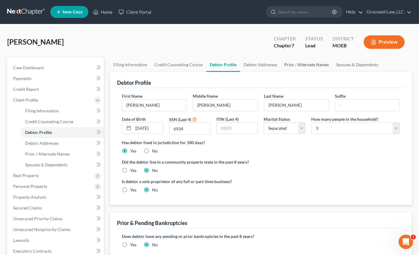
click at [300, 64] on link "Prior / Alternate Names" at bounding box center [307, 65] width 52 height 14
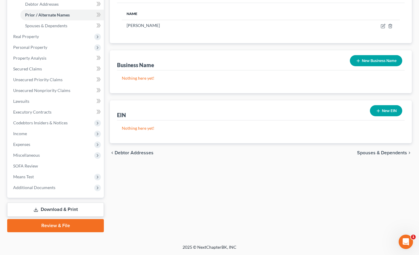
drag, startPoint x: 35, startPoint y: 189, endPoint x: 7, endPoint y: 189, distance: 28.2
click at [35, 189] on span "Additional Documents" at bounding box center [34, 187] width 42 height 5
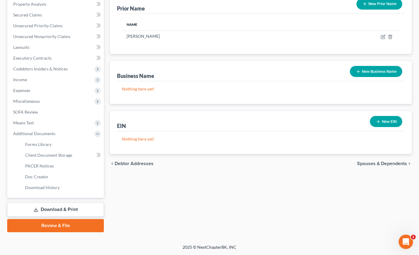
scroll to position [128, 0]
click at [56, 157] on span "Client Document Storage" at bounding box center [48, 155] width 47 height 5
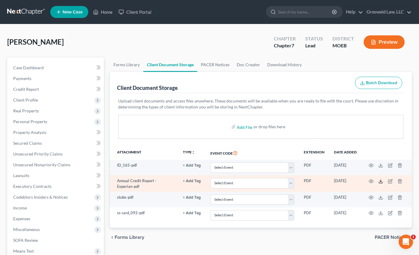
click at [381, 180] on line at bounding box center [381, 180] width 0 height 2
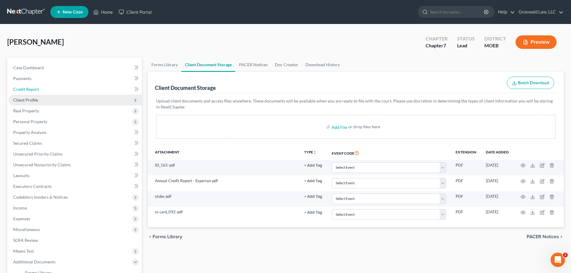
click at [47, 91] on link "Credit Report" at bounding box center [74, 89] width 133 height 11
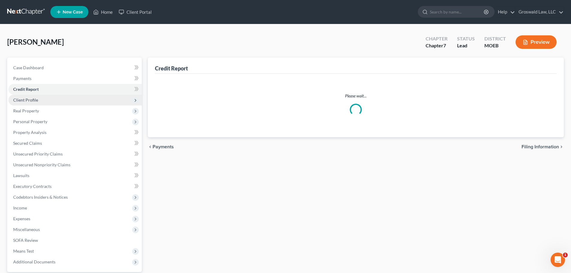
click at [37, 100] on span "Client Profile" at bounding box center [74, 100] width 133 height 11
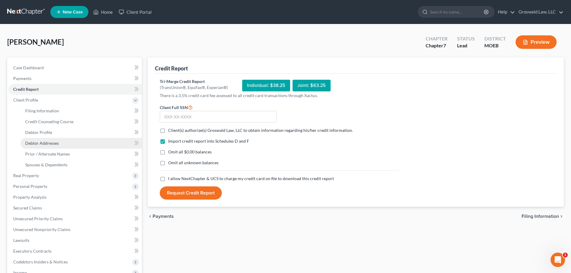
click at [43, 143] on span "Debtor Addresses" at bounding box center [42, 143] width 34 height 5
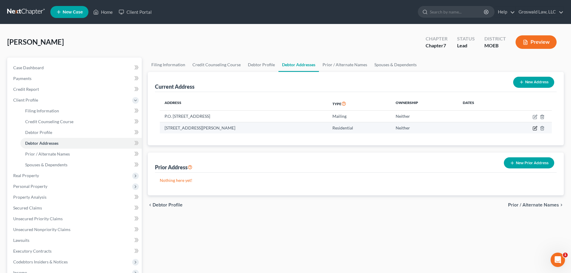
click at [534, 128] on icon "button" at bounding box center [534, 128] width 5 height 5
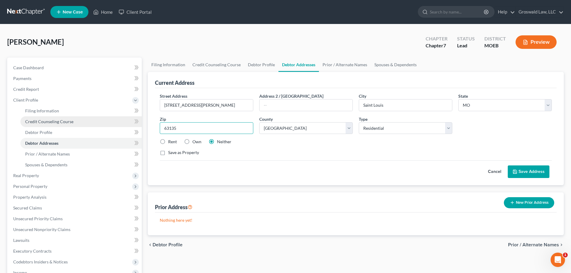
drag, startPoint x: 198, startPoint y: 130, endPoint x: 46, endPoint y: 117, distance: 152.8
click at [46, 117] on div "Petition Navigation Case Dashboard Payments Invoices Payments Payments Credit R…" at bounding box center [285, 215] width 562 height 314
click at [519, 170] on button "Save Address" at bounding box center [529, 171] width 42 height 13
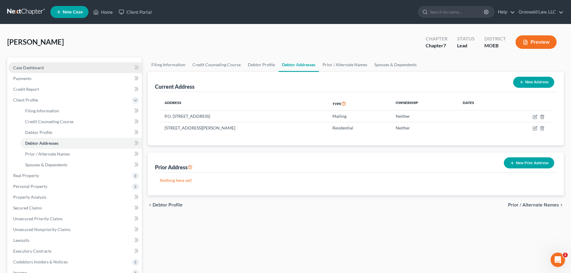
click at [39, 70] on span "Case Dashboard" at bounding box center [28, 67] width 31 height 5
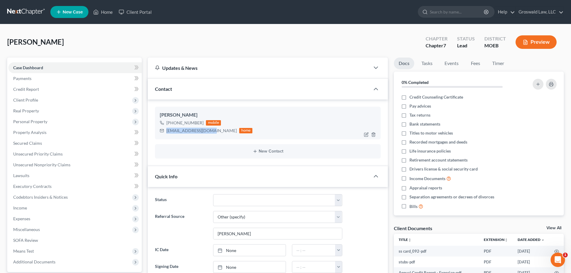
drag, startPoint x: 210, startPoint y: 132, endPoint x: 156, endPoint y: 132, distance: 54.2
click at [156, 132] on div "[PERSON_NAME] [PHONE_NUMBER] mobile [EMAIL_ADDRESS][DOMAIN_NAME] home" at bounding box center [268, 123] width 226 height 32
copy div "[EMAIL_ADDRESS][DOMAIN_NAME]"
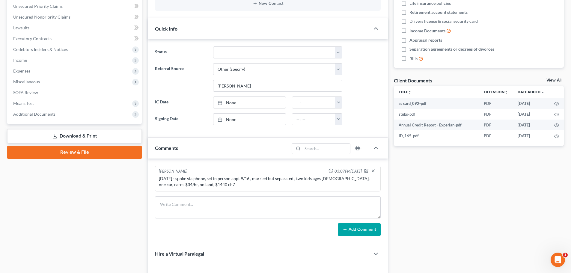
scroll to position [180, 0]
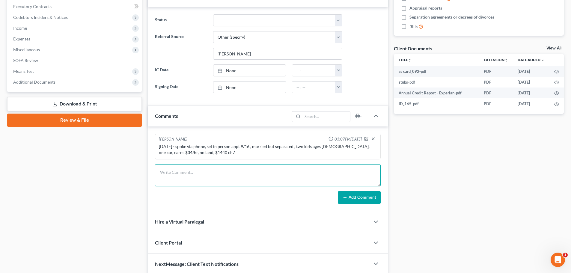
click at [218, 173] on textarea at bounding box center [268, 175] width 226 height 22
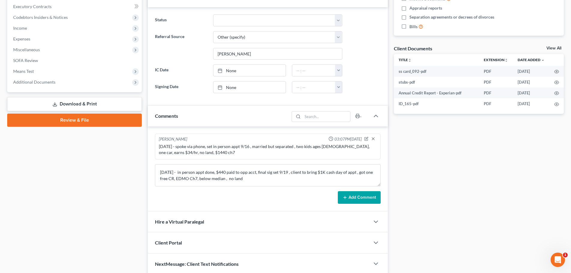
click at [365, 197] on button "Add Comment" at bounding box center [359, 197] width 43 height 13
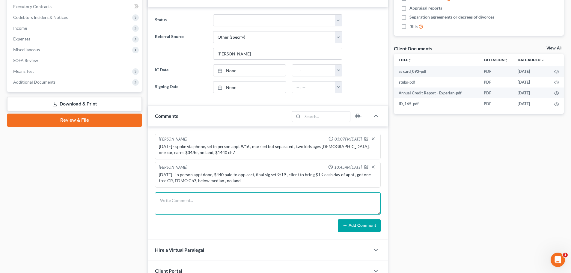
click at [184, 201] on textarea at bounding box center [268, 203] width 226 height 22
paste textarea "1. 2024 tax returns (state and federal) 2. Any other bills/creditors/collection…"
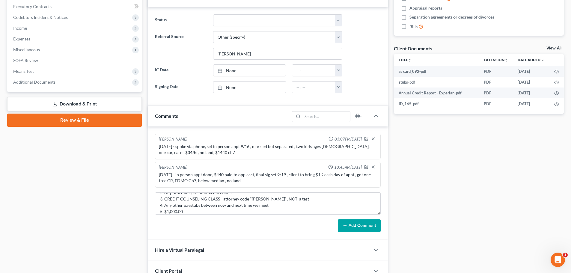
click at [364, 227] on button "Add Comment" at bounding box center [359, 225] width 43 height 13
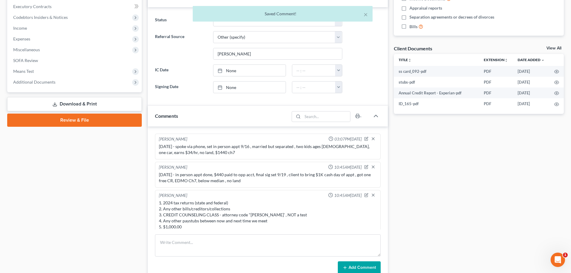
scroll to position [4, 0]
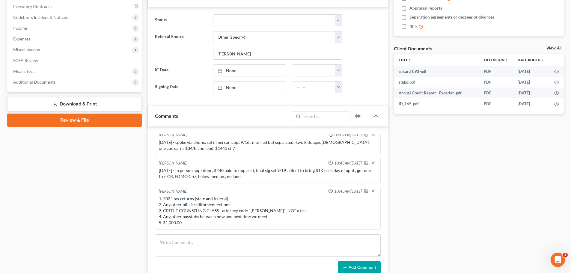
drag, startPoint x: 89, startPoint y: 81, endPoint x: 84, endPoint y: 97, distance: 16.3
click at [89, 81] on span "Additional Documents" at bounding box center [74, 82] width 133 height 11
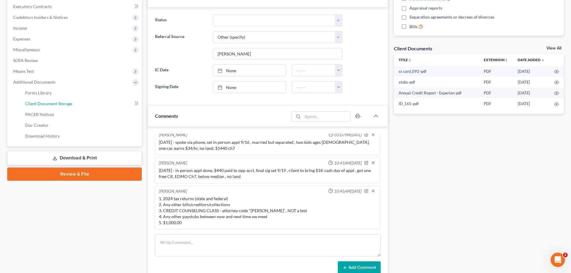
click at [81, 105] on link "Client Document Storage" at bounding box center [80, 103] width 121 height 11
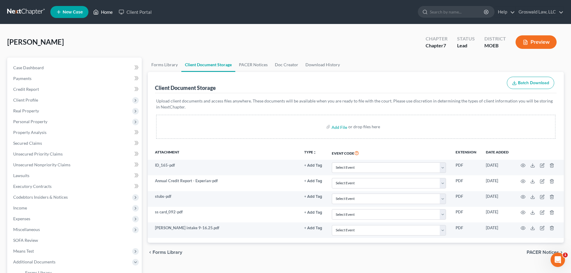
click at [109, 12] on link "Home" at bounding box center [102, 12] width 25 height 11
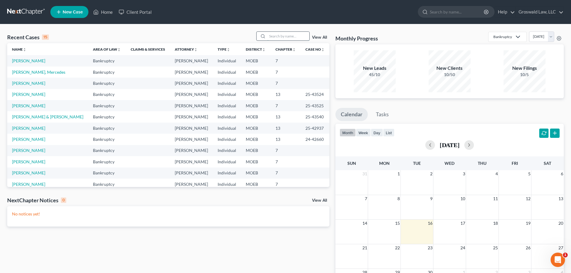
click at [287, 36] on input "search" at bounding box center [288, 36] width 42 height 9
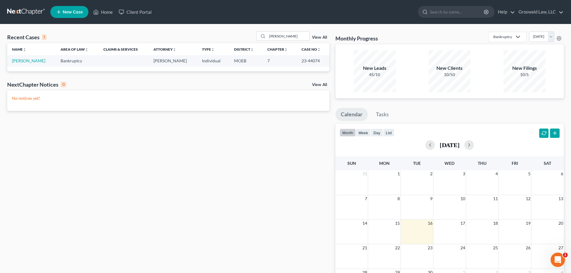
click at [39, 60] on td "[PERSON_NAME]" at bounding box center [31, 60] width 49 height 11
click at [37, 60] on link "[PERSON_NAME]" at bounding box center [28, 60] width 33 height 5
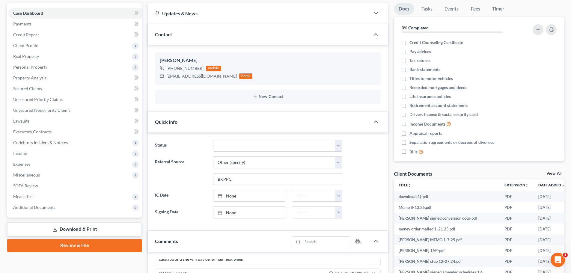
scroll to position [240, 0]
